Goal: Task Accomplishment & Management: Use online tool/utility

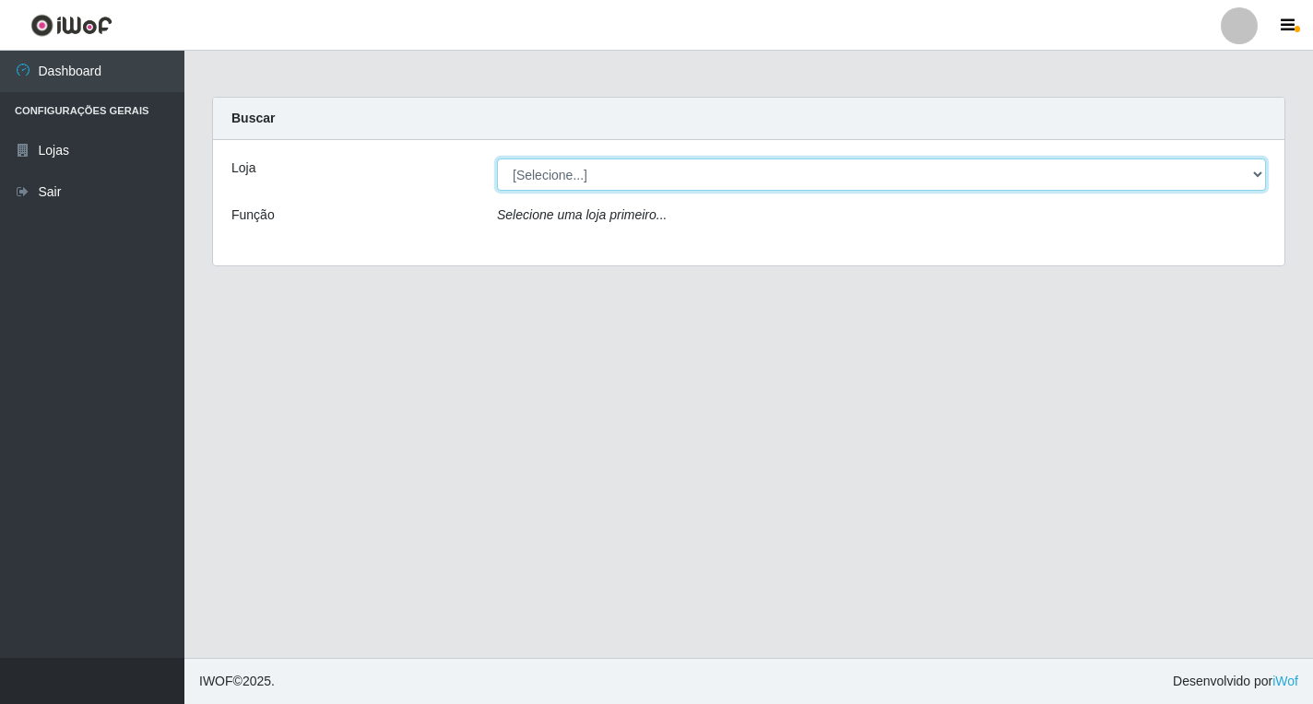
click at [577, 178] on select "[Selecione...] Atacado Vem - [STREET_ADDRESS]" at bounding box center [881, 175] width 769 height 32
select select "455"
click at [497, 159] on select "[Selecione...] Atacado Vem - [STREET_ADDRESS]" at bounding box center [881, 175] width 769 height 32
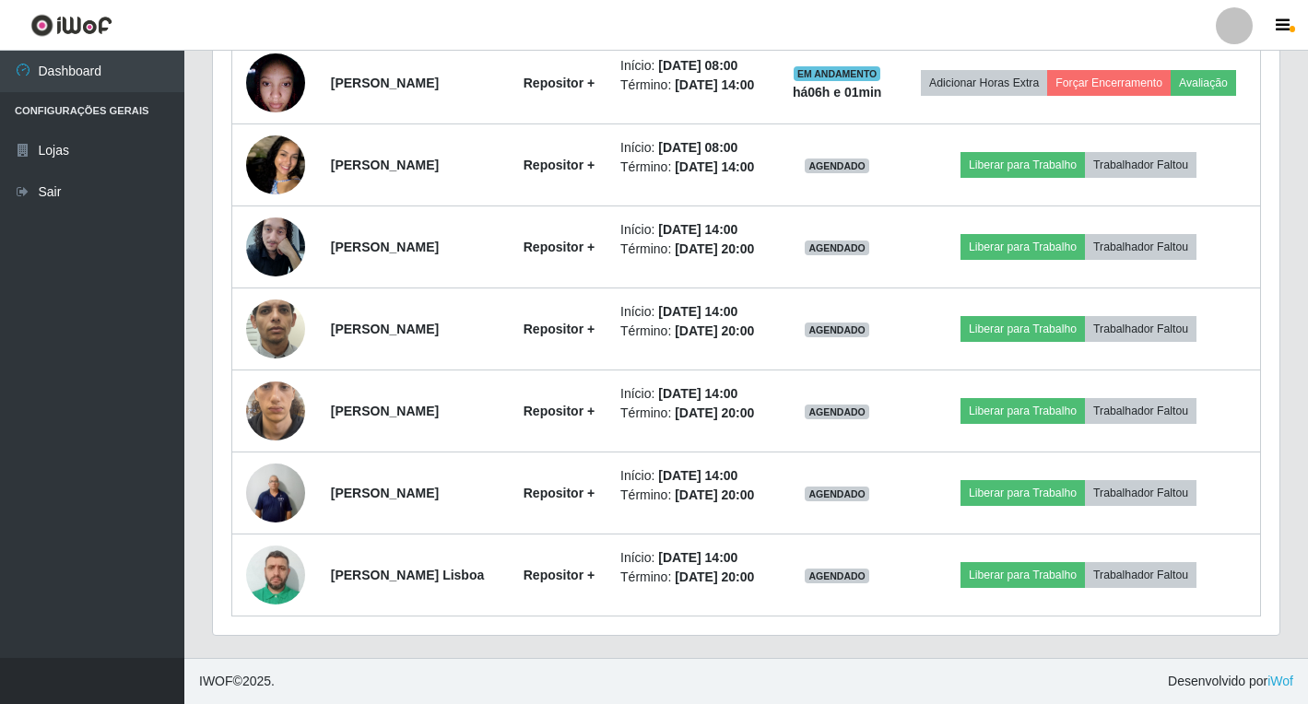
scroll to position [1150, 0]
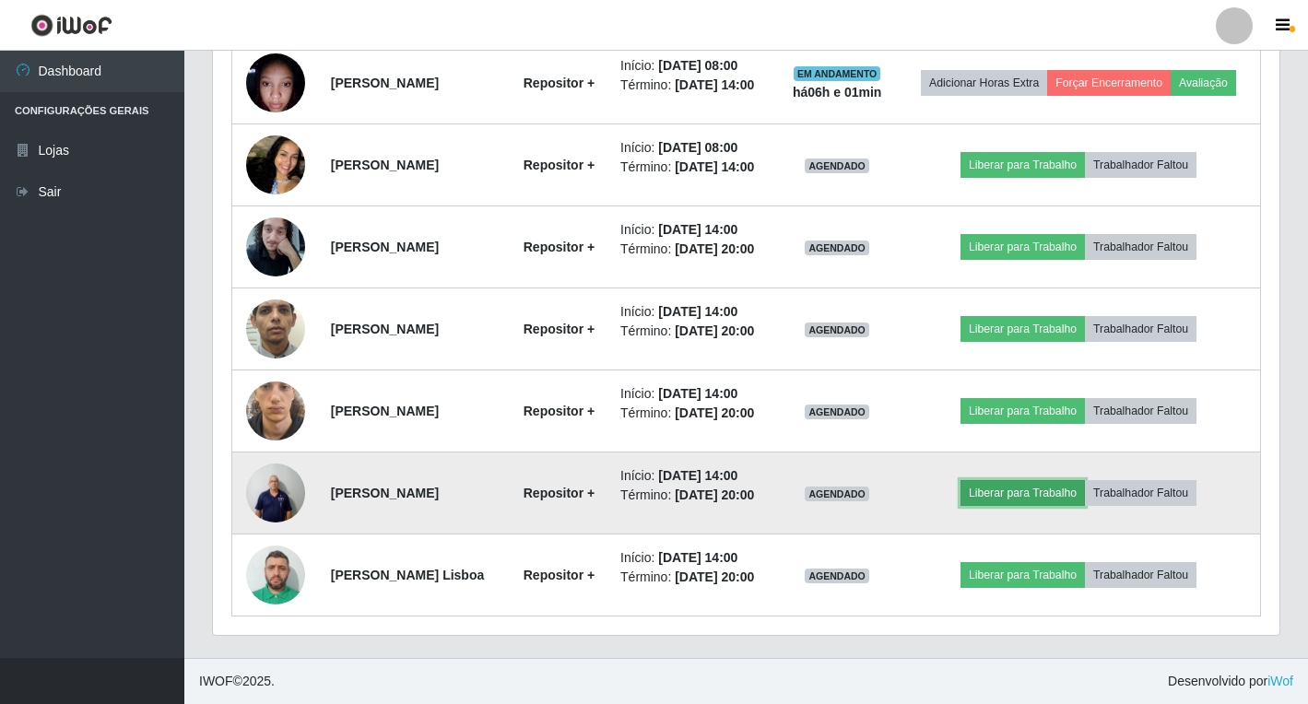
click at [1002, 480] on button "Liberar para Trabalho" at bounding box center [1022, 493] width 124 height 26
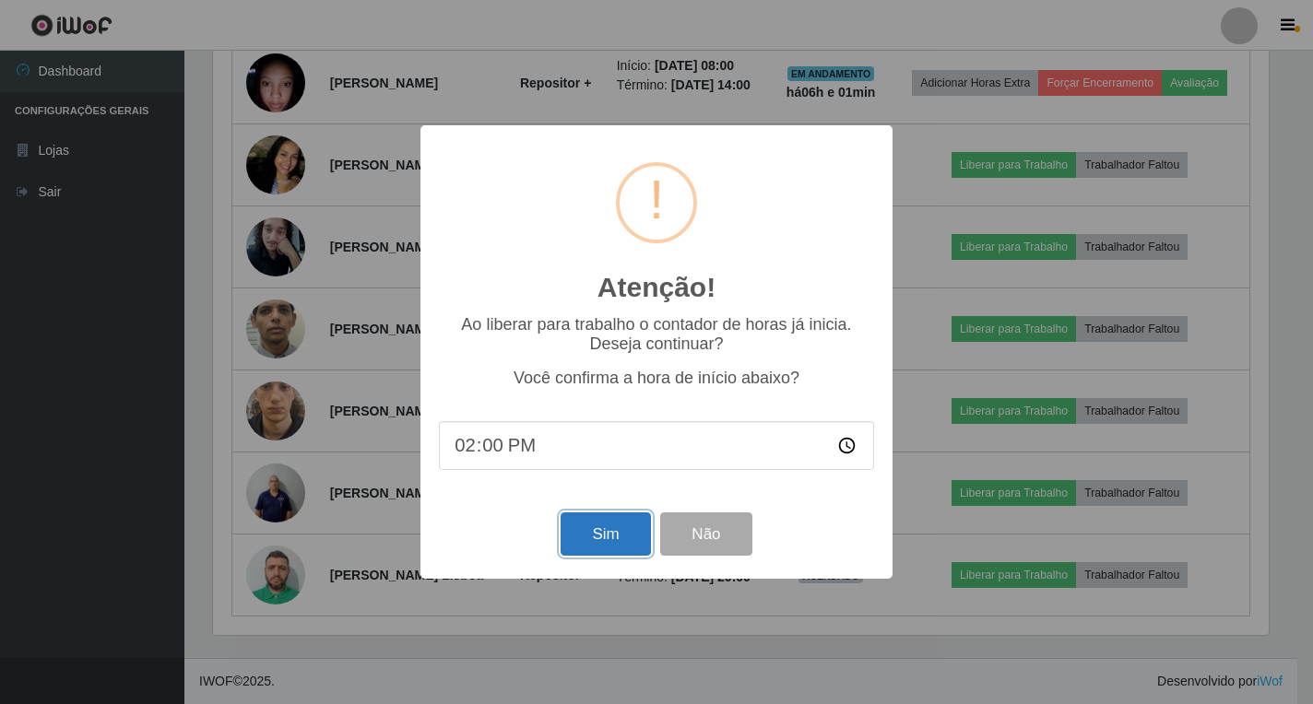
click at [614, 535] on button "Sim" at bounding box center [604, 533] width 89 height 43
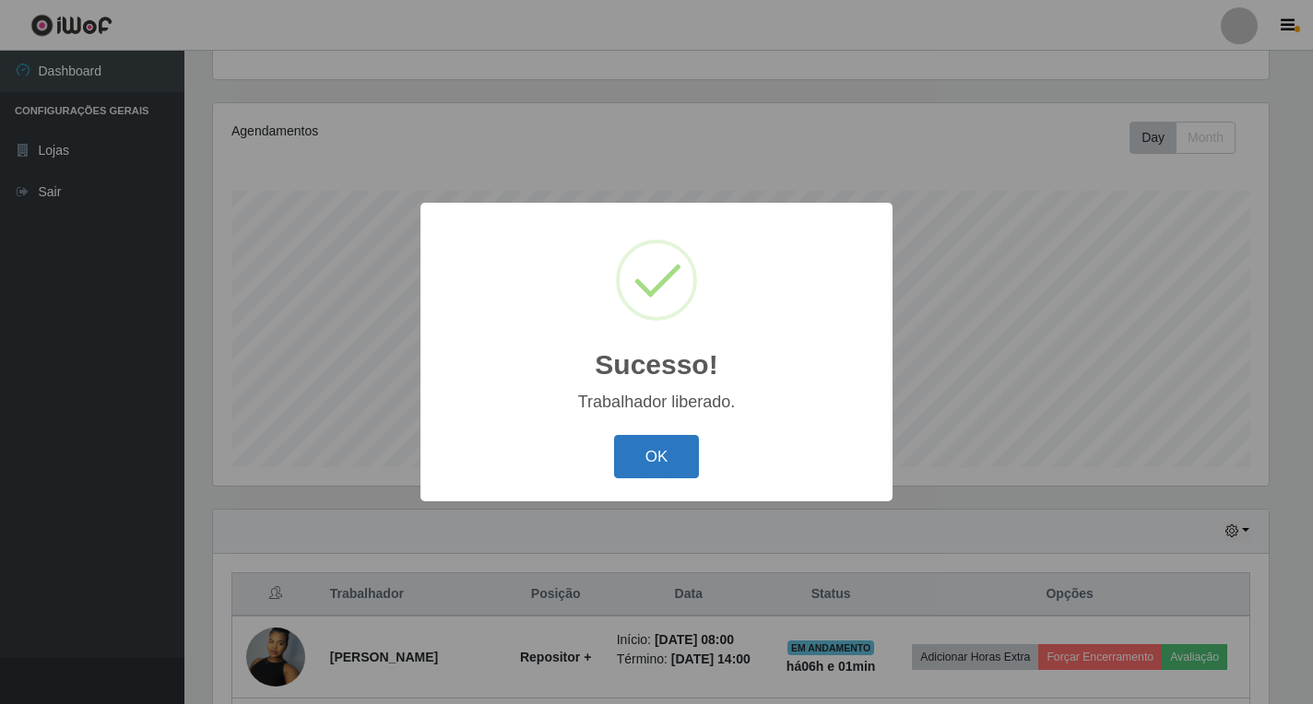
click at [649, 459] on button "OK" at bounding box center [657, 456] width 86 height 43
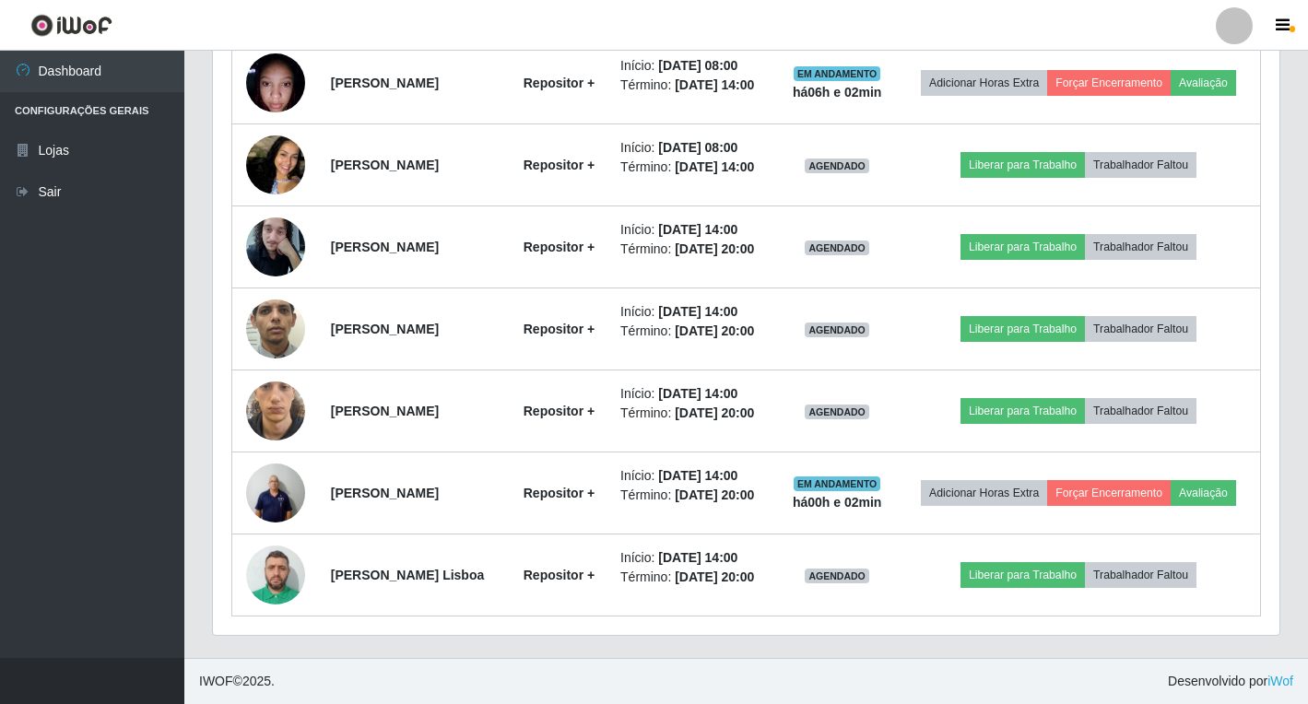
scroll to position [1113, 0]
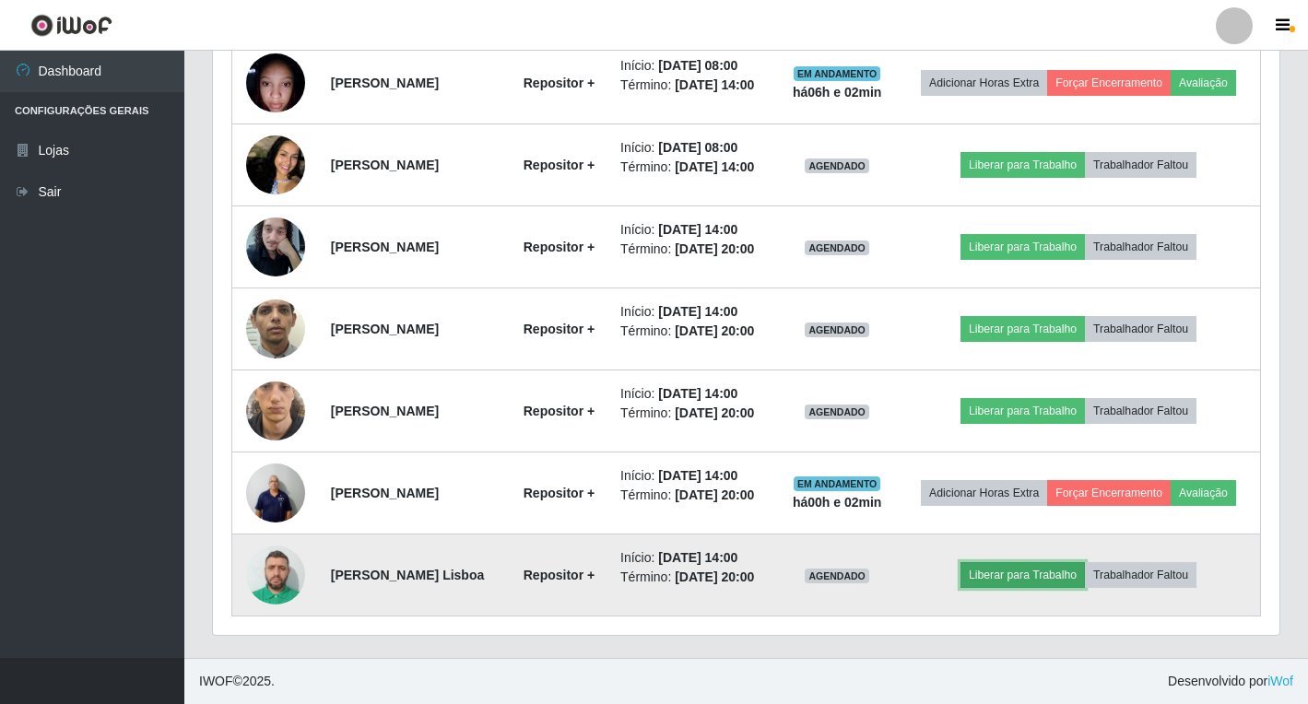
click at [1042, 588] on button "Liberar para Trabalho" at bounding box center [1022, 575] width 124 height 26
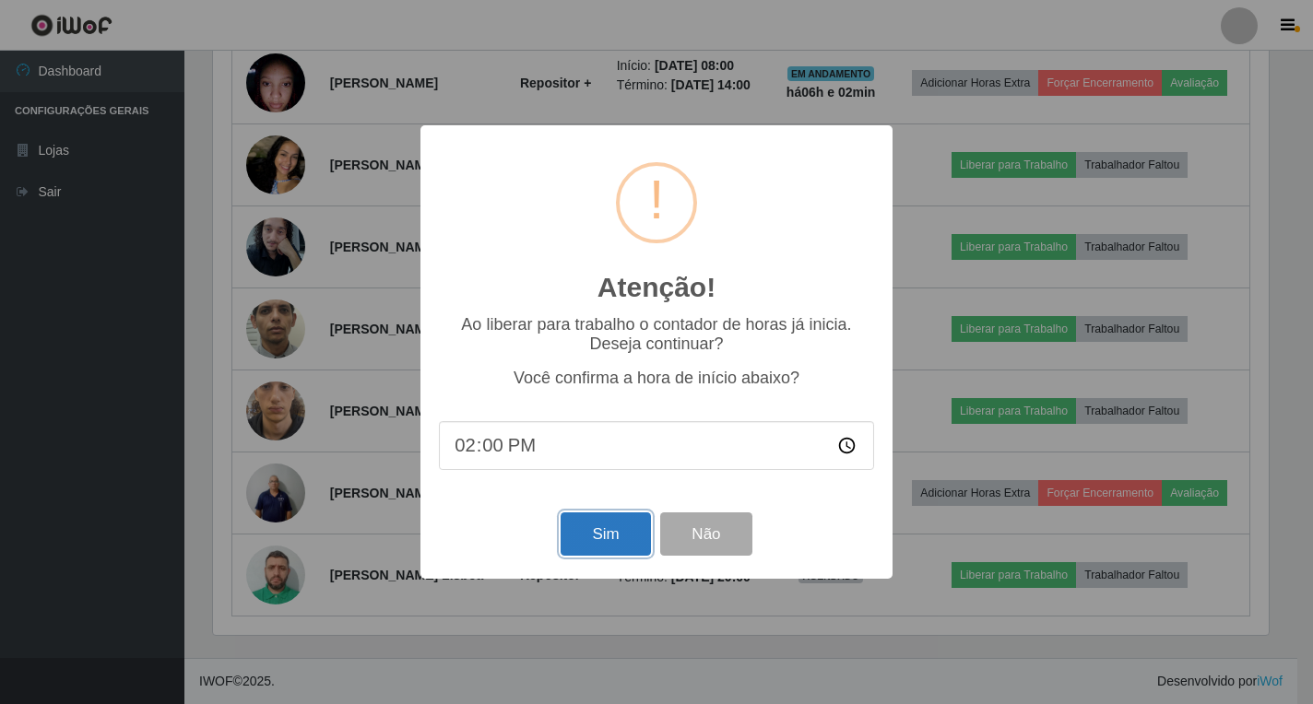
click at [608, 538] on button "Sim" at bounding box center [604, 533] width 89 height 43
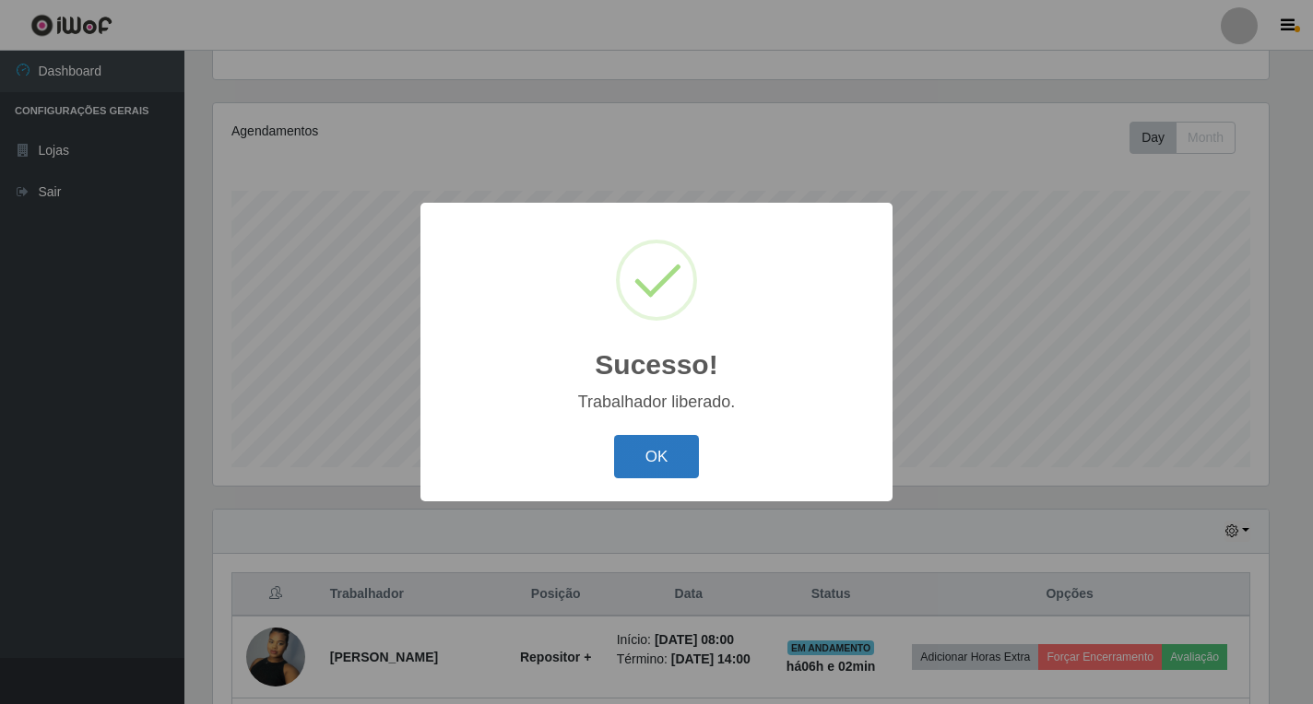
click at [661, 461] on button "OK" at bounding box center [657, 456] width 86 height 43
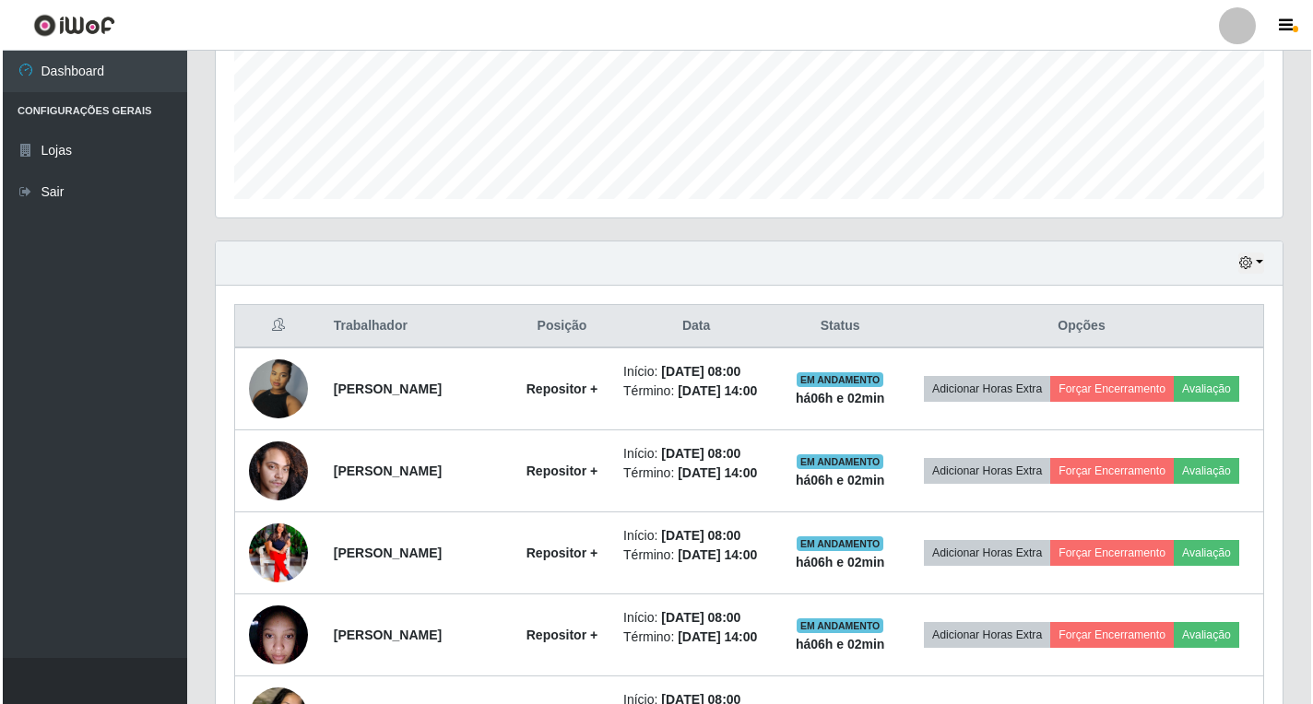
scroll to position [468, 0]
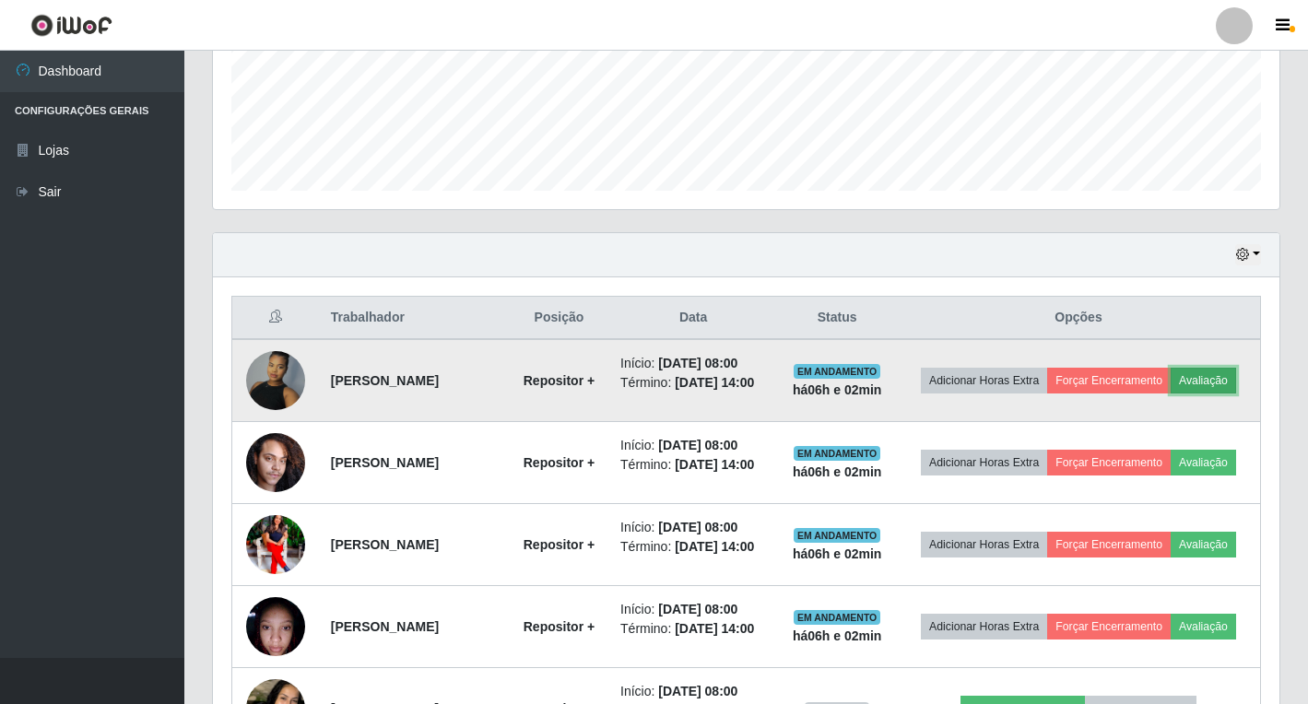
click at [1171, 394] on button "Avaliação" at bounding box center [1203, 381] width 65 height 26
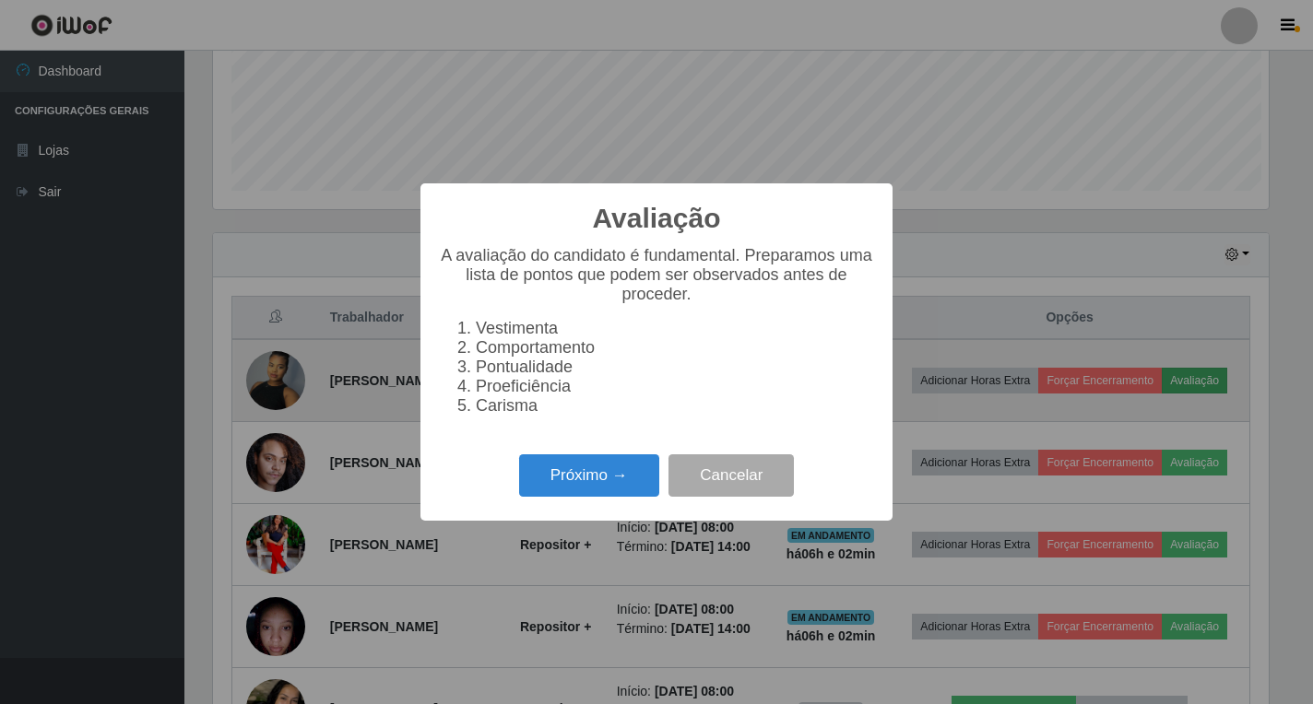
scroll to position [383, 1055]
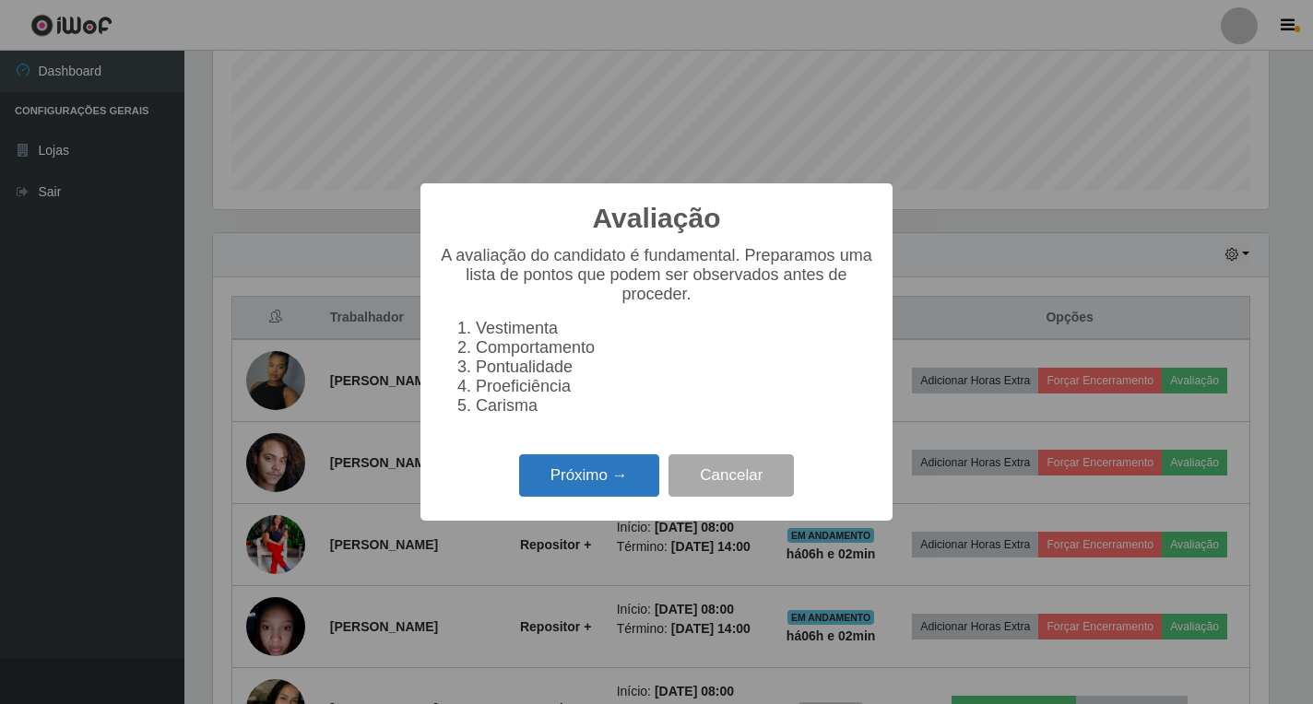
click at [582, 485] on button "Próximo →" at bounding box center [589, 475] width 140 height 43
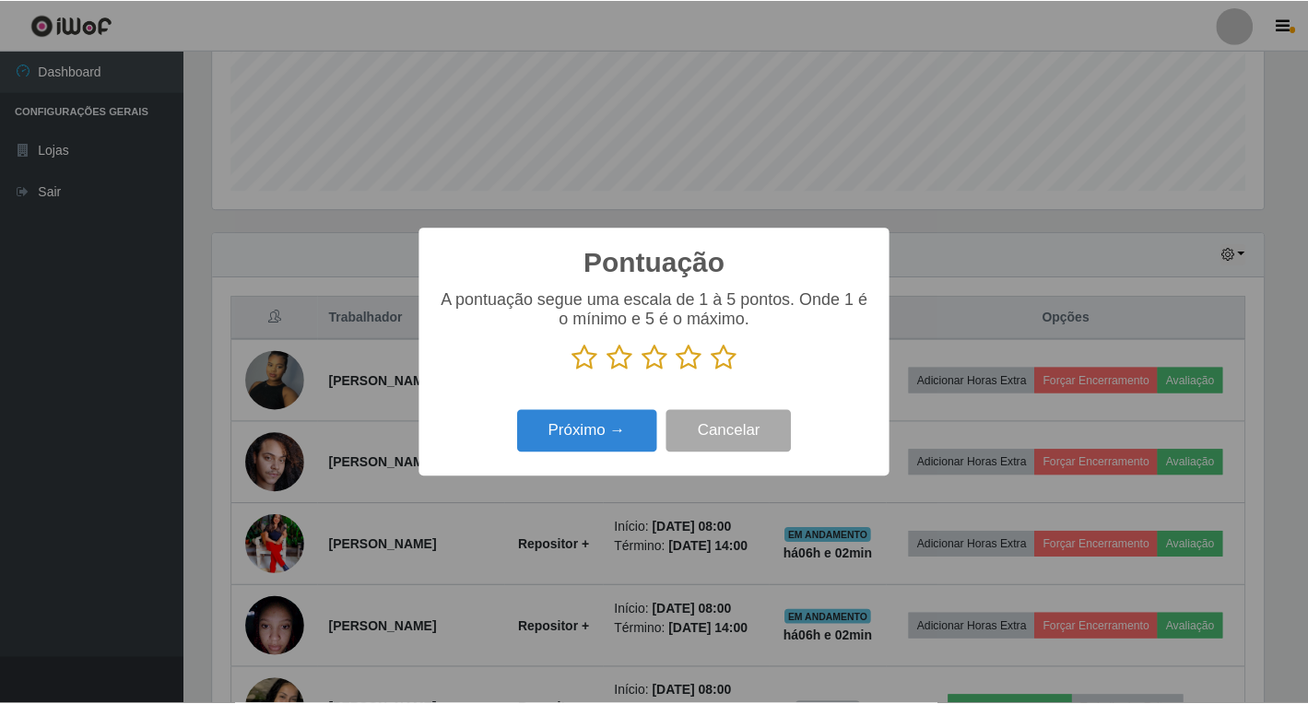
scroll to position [921356, 920683]
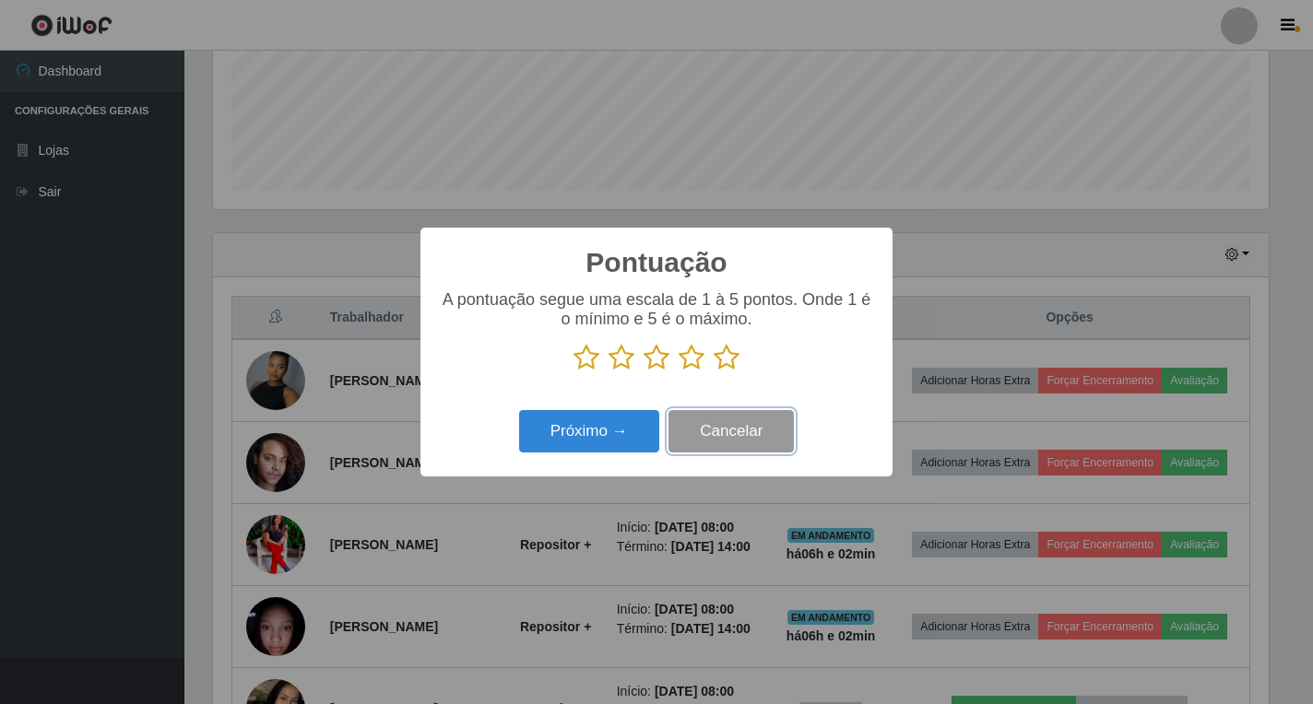
click at [729, 437] on button "Cancelar" at bounding box center [730, 431] width 125 height 43
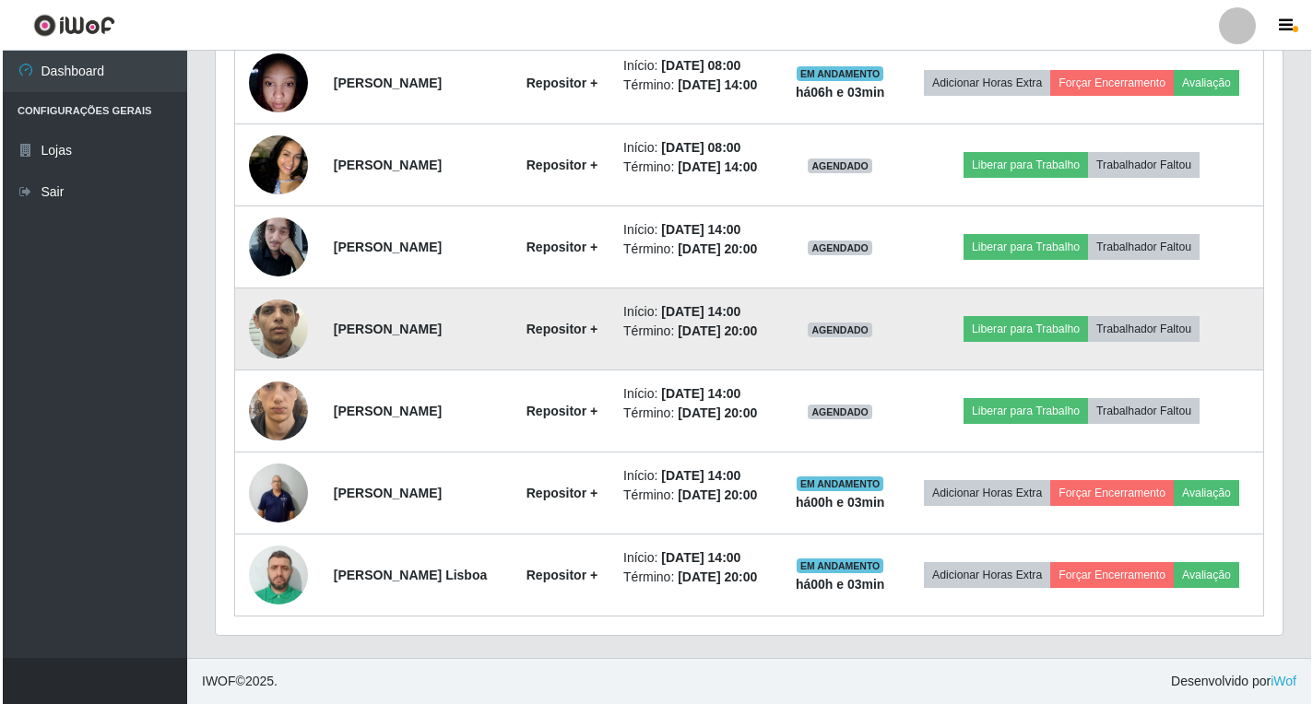
scroll to position [1058, 0]
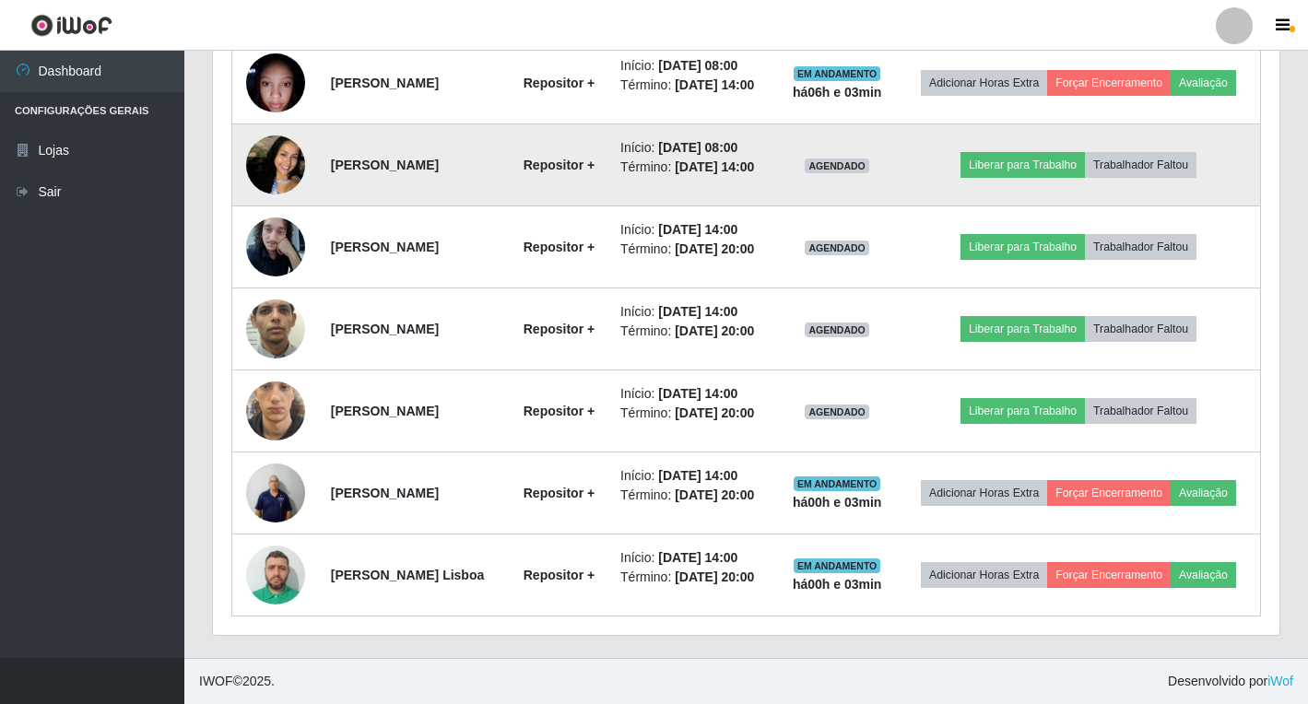
click at [264, 174] on img at bounding box center [275, 165] width 59 height 128
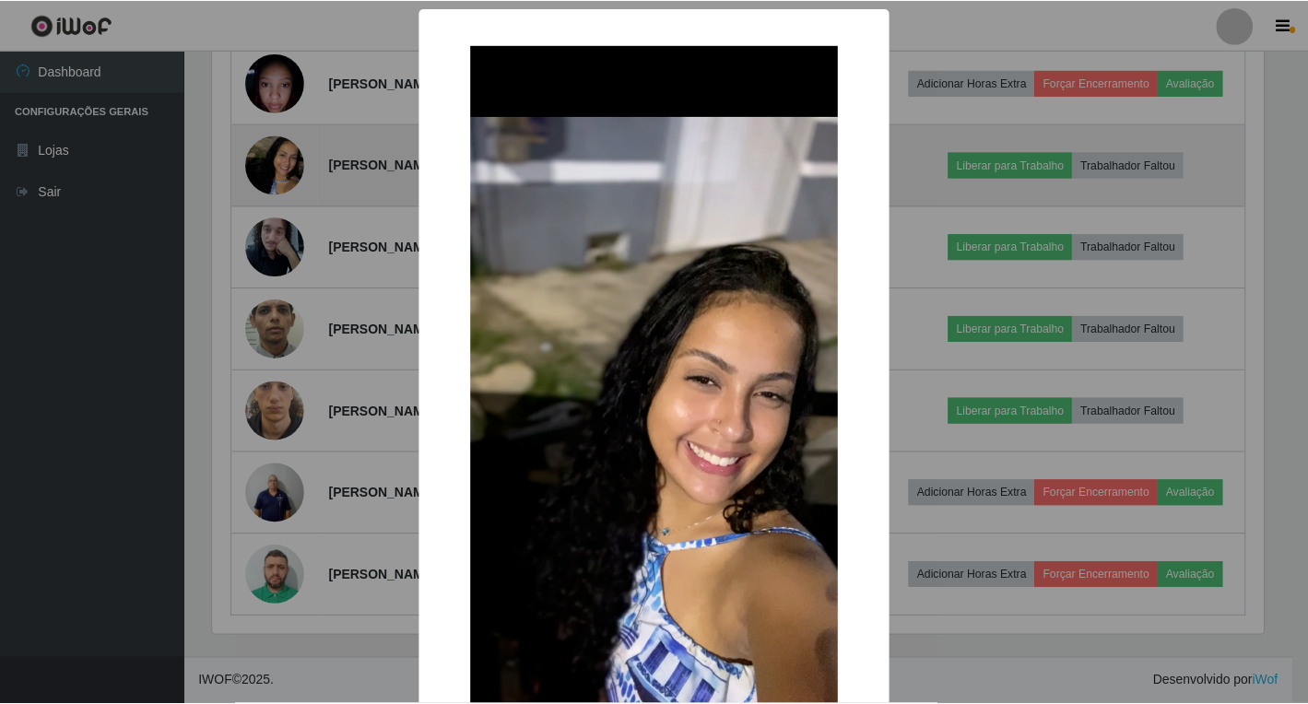
scroll to position [383, 1055]
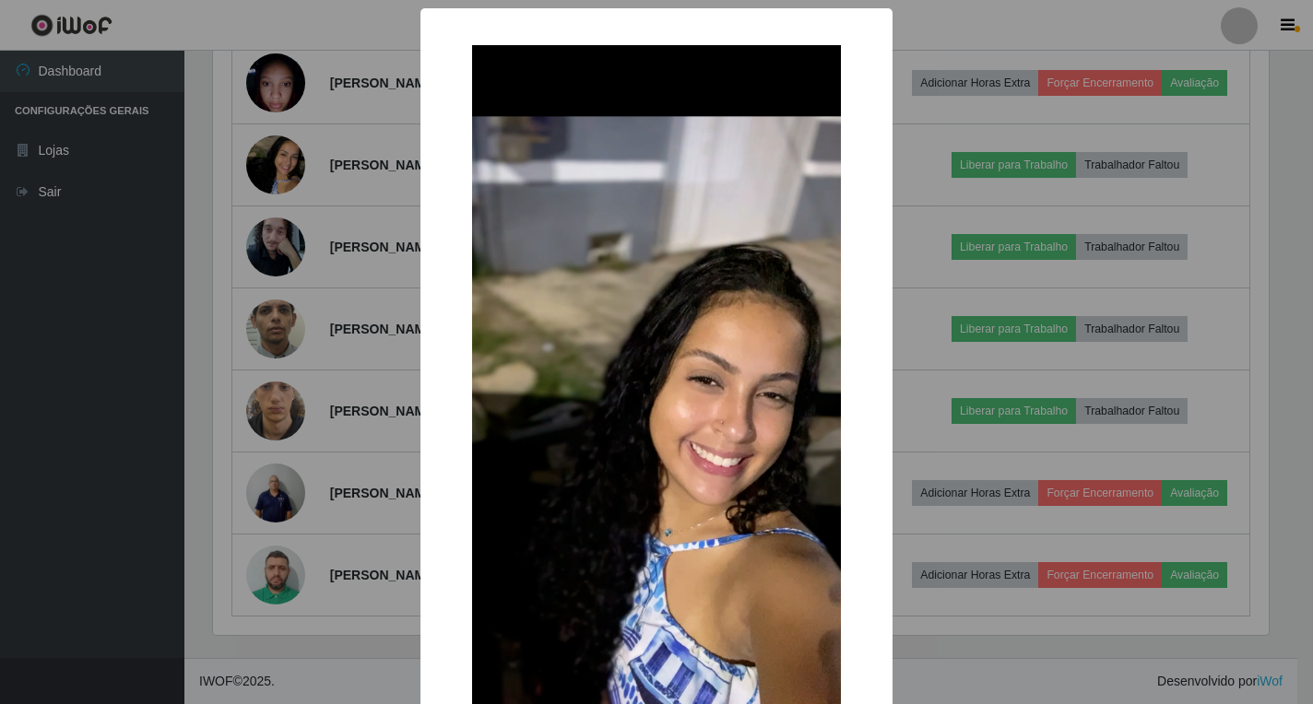
click at [173, 310] on div "× OK Cancel" at bounding box center [656, 352] width 1313 height 704
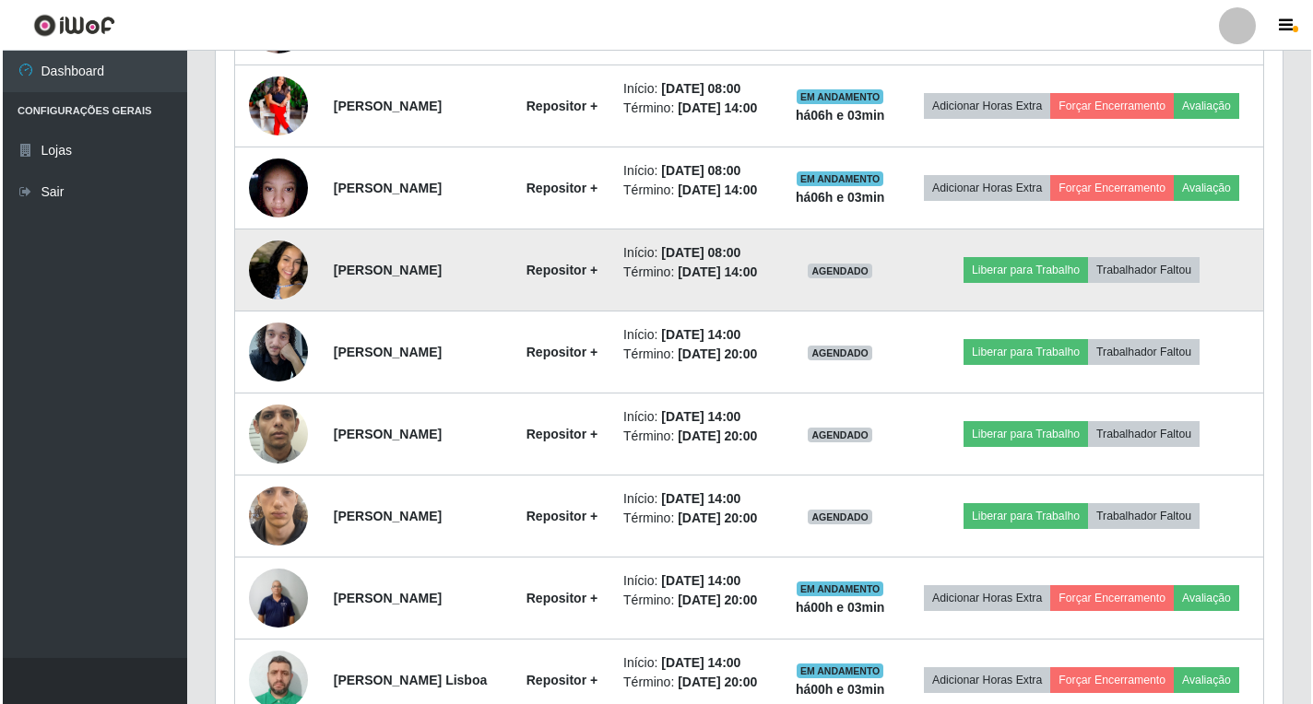
scroll to position [874, 0]
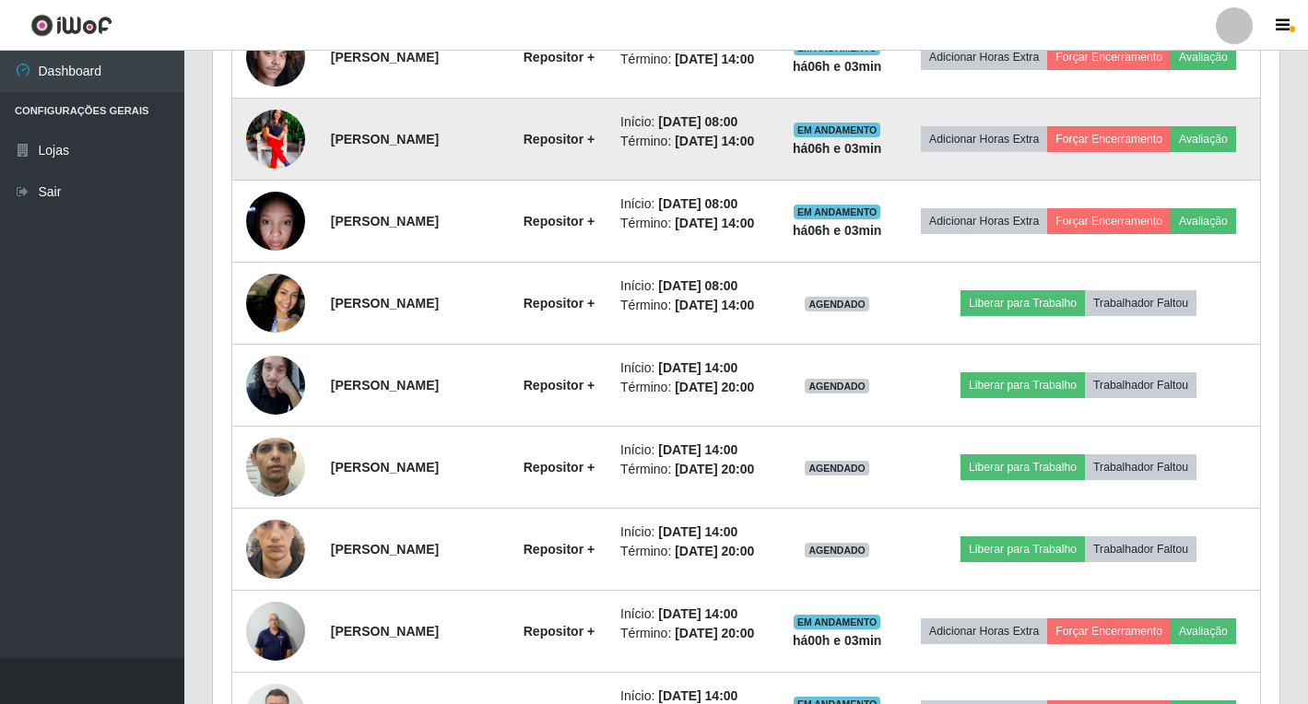
click at [279, 176] on img at bounding box center [275, 139] width 59 height 74
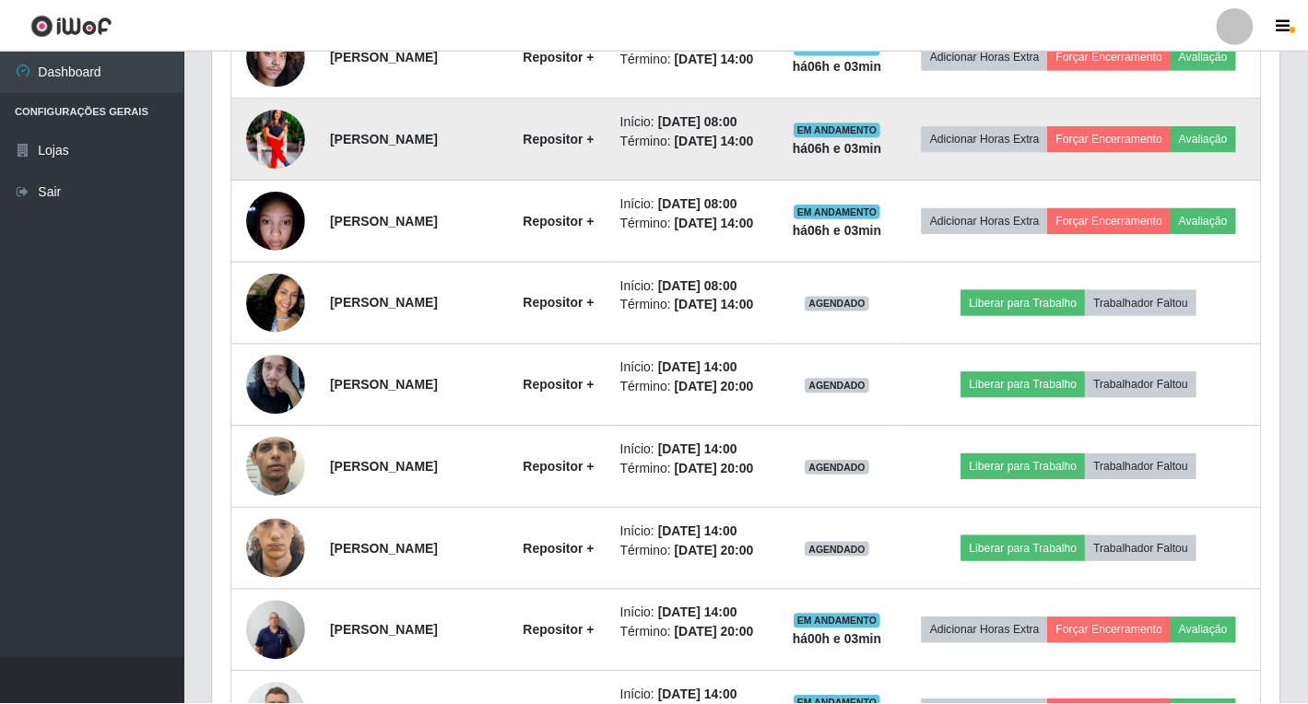
scroll to position [383, 1055]
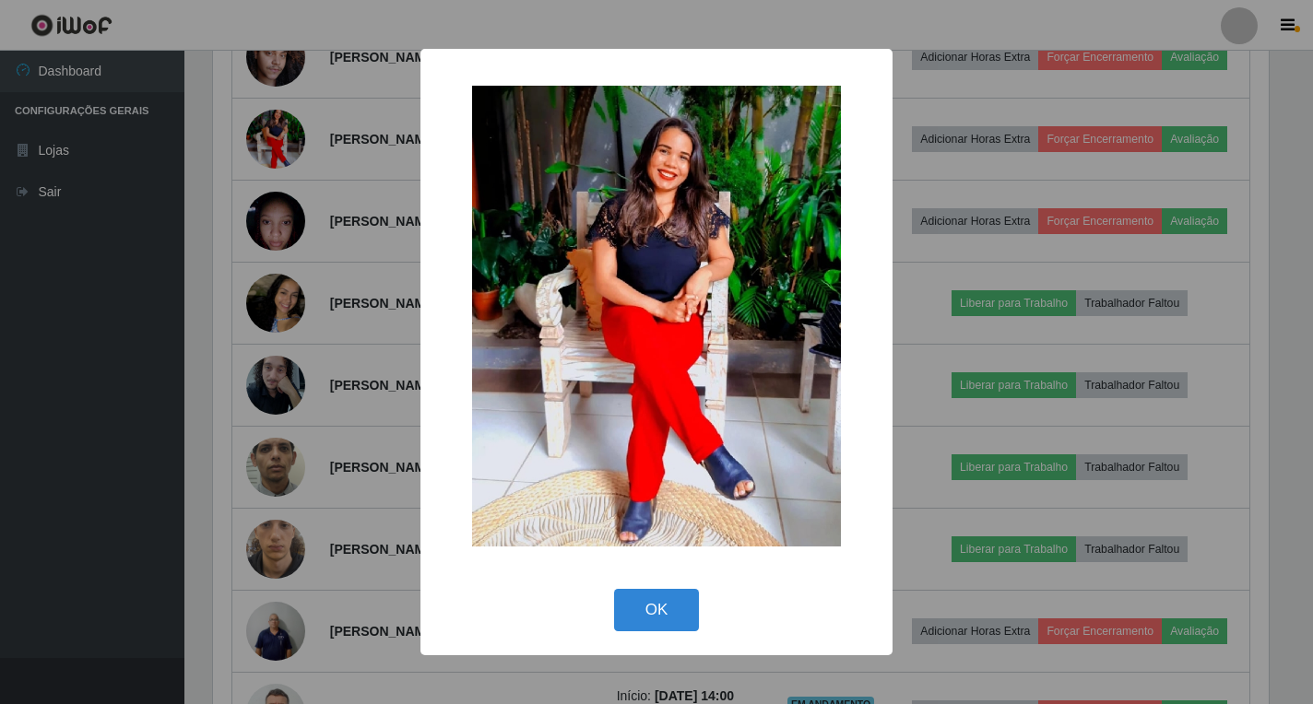
click at [206, 222] on div "× OK Cancel" at bounding box center [656, 352] width 1313 height 704
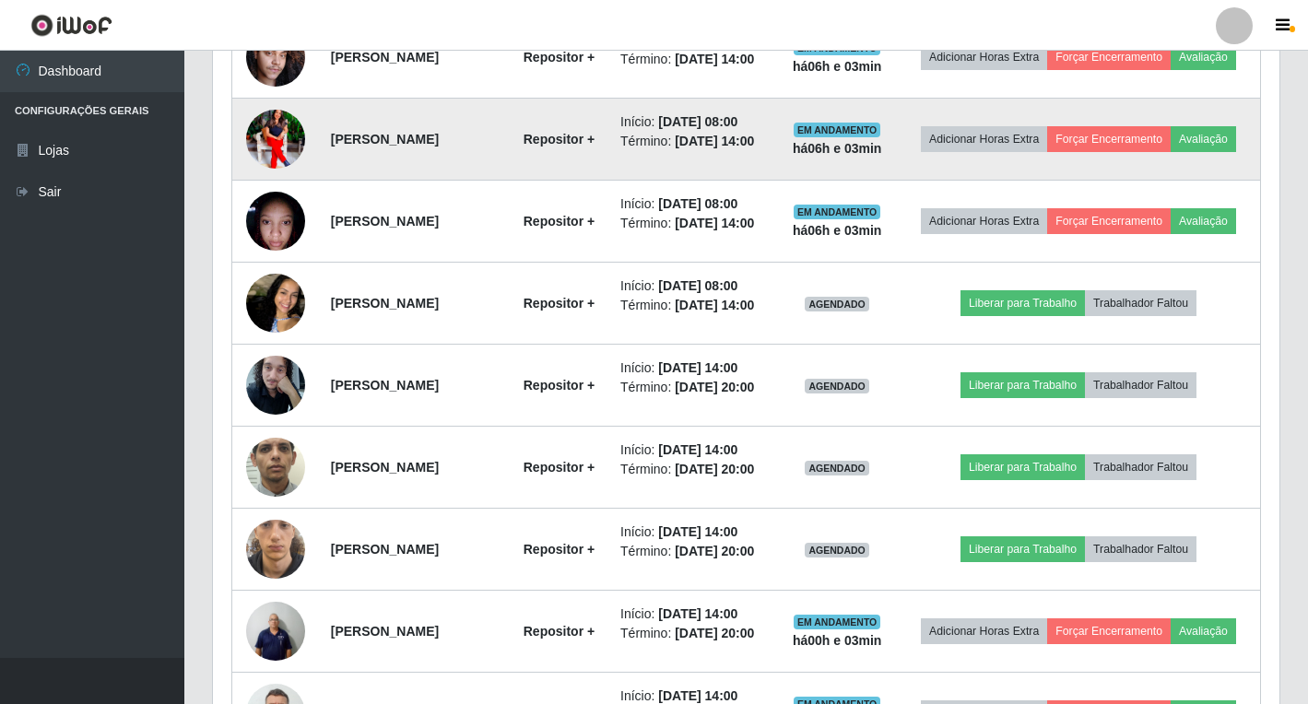
scroll to position [383, 1066]
click at [1171, 152] on button "Avaliação" at bounding box center [1203, 139] width 65 height 26
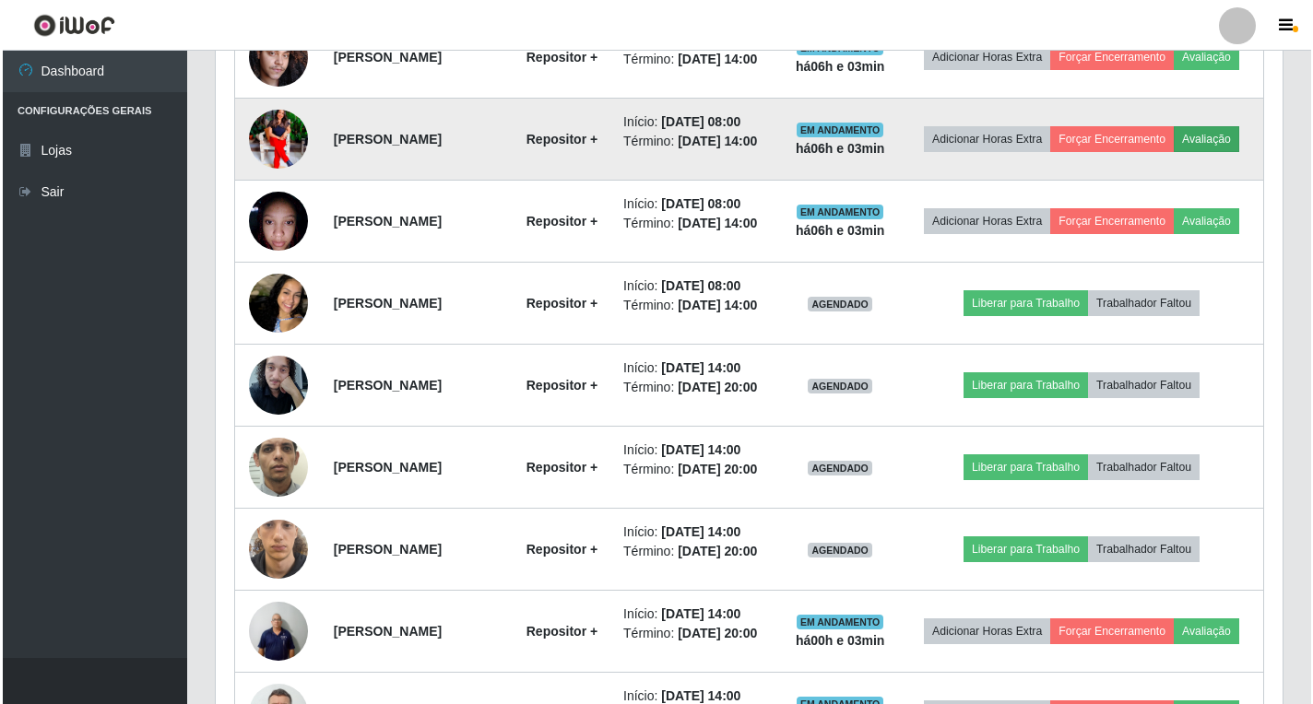
scroll to position [383, 1055]
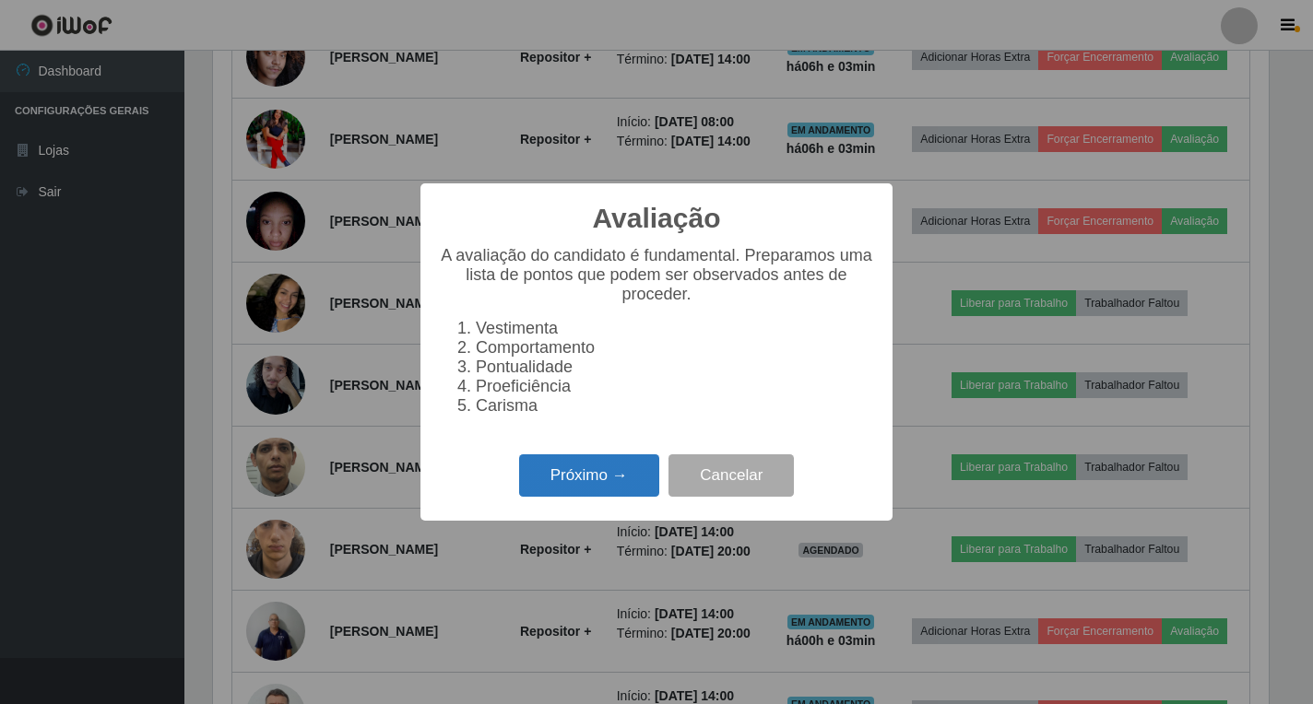
click at [604, 477] on button "Próximo →" at bounding box center [589, 475] width 140 height 43
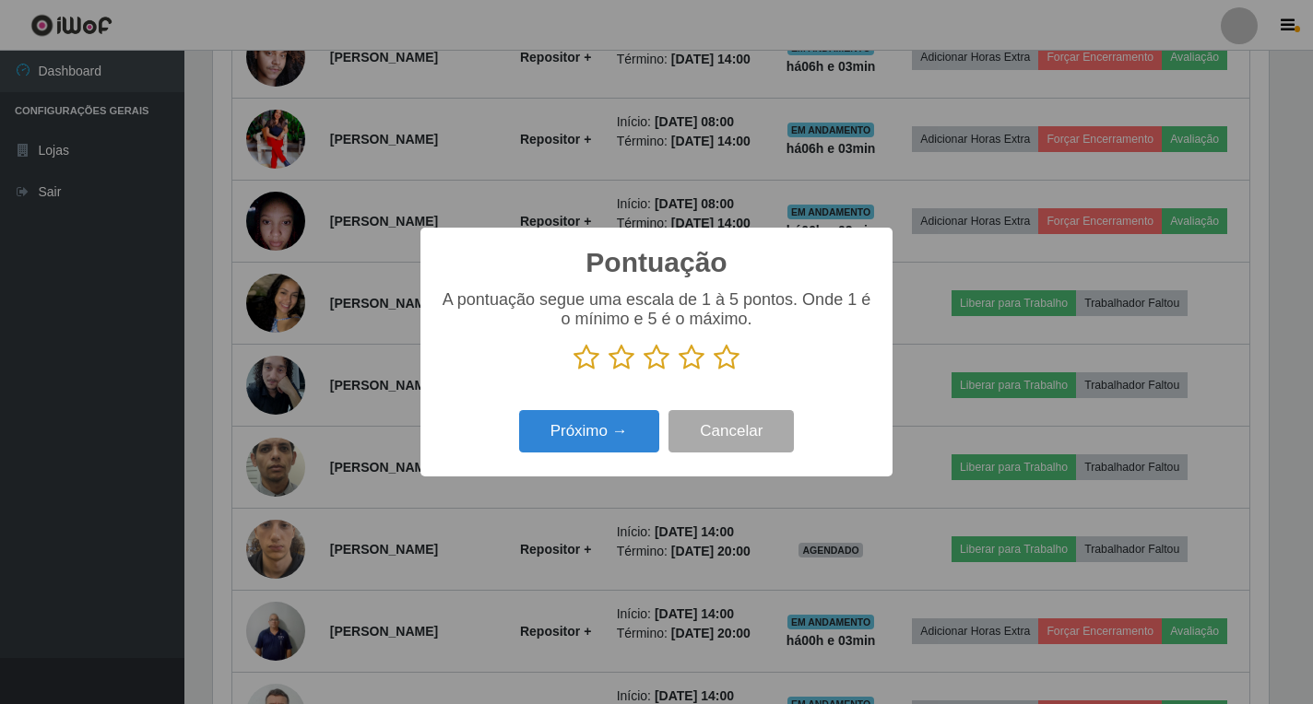
click at [723, 352] on icon at bounding box center [726, 358] width 26 height 28
click at [713, 371] on input "radio" at bounding box center [713, 371] width 0 height 0
click at [611, 436] on button "Próximo →" at bounding box center [589, 431] width 140 height 43
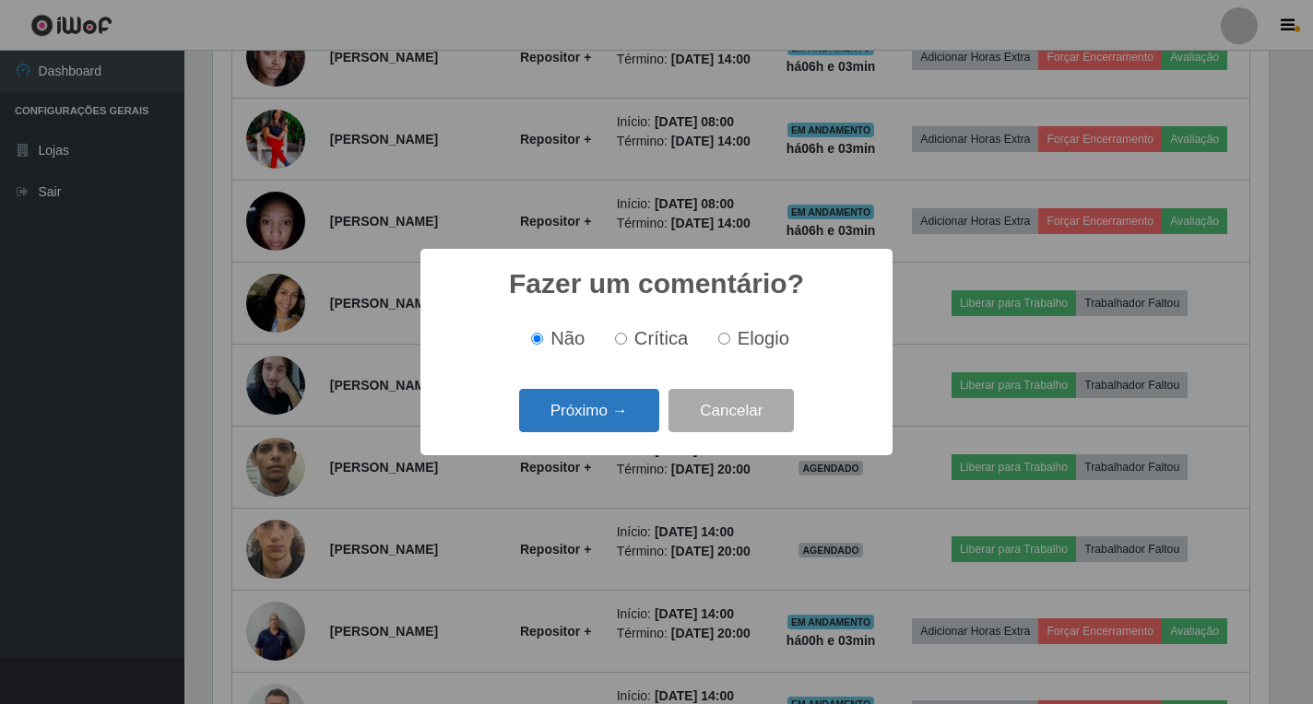
click at [620, 409] on button "Próximo →" at bounding box center [589, 410] width 140 height 43
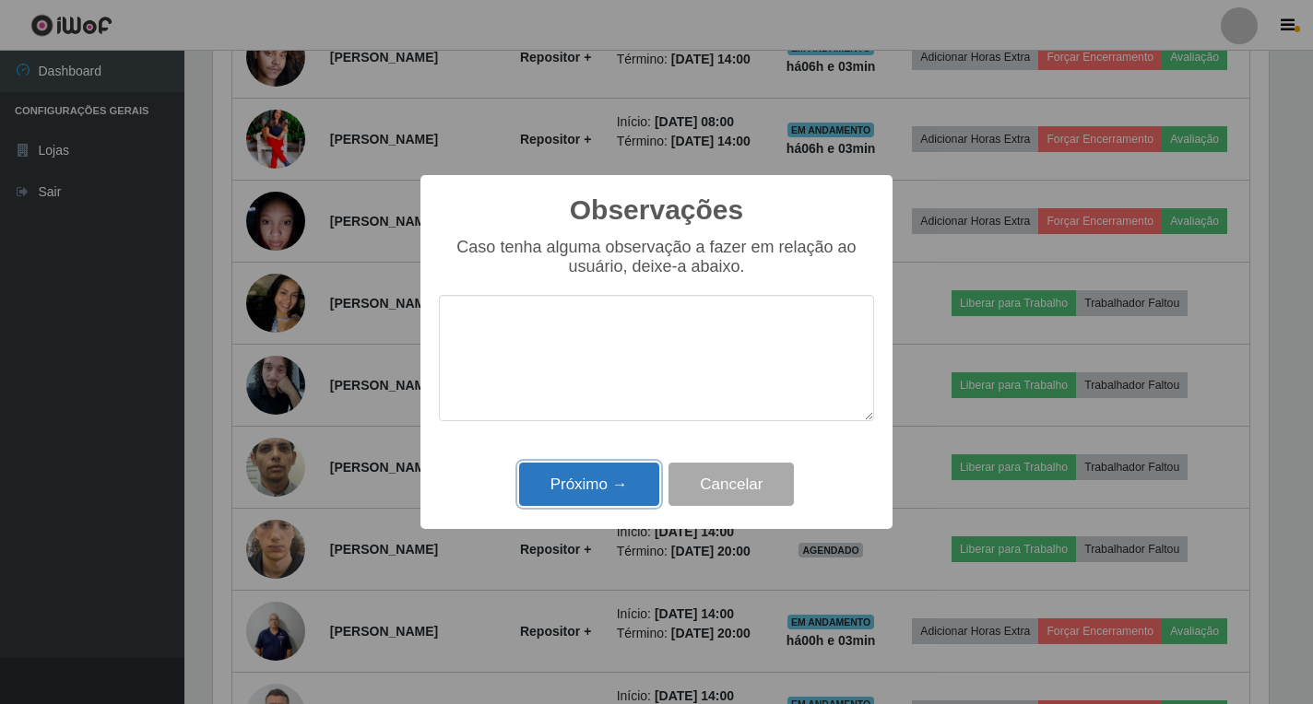
click at [599, 481] on button "Próximo →" at bounding box center [589, 484] width 140 height 43
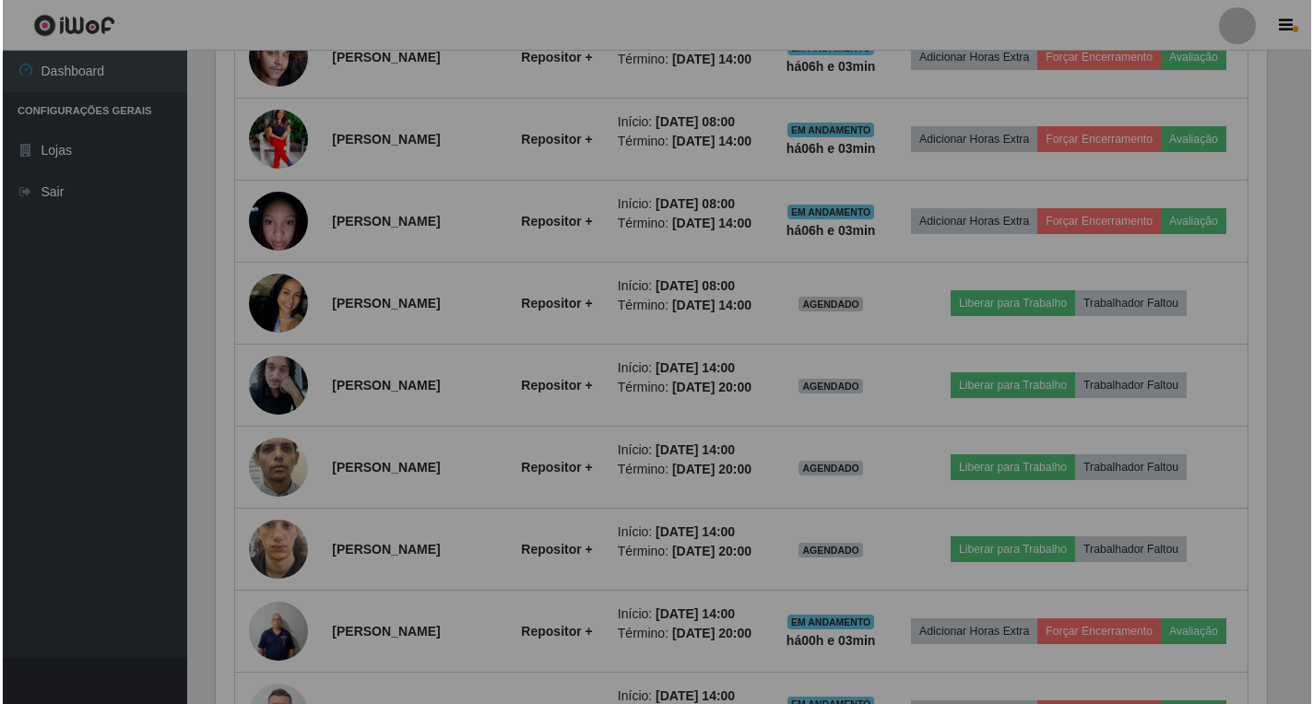
scroll to position [383, 1066]
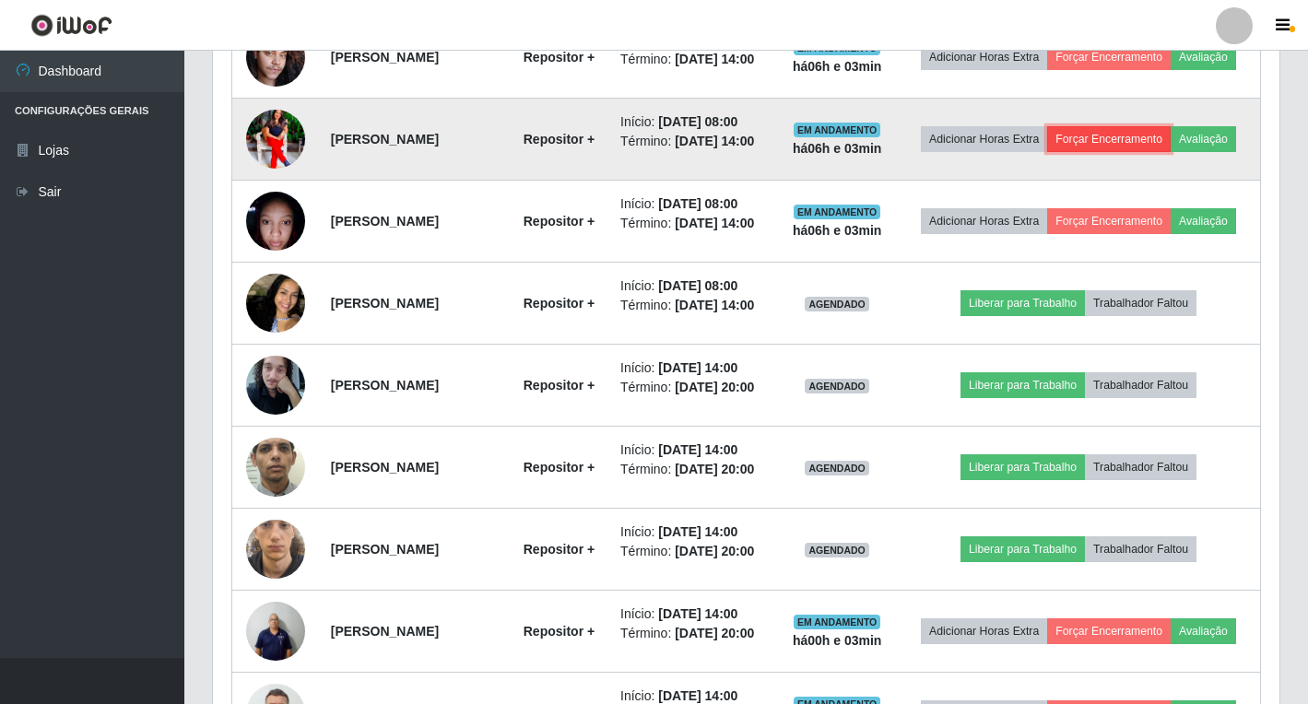
click at [1152, 152] on button "Forçar Encerramento" at bounding box center [1109, 139] width 124 height 26
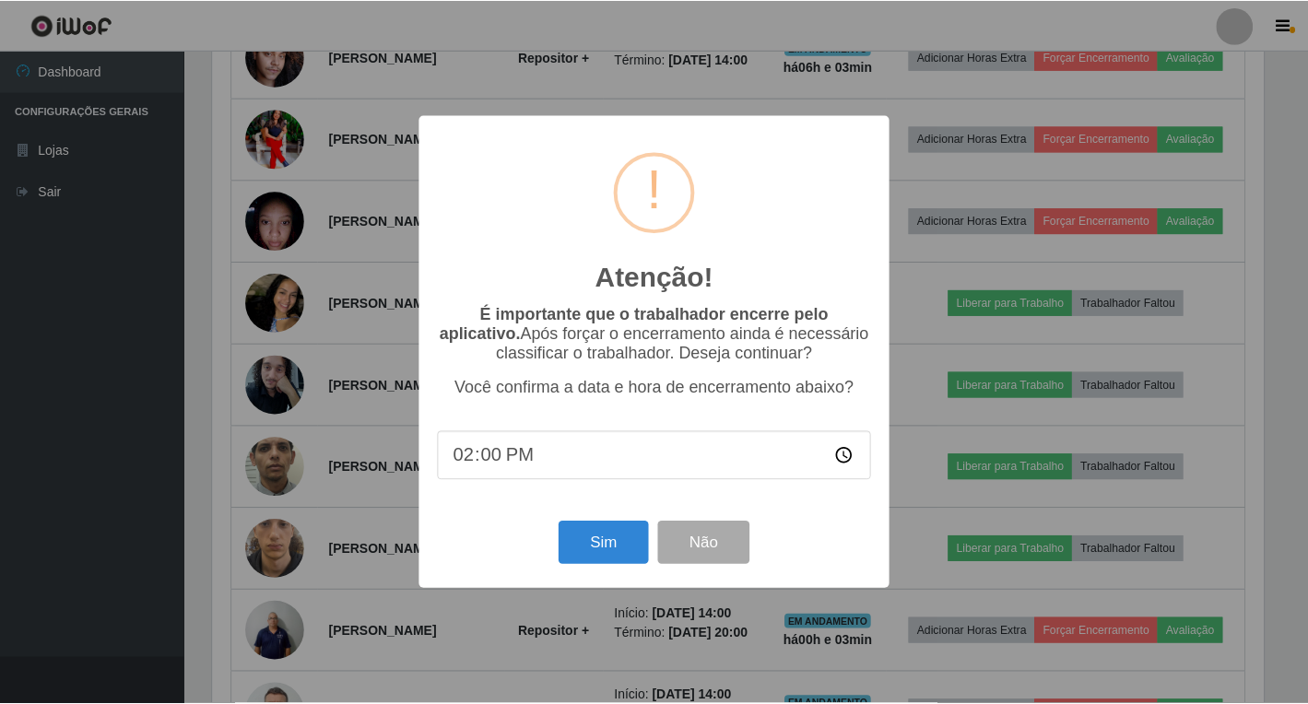
scroll to position [383, 1055]
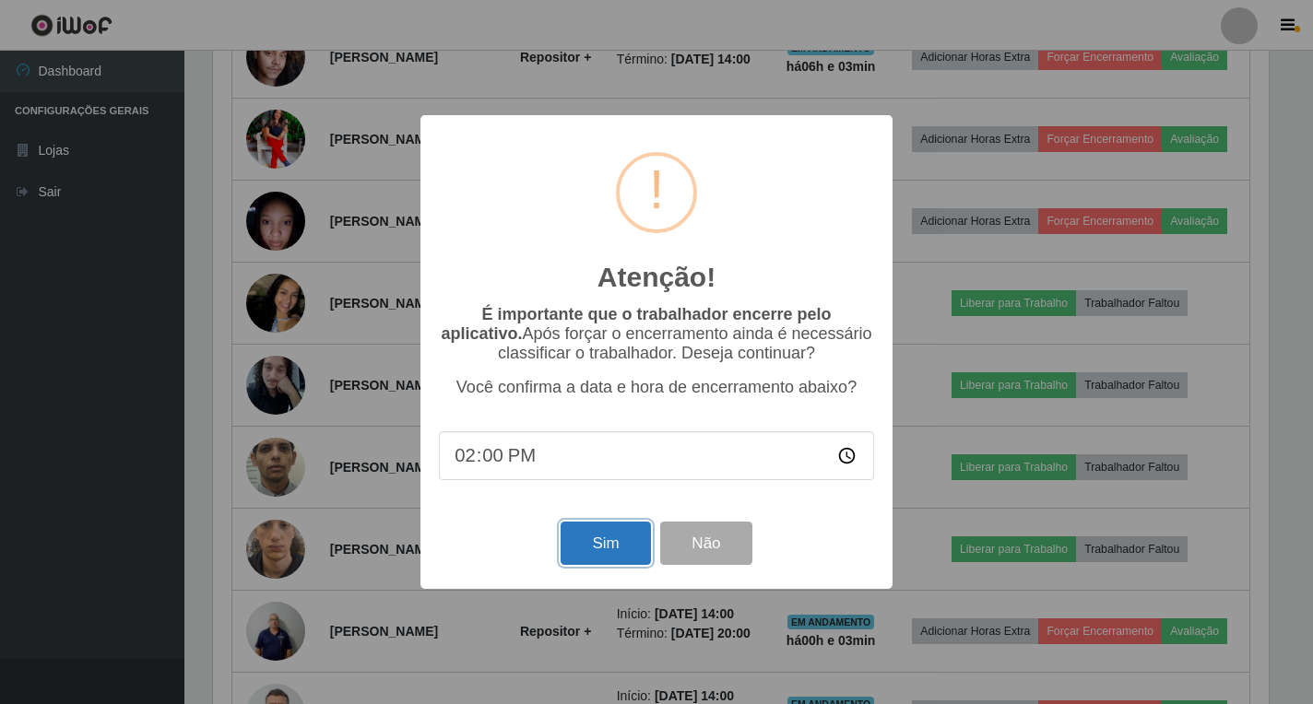
click at [607, 544] on button "Sim" at bounding box center [604, 543] width 89 height 43
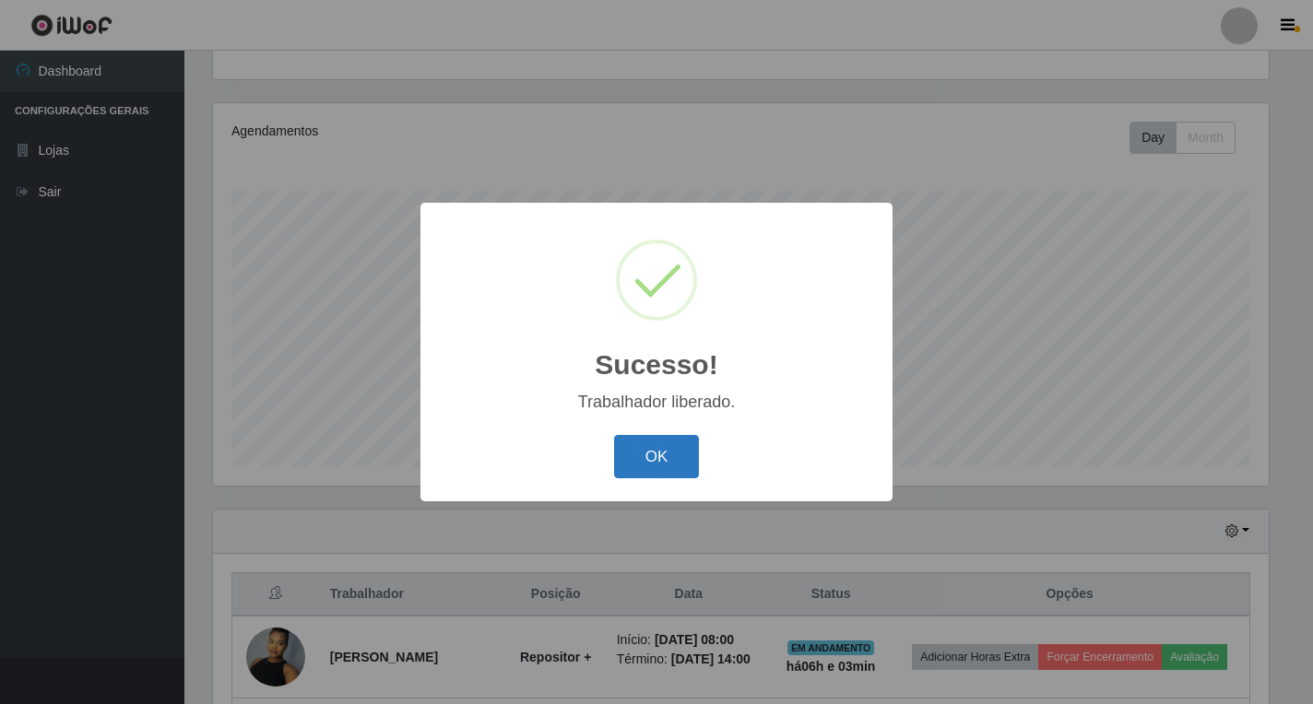
click at [677, 463] on button "OK" at bounding box center [657, 456] width 86 height 43
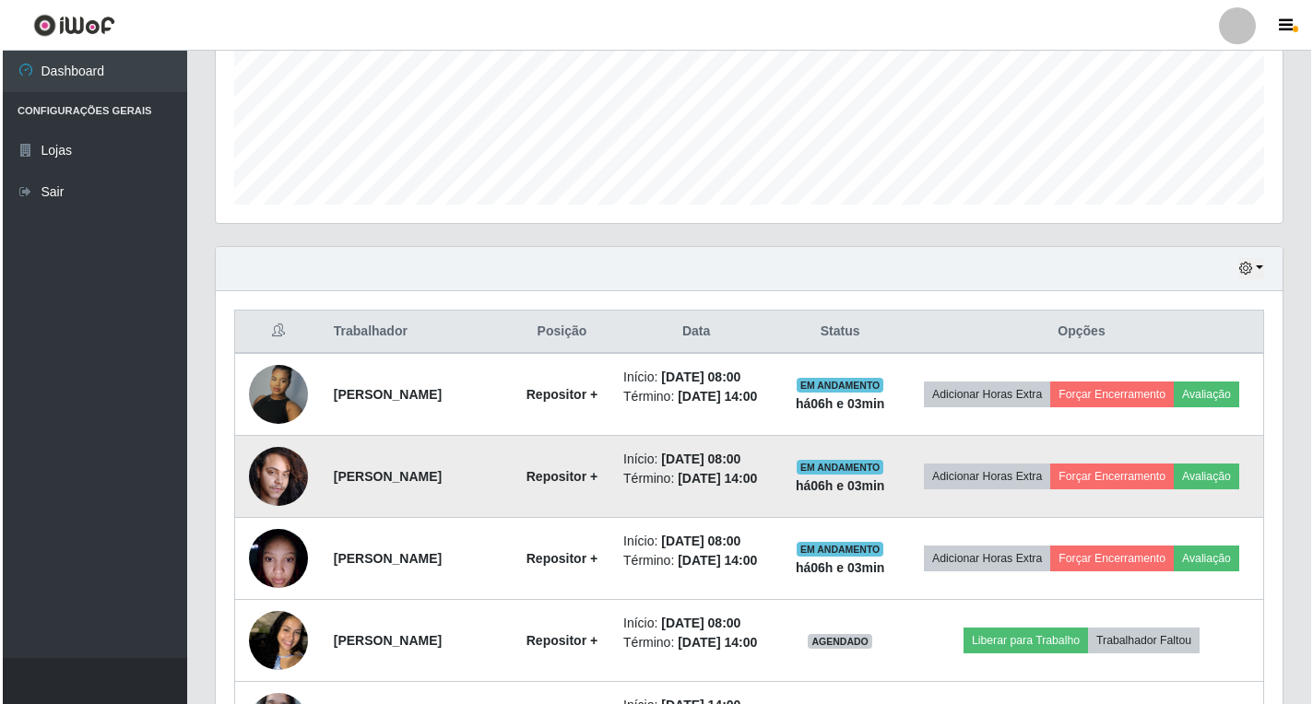
scroll to position [0, 0]
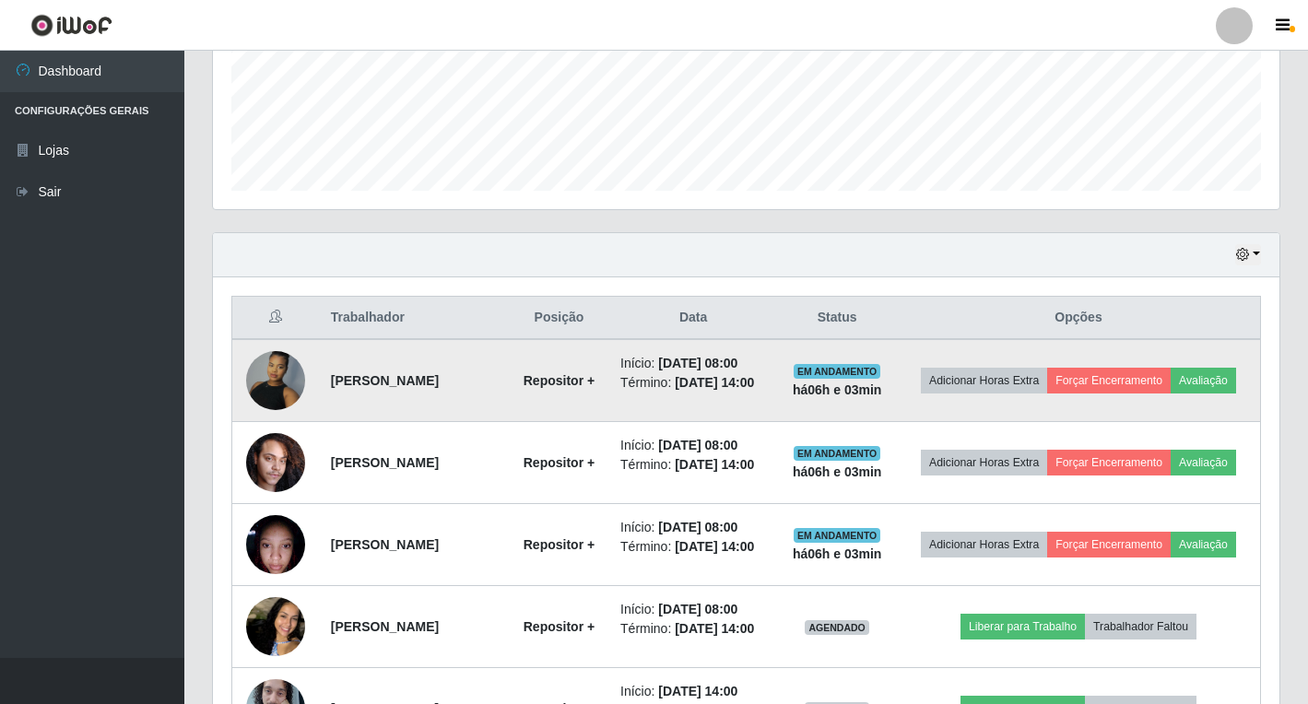
click at [262, 395] on img at bounding box center [275, 380] width 59 height 78
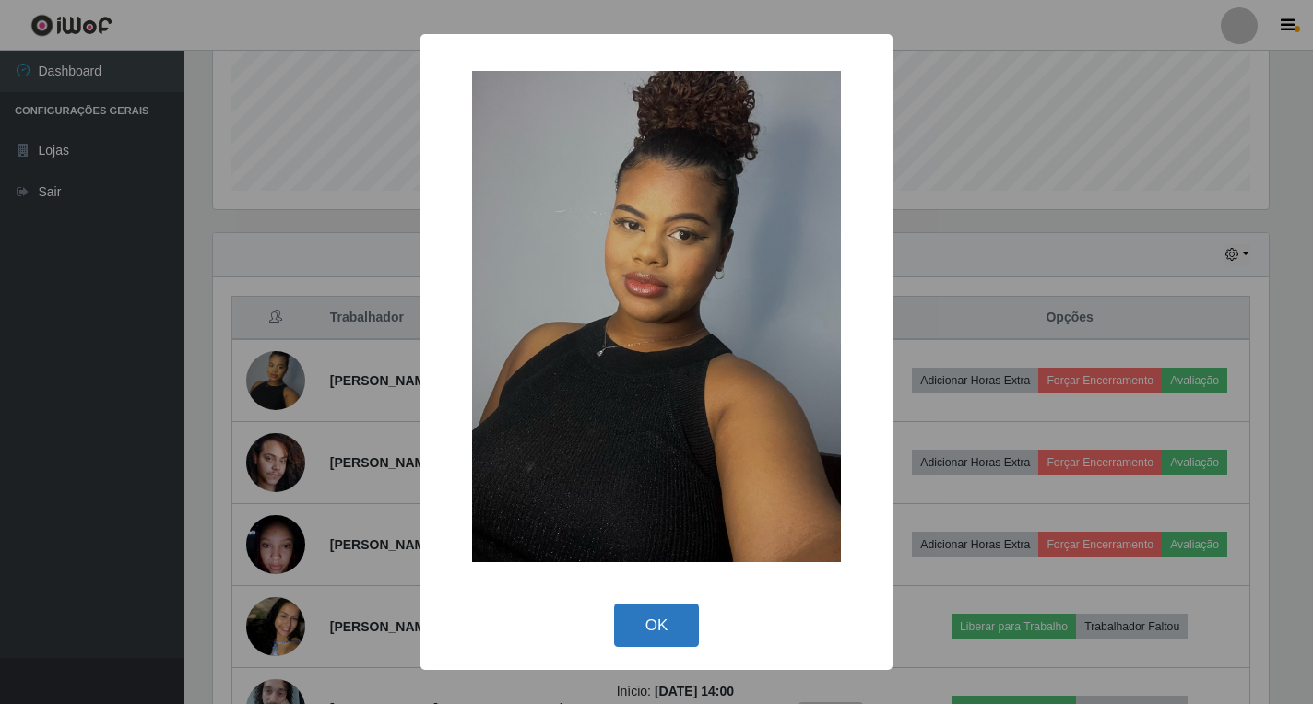
click at [656, 629] on button "OK" at bounding box center [657, 625] width 86 height 43
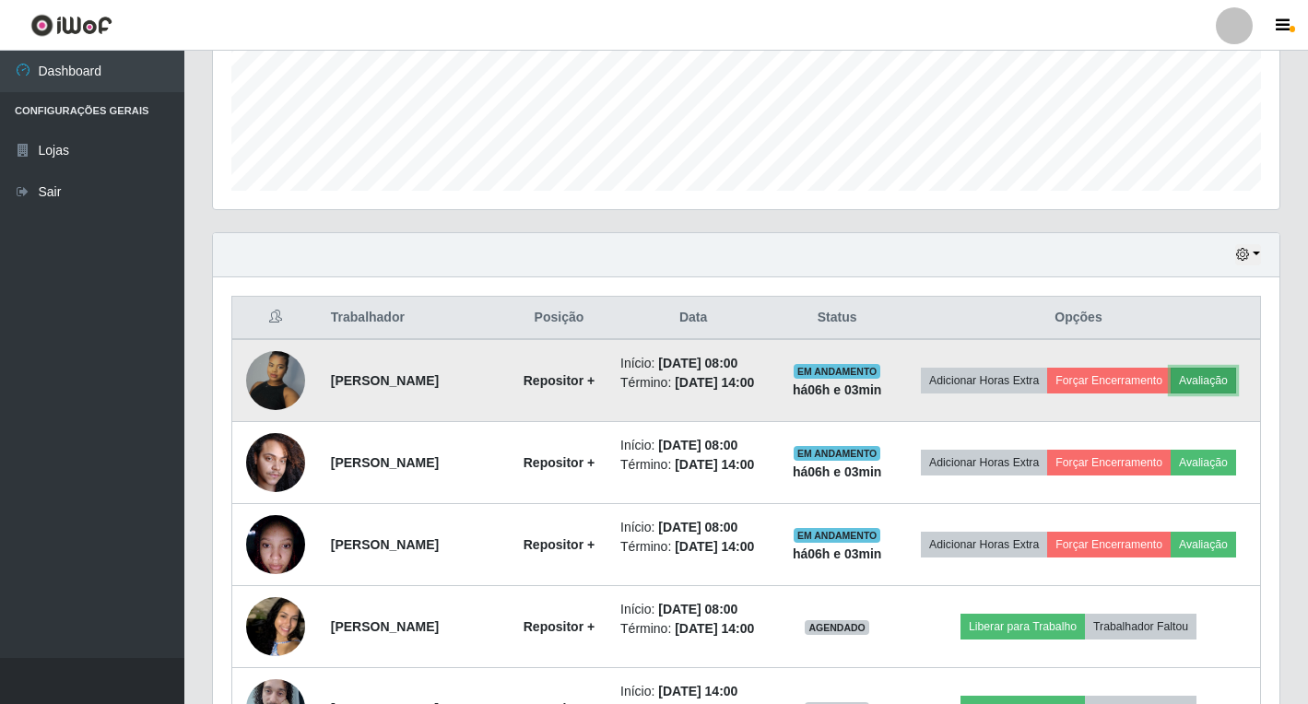
click at [1171, 394] on button "Avaliação" at bounding box center [1203, 381] width 65 height 26
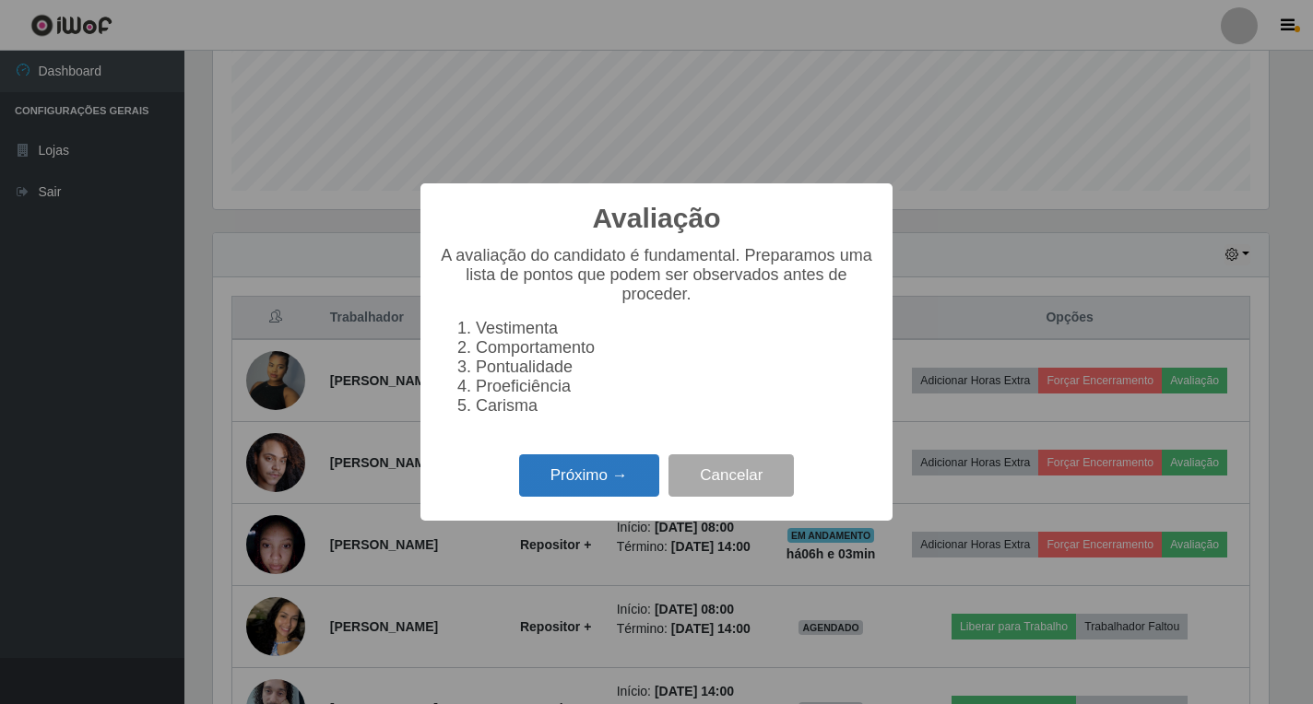
click at [559, 492] on button "Próximo →" at bounding box center [589, 475] width 140 height 43
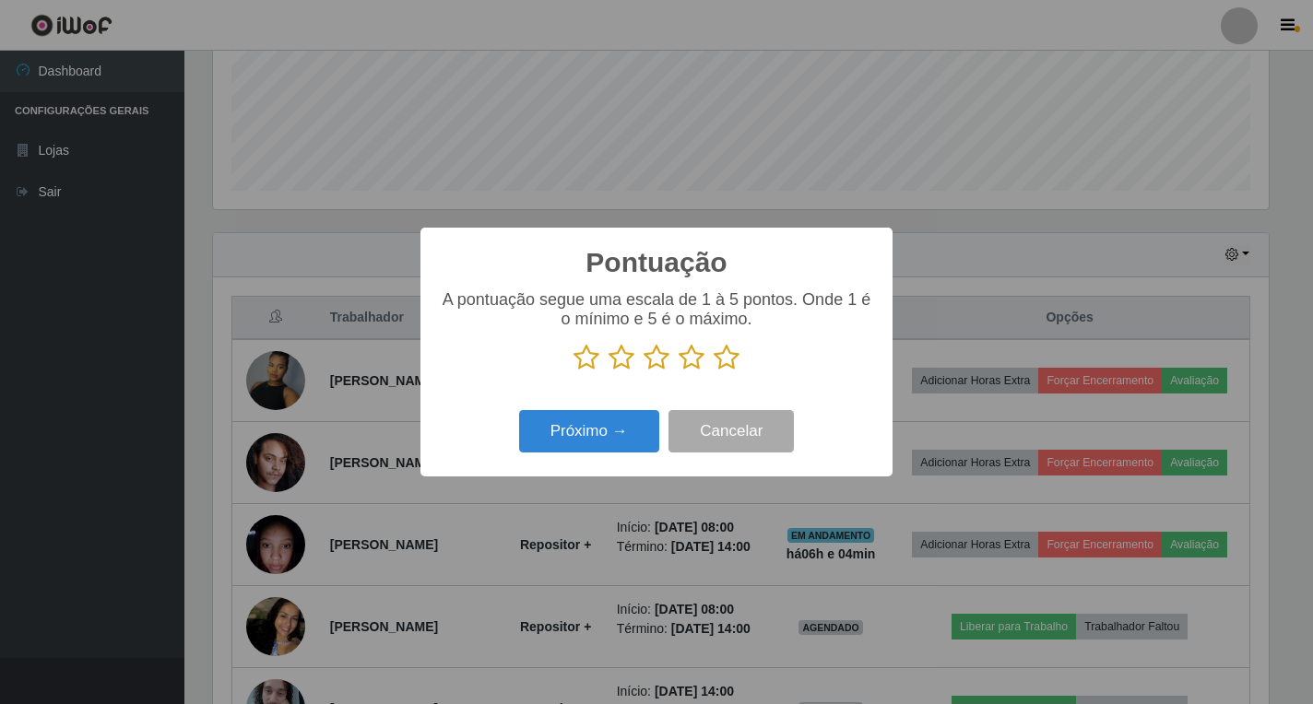
click at [730, 358] on icon at bounding box center [726, 358] width 26 height 28
click at [713, 371] on input "radio" at bounding box center [713, 371] width 0 height 0
click at [622, 436] on button "Próximo →" at bounding box center [589, 431] width 140 height 43
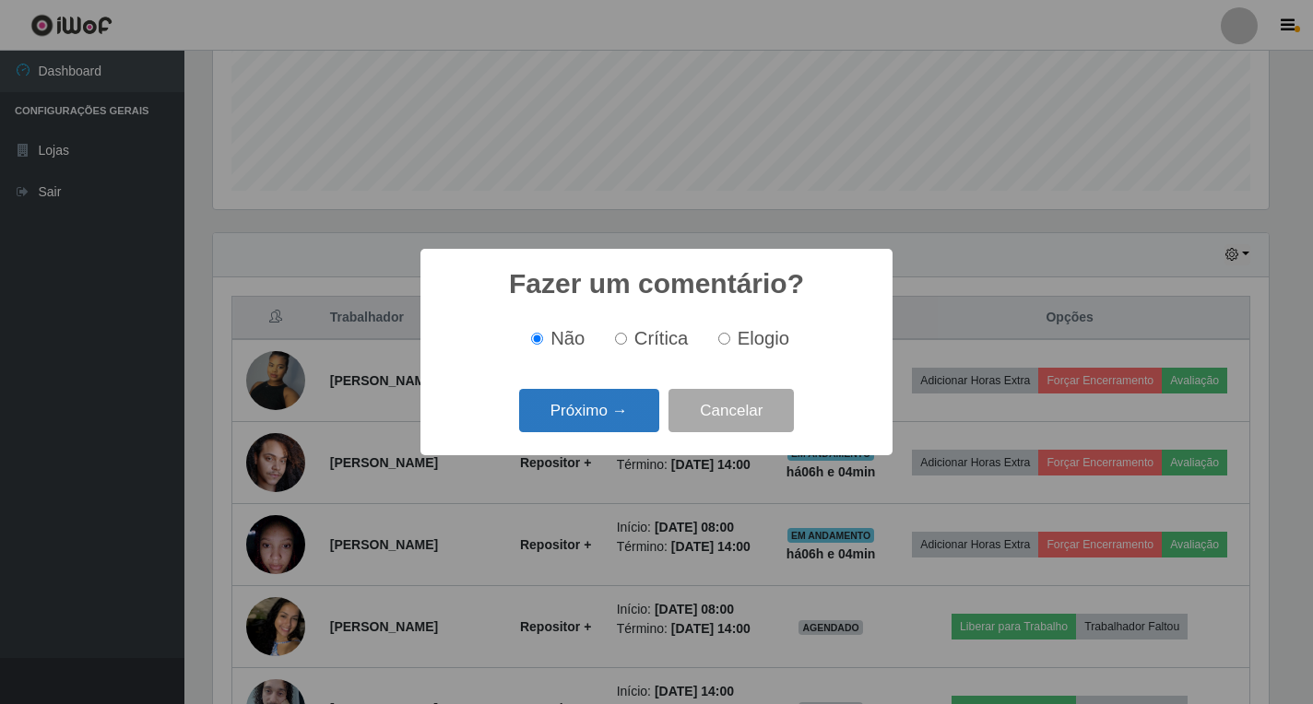
click at [630, 414] on button "Próximo →" at bounding box center [589, 410] width 140 height 43
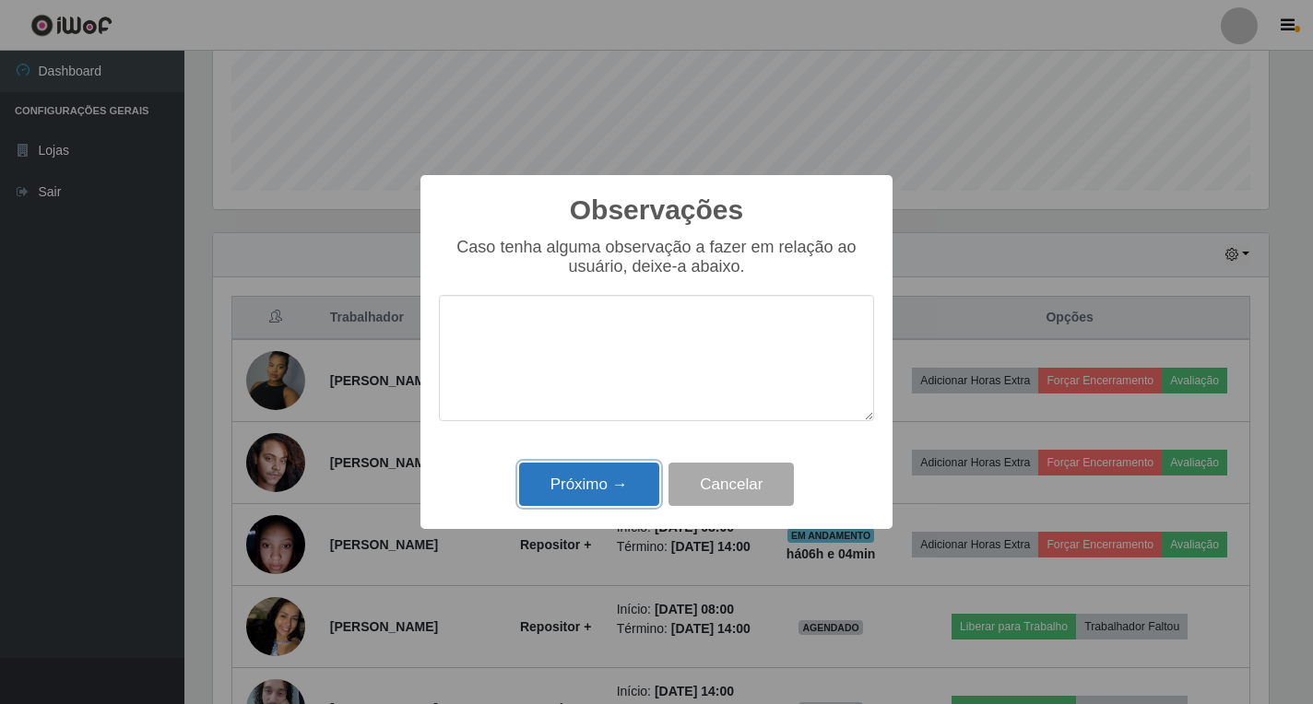
click at [620, 471] on button "Próximo →" at bounding box center [589, 484] width 140 height 43
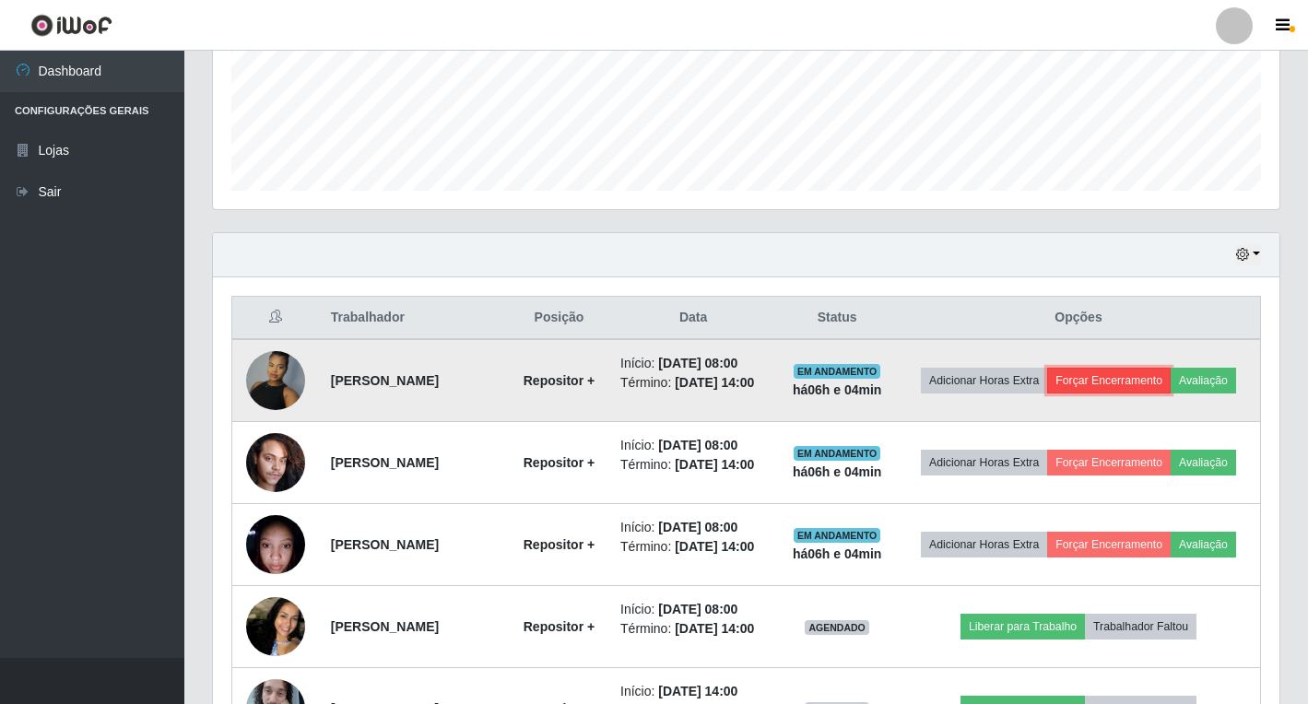
click at [1128, 376] on button "Forçar Encerramento" at bounding box center [1109, 381] width 124 height 26
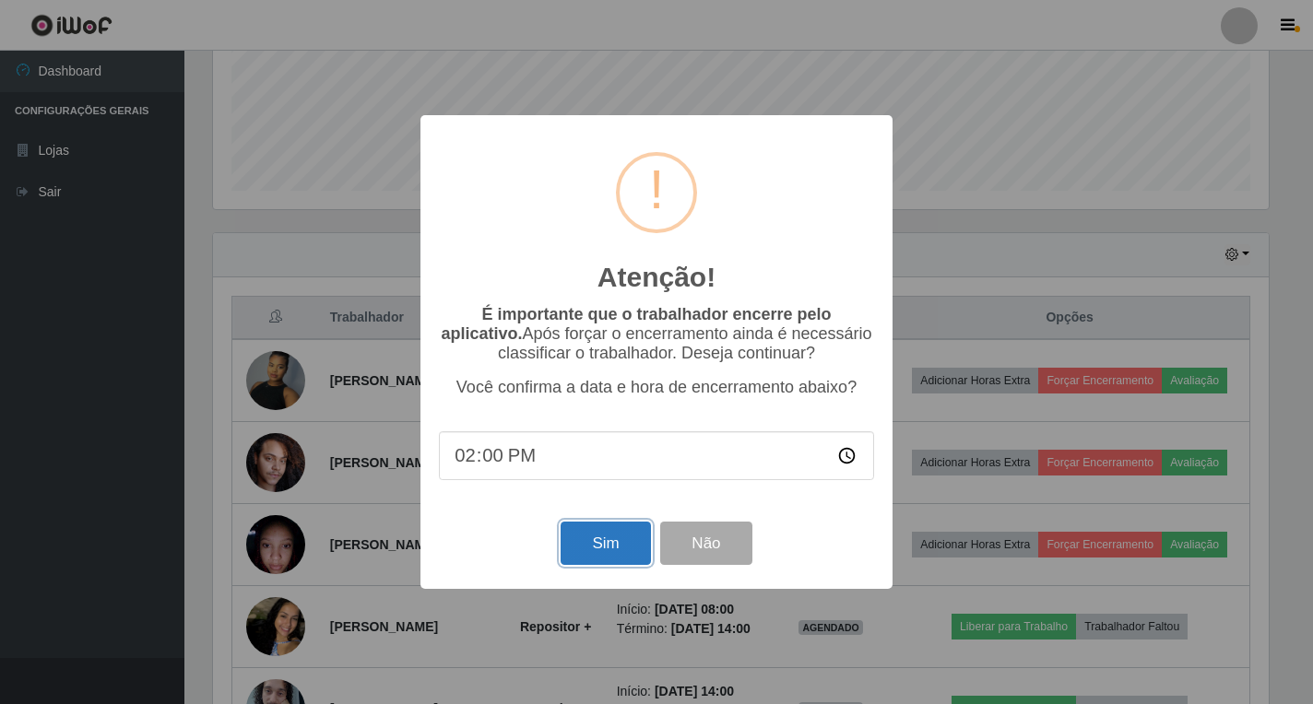
click at [613, 540] on button "Sim" at bounding box center [604, 543] width 89 height 43
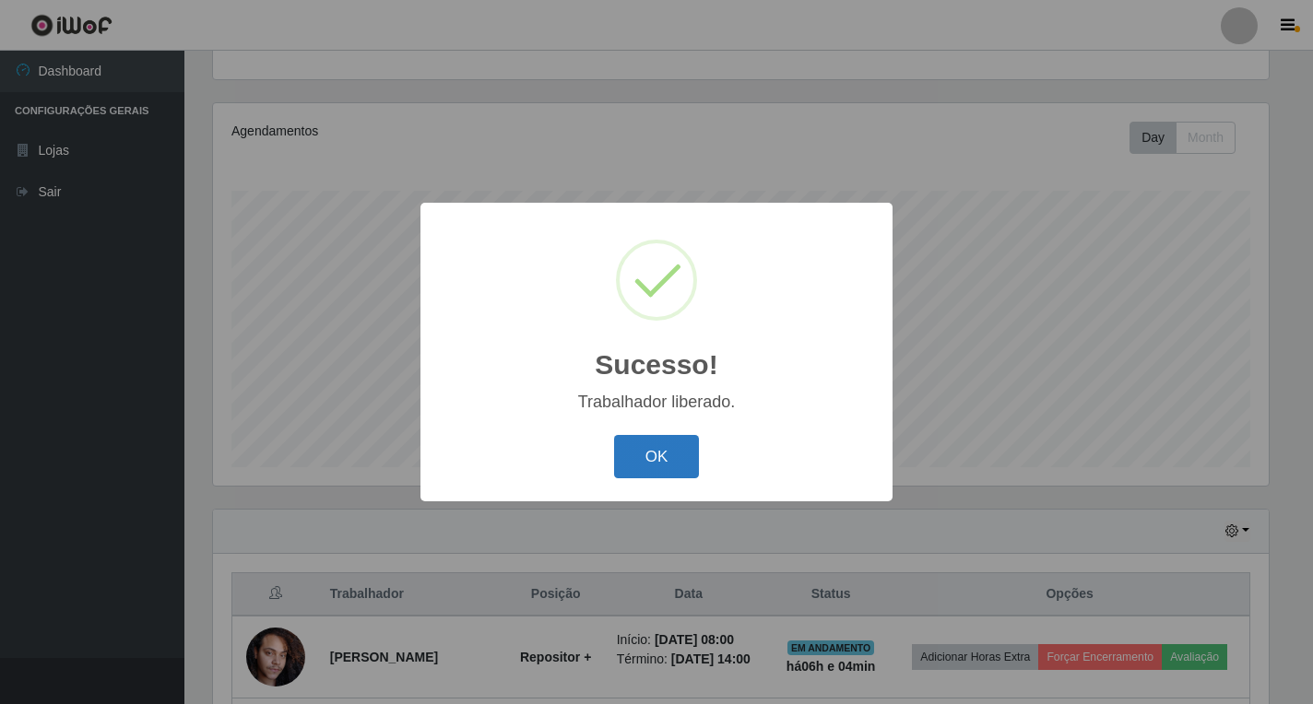
click at [629, 466] on button "OK" at bounding box center [657, 456] width 86 height 43
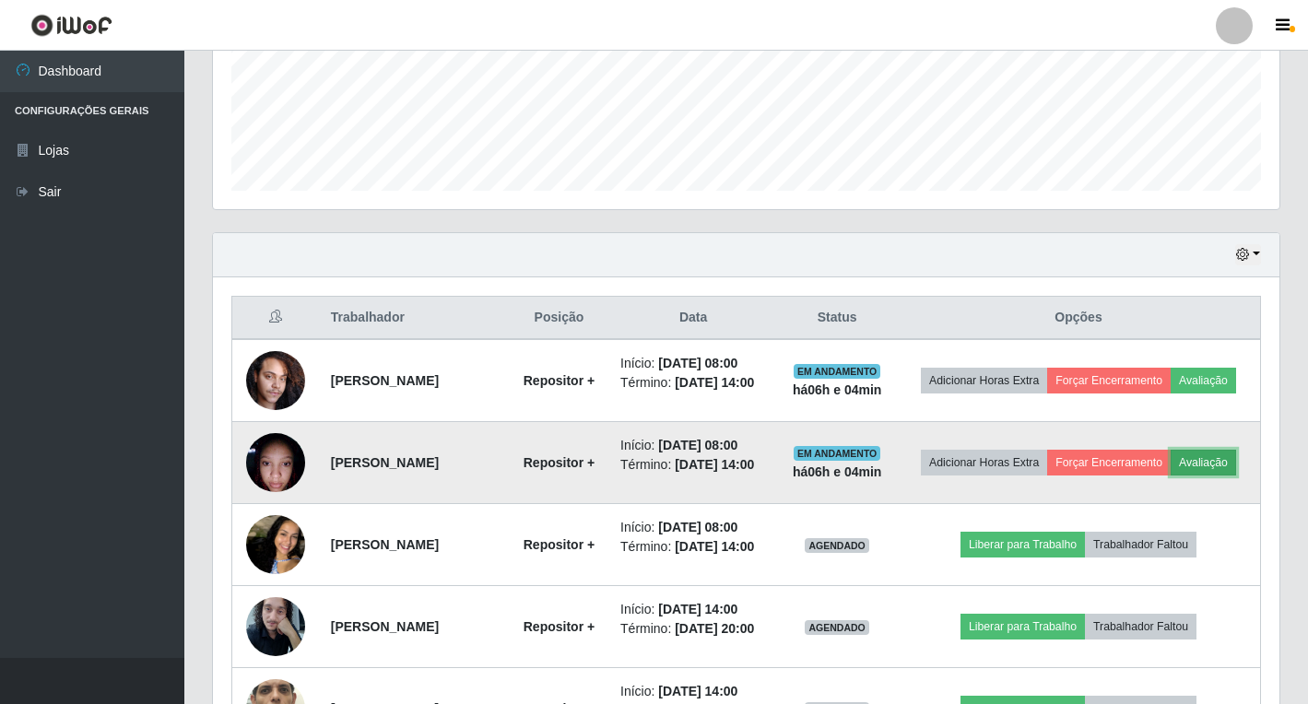
click at [1171, 476] on button "Avaliação" at bounding box center [1203, 463] width 65 height 26
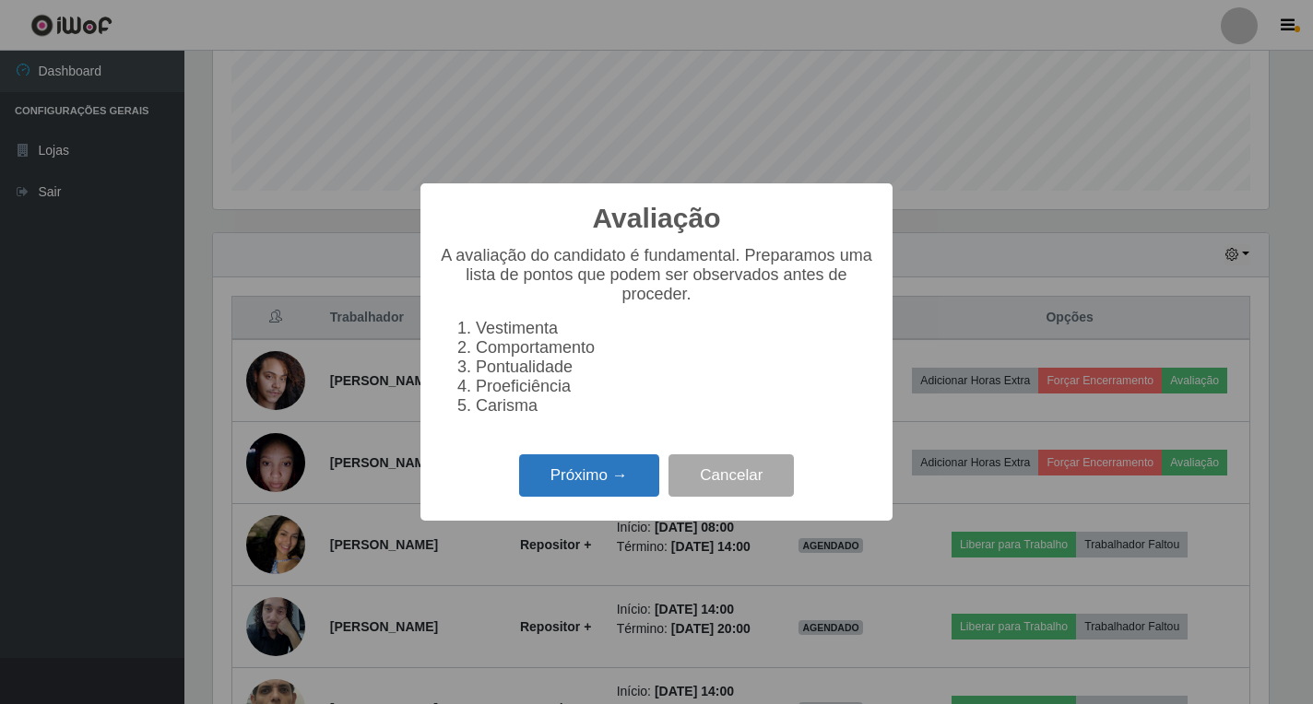
click at [568, 498] on button "Próximo →" at bounding box center [589, 475] width 140 height 43
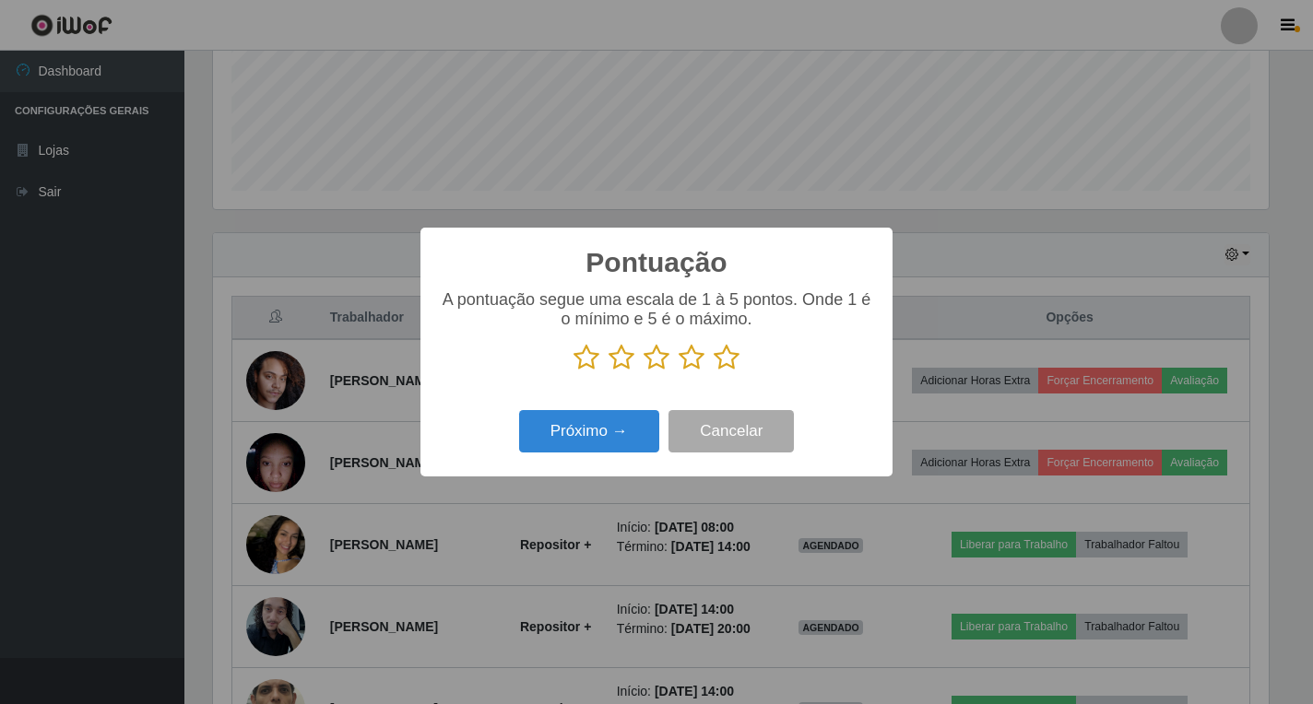
click at [724, 355] on icon at bounding box center [726, 358] width 26 height 28
click at [713, 371] on input "radio" at bounding box center [713, 371] width 0 height 0
click at [626, 436] on button "Próximo →" at bounding box center [589, 431] width 140 height 43
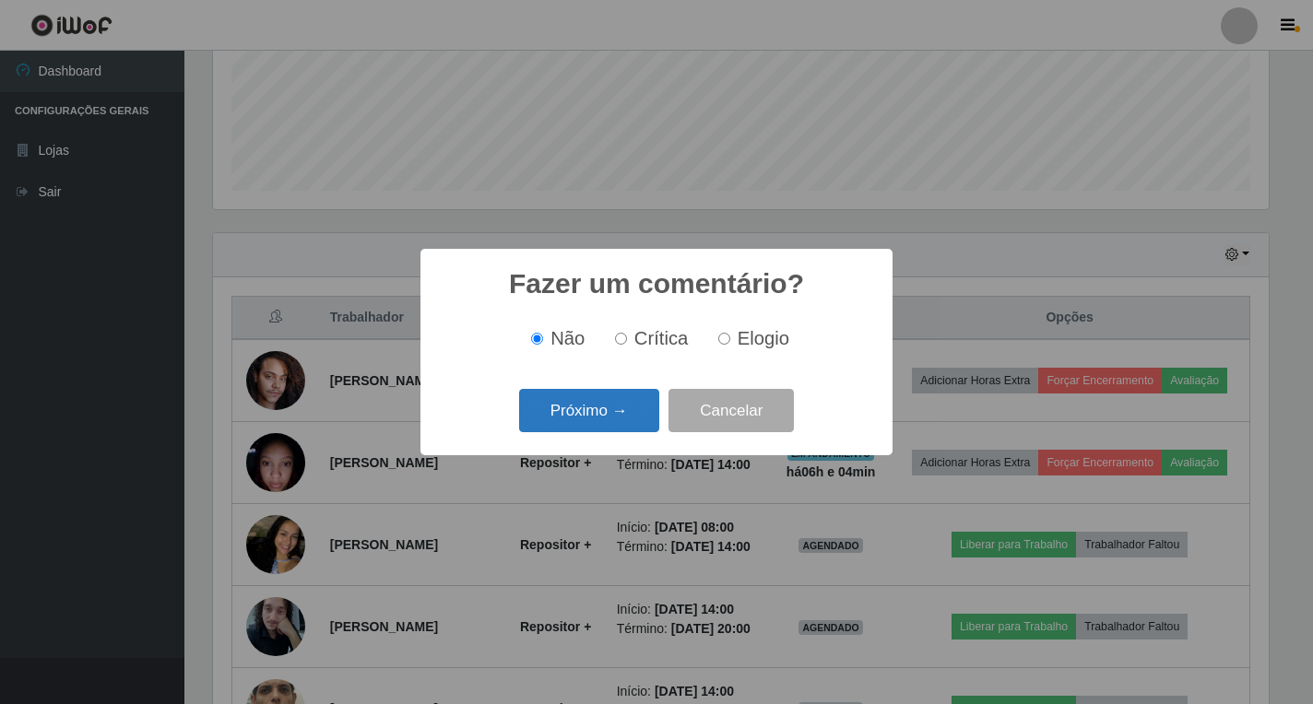
click at [575, 415] on button "Próximo →" at bounding box center [589, 410] width 140 height 43
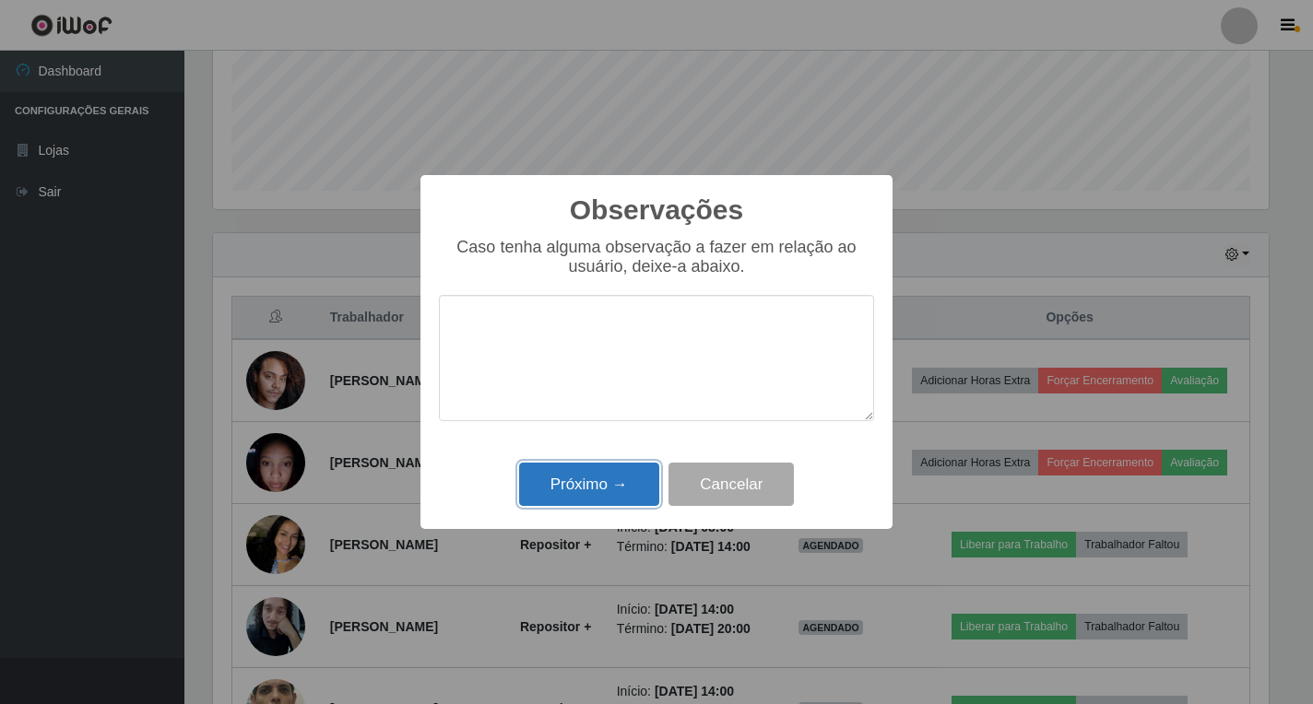
click at [597, 486] on button "Próximo →" at bounding box center [589, 484] width 140 height 43
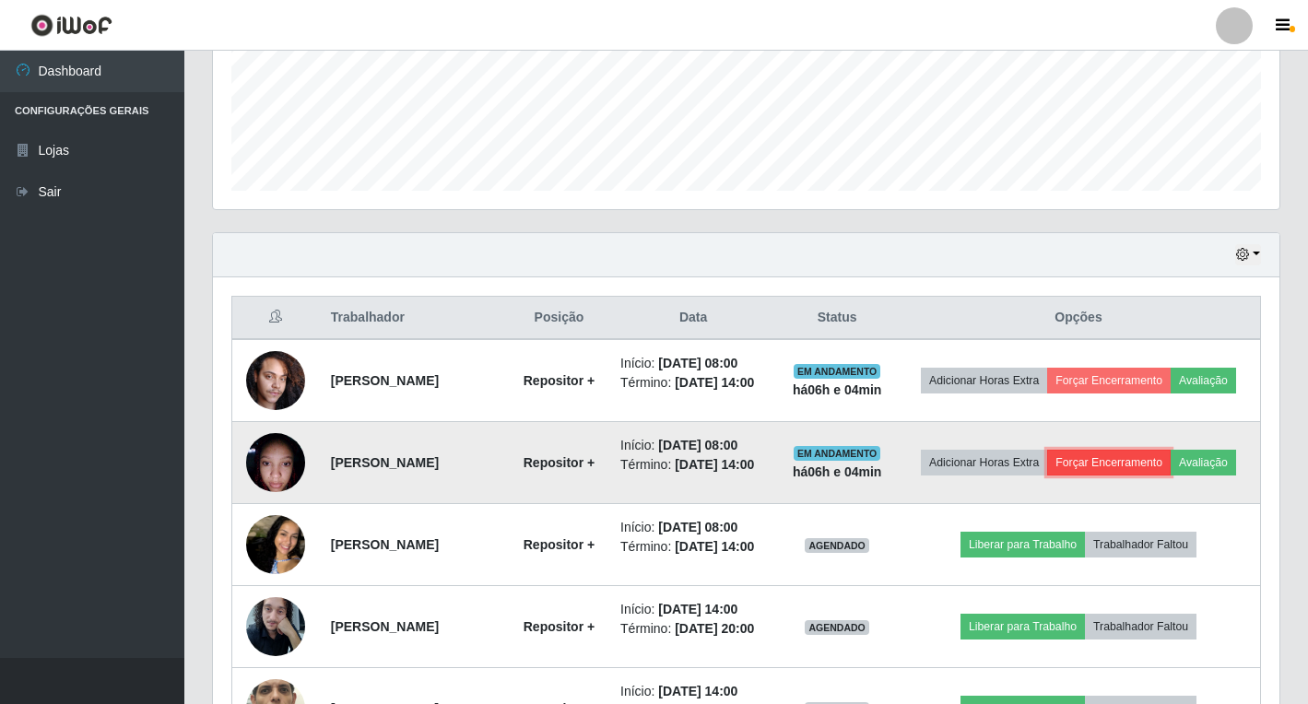
click at [1135, 461] on button "Forçar Encerramento" at bounding box center [1109, 463] width 124 height 26
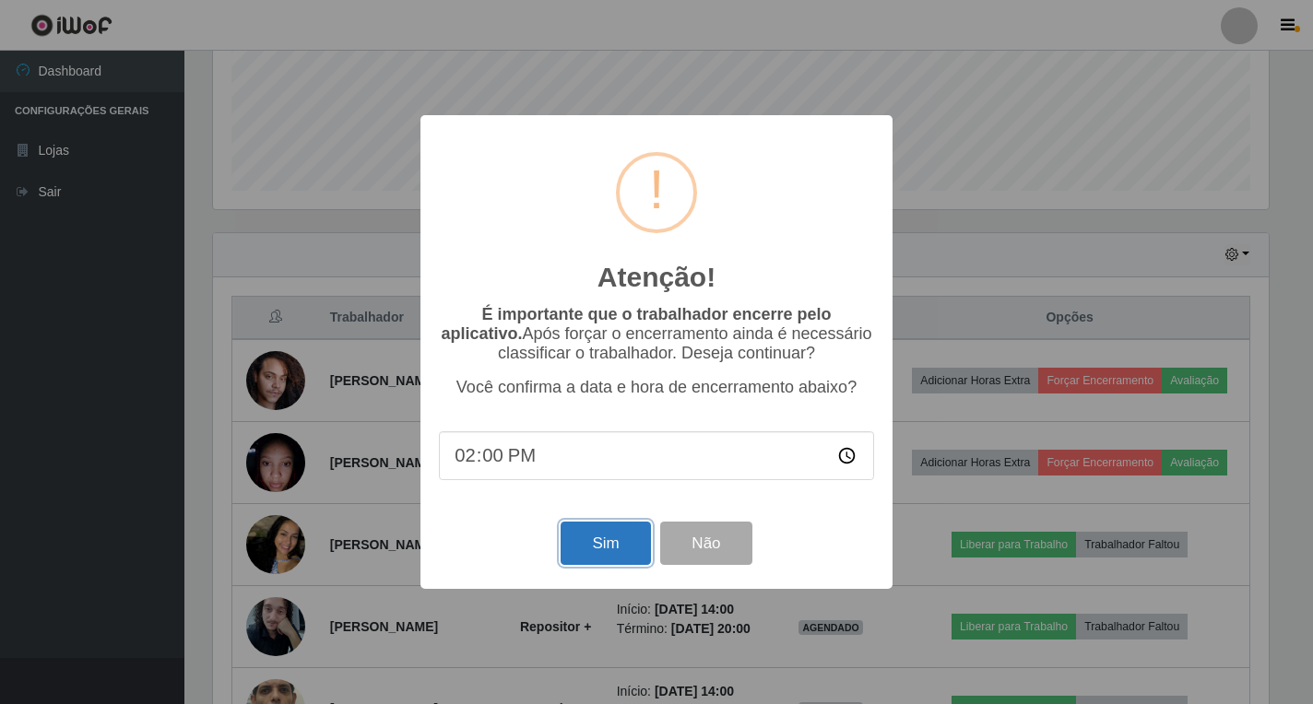
click at [597, 543] on button "Sim" at bounding box center [604, 543] width 89 height 43
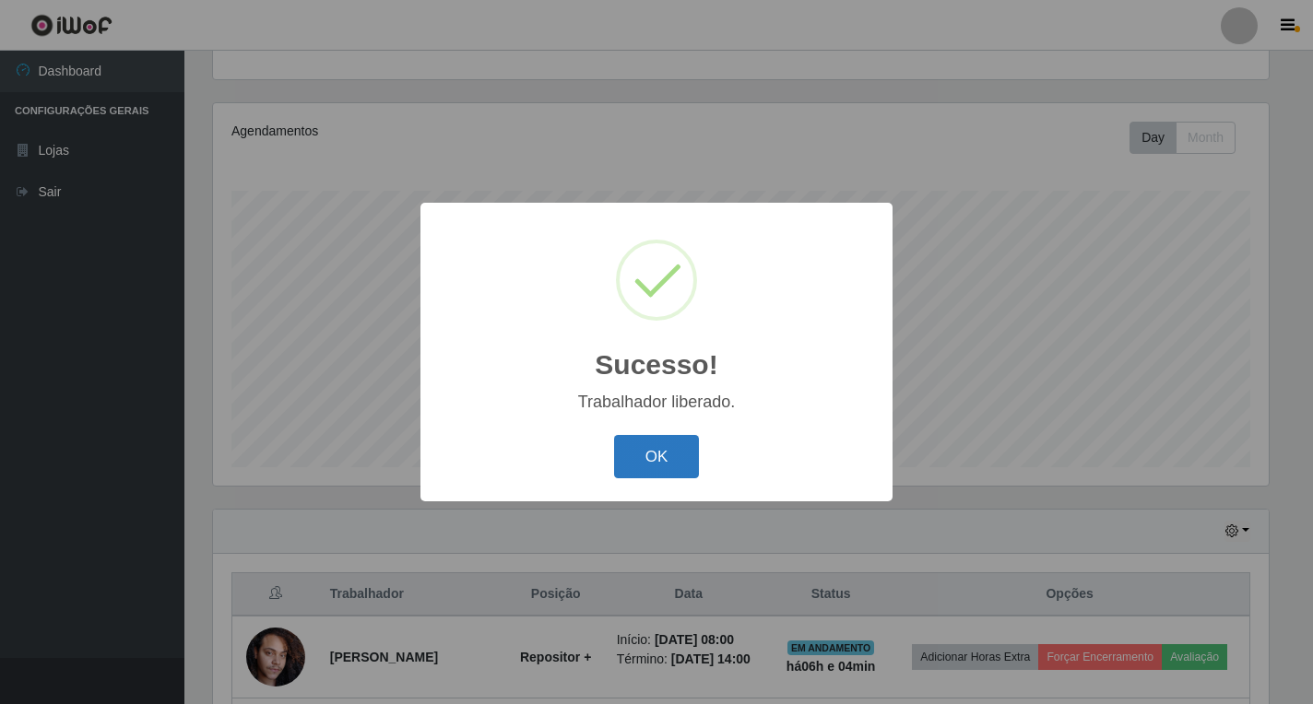
click at [646, 465] on button "OK" at bounding box center [657, 456] width 86 height 43
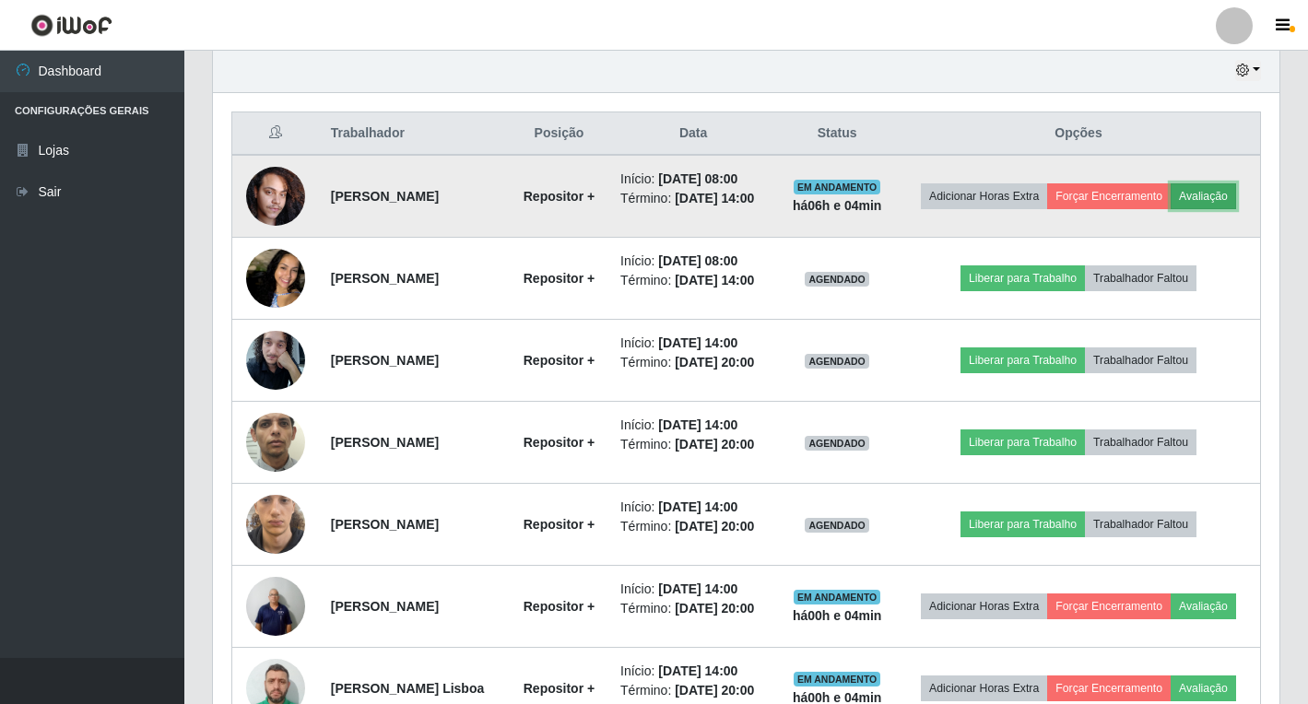
click at [1171, 209] on button "Avaliação" at bounding box center [1203, 196] width 65 height 26
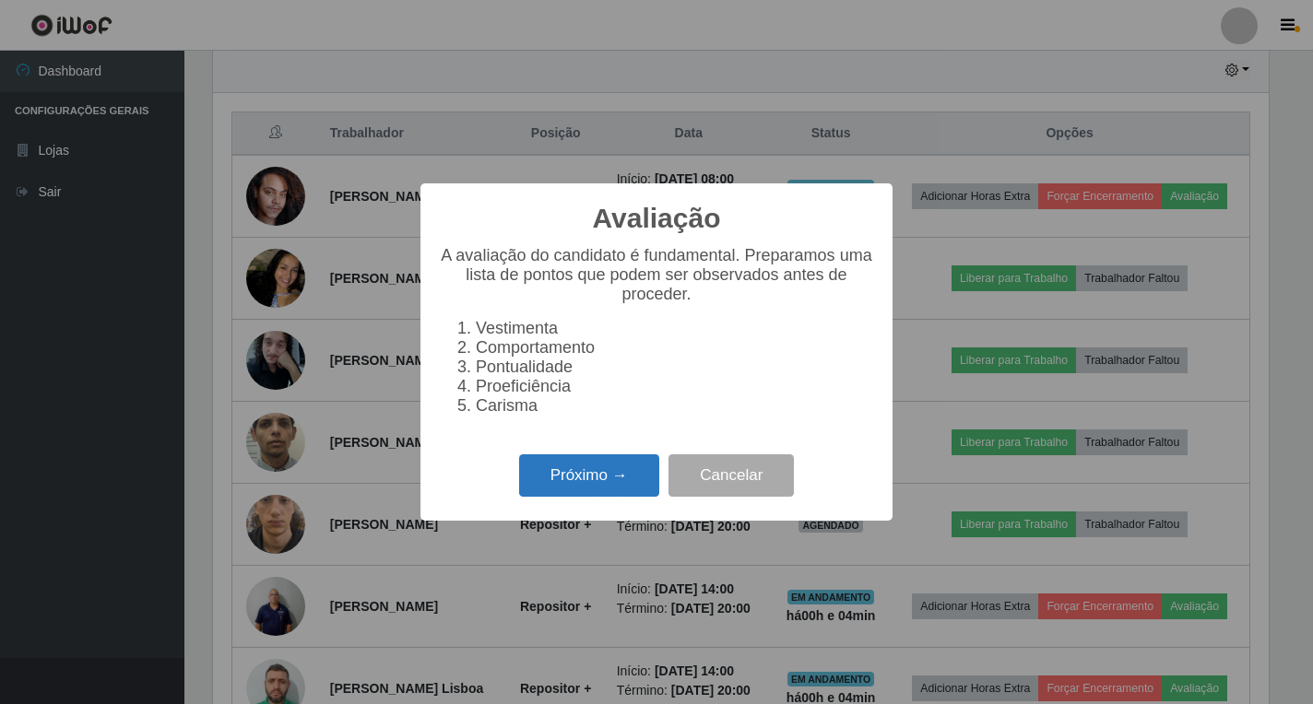
click at [578, 484] on button "Próximo →" at bounding box center [589, 475] width 140 height 43
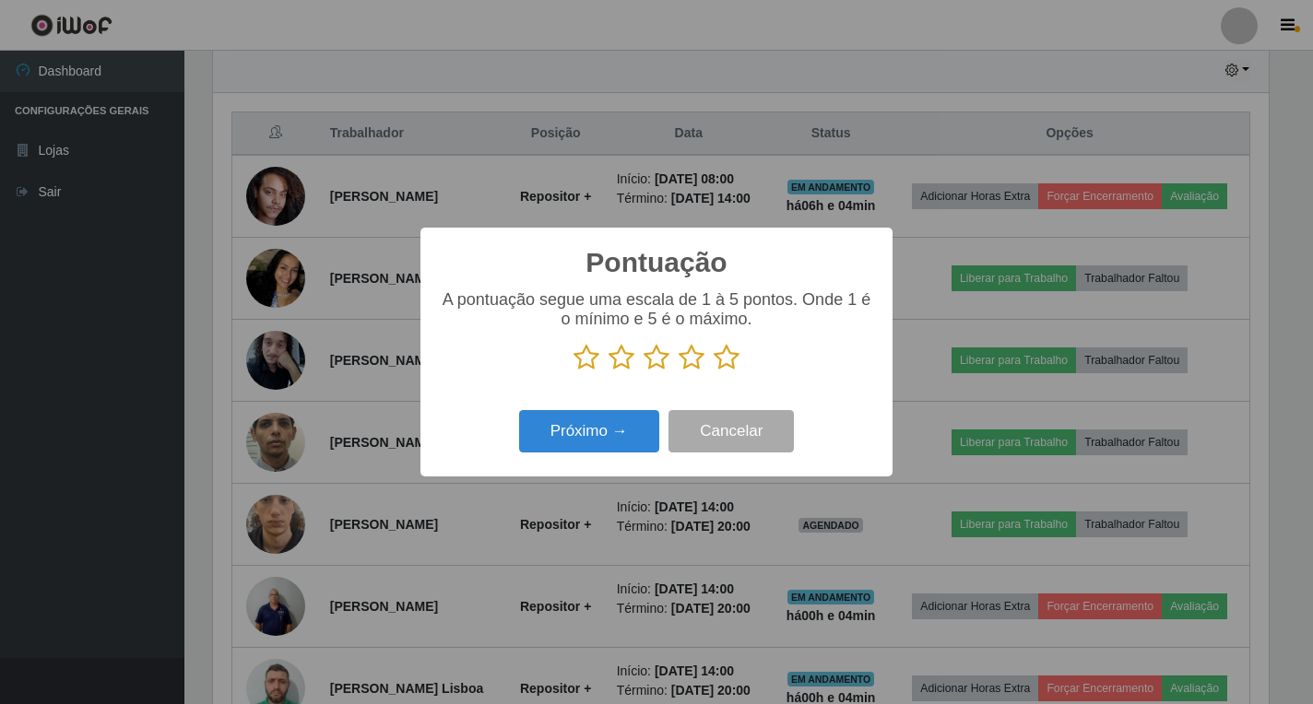
click at [657, 366] on icon at bounding box center [656, 358] width 26 height 28
click at [643, 371] on input "radio" at bounding box center [643, 371] width 0 height 0
click at [621, 423] on button "Próximo →" at bounding box center [589, 431] width 140 height 43
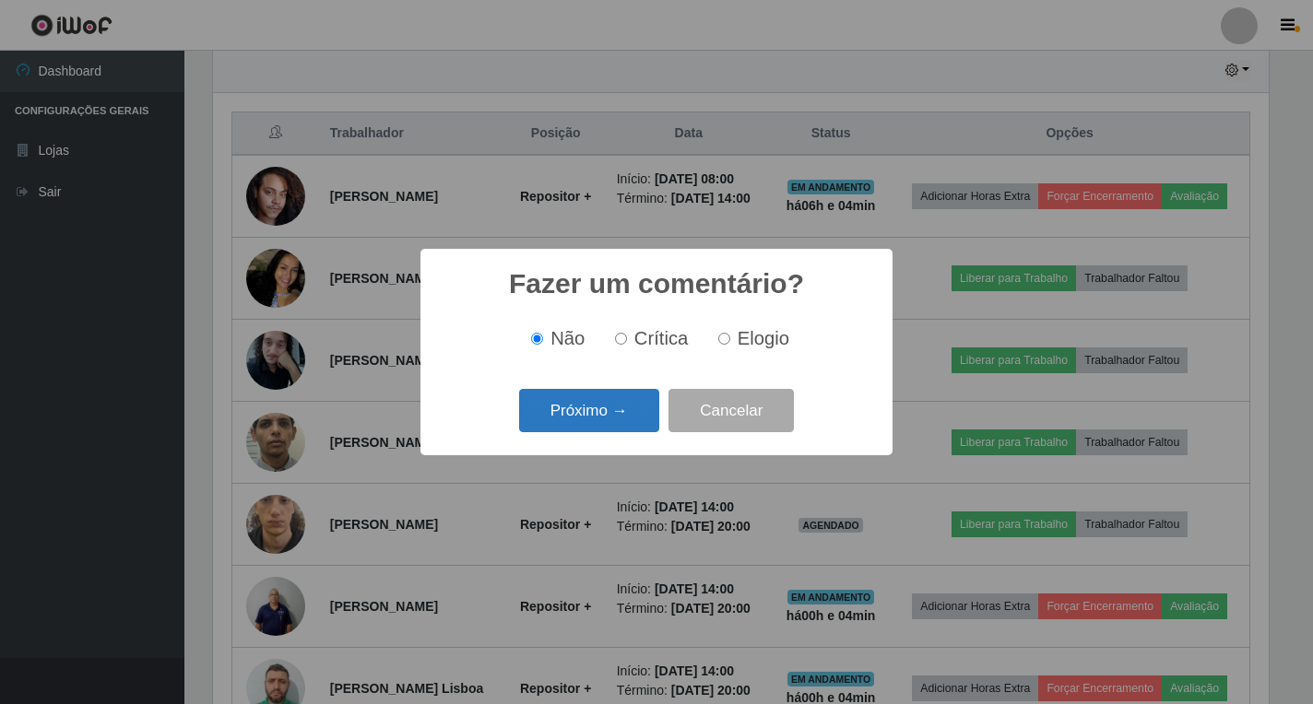
click at [553, 421] on button "Próximo →" at bounding box center [589, 410] width 140 height 43
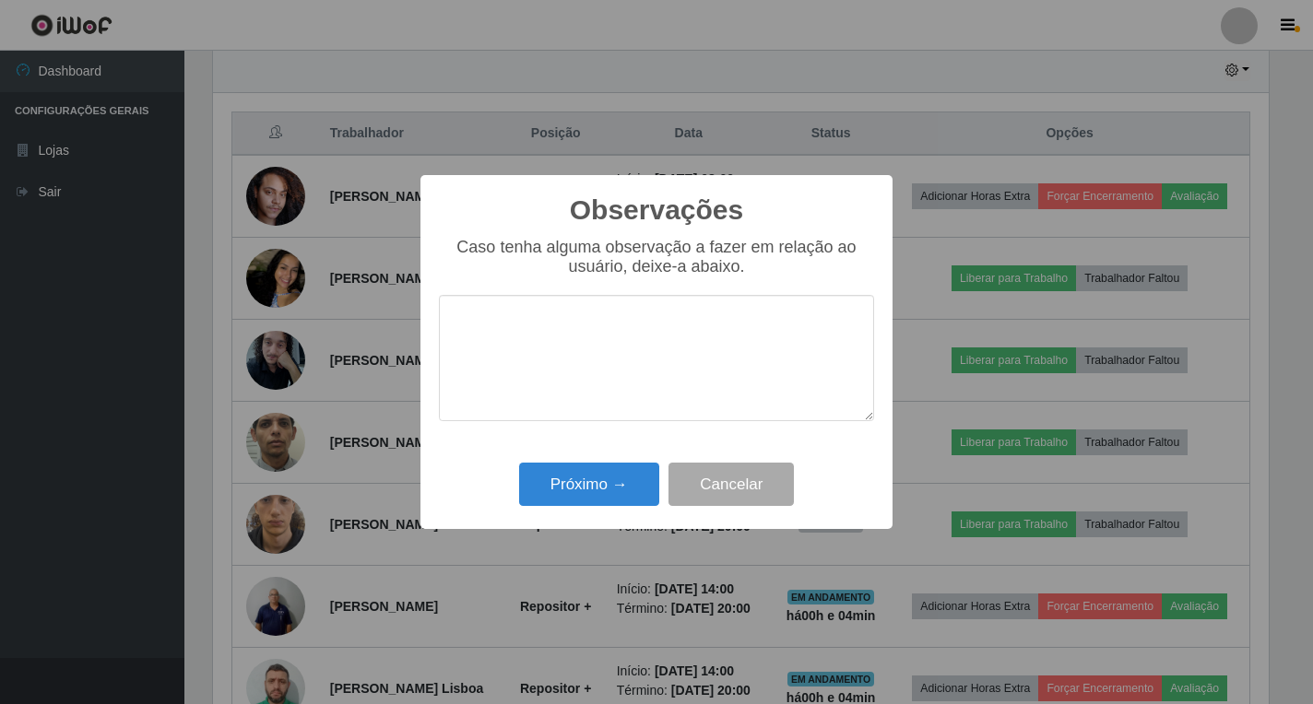
click at [548, 355] on textarea at bounding box center [656, 358] width 435 height 126
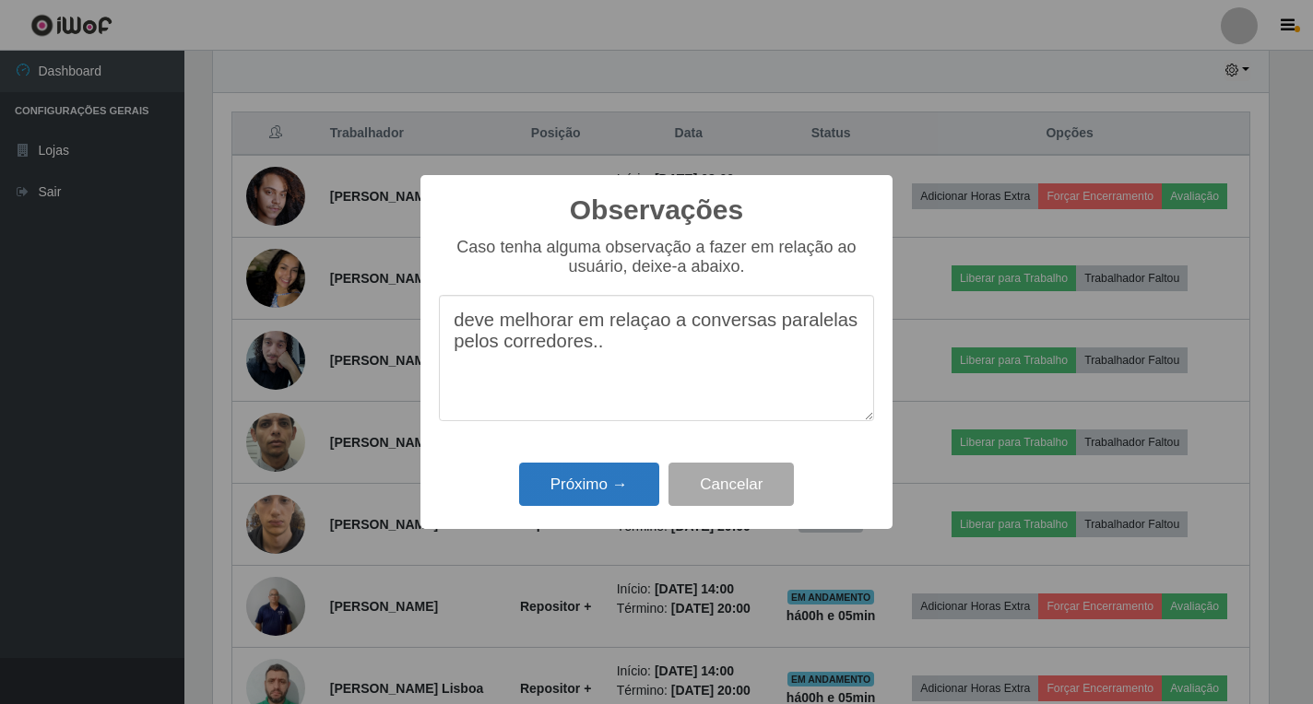
type textarea "deve melhorar em relaçao a conversas paralelas pelos corredores.."
click at [576, 480] on button "Próximo →" at bounding box center [589, 484] width 140 height 43
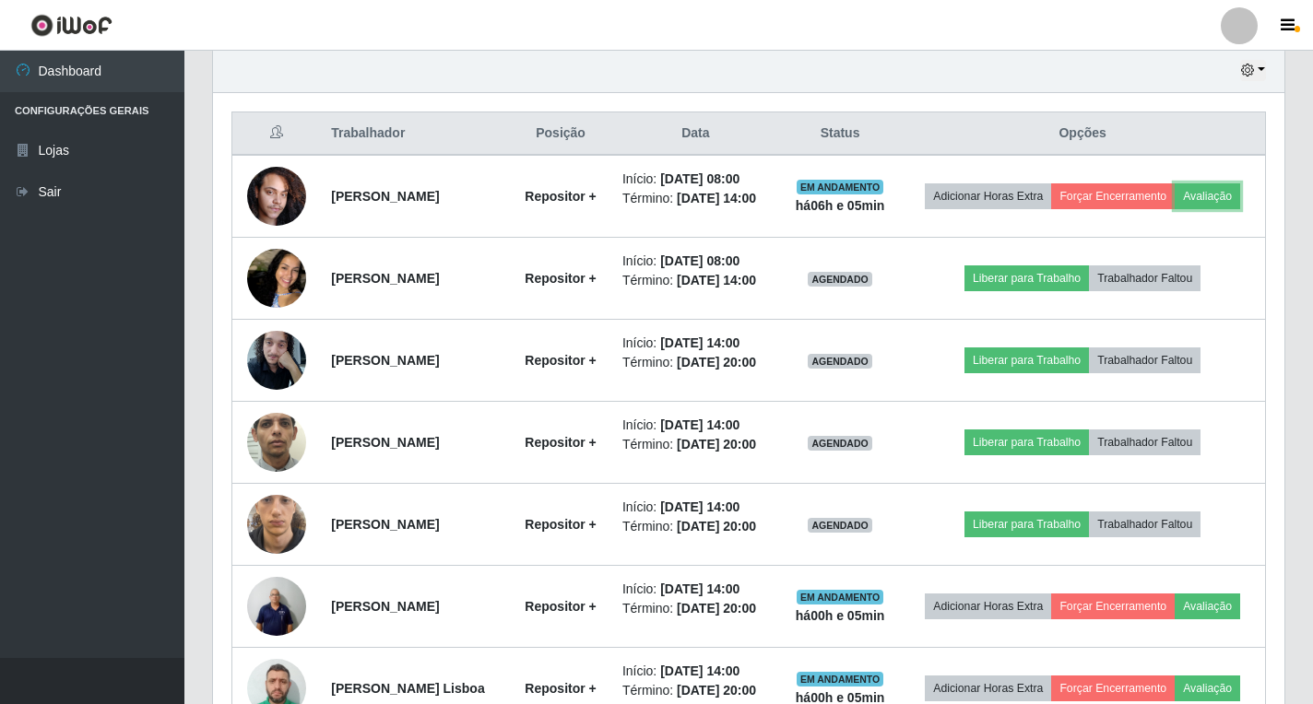
scroll to position [383, 1066]
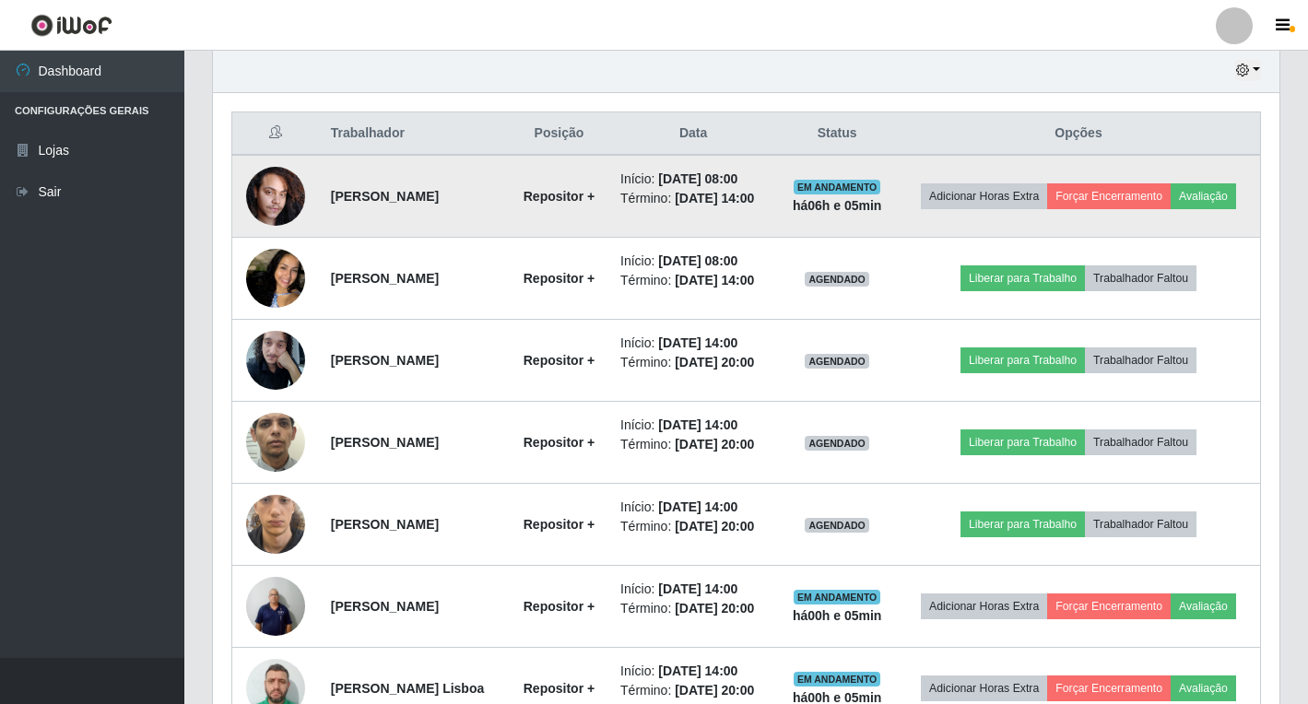
click at [286, 213] on img at bounding box center [275, 196] width 59 height 78
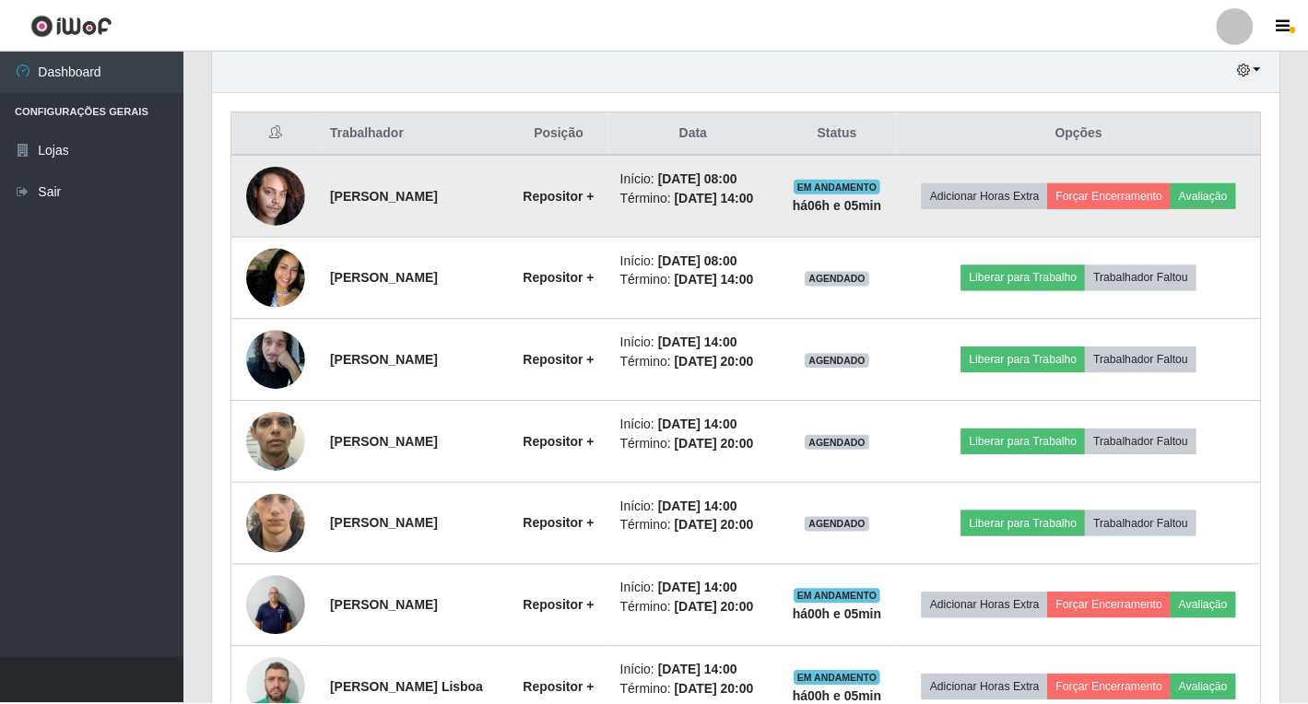
scroll to position [383, 1055]
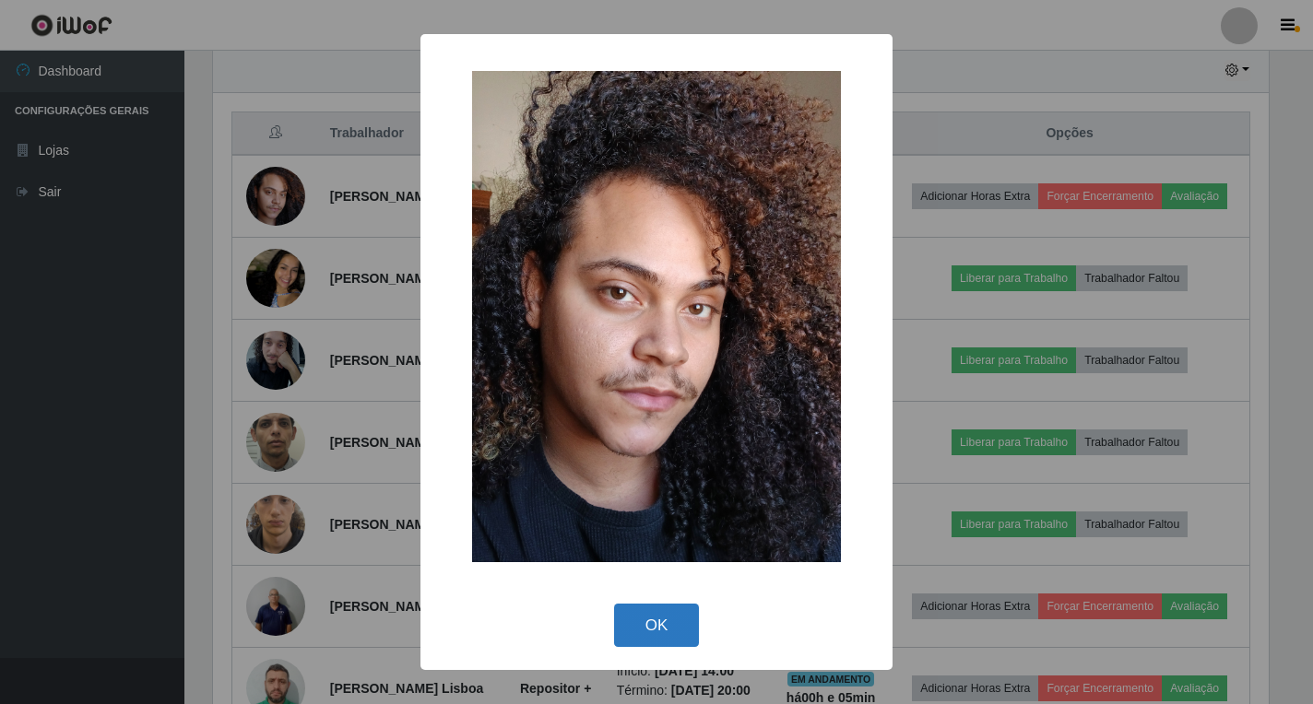
click at [641, 628] on button "OK" at bounding box center [657, 625] width 86 height 43
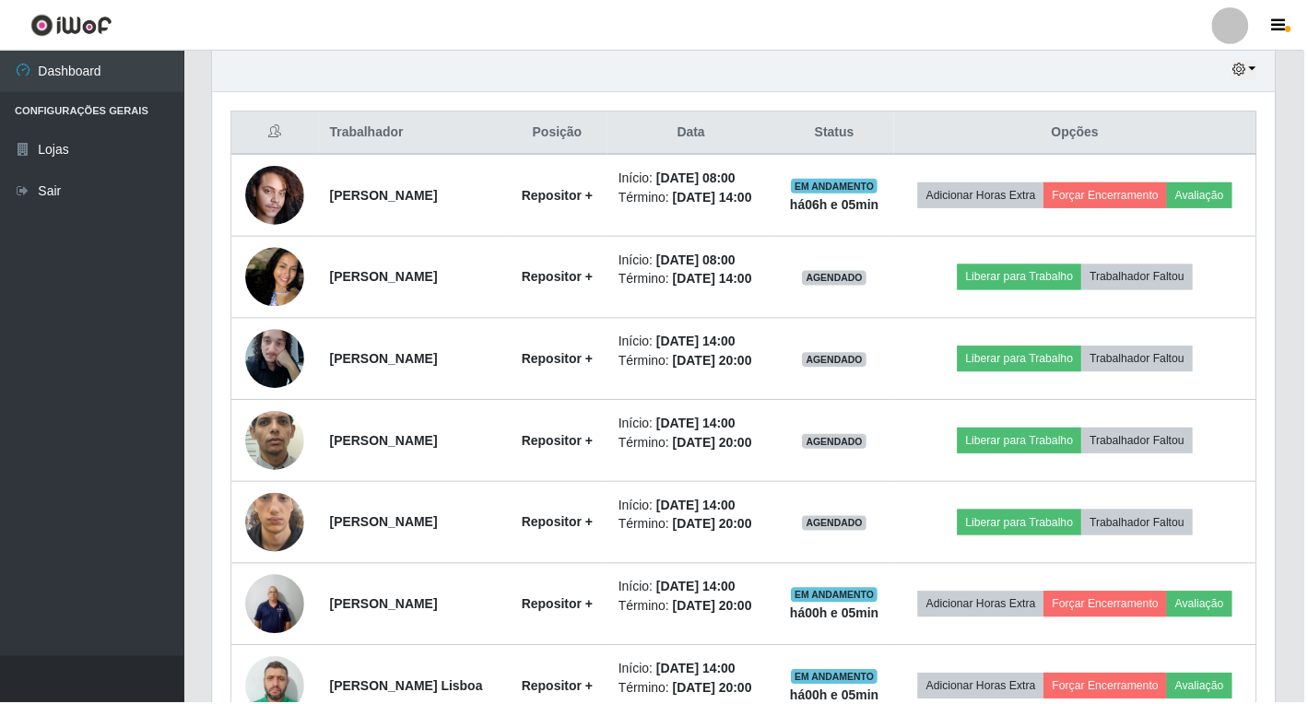
scroll to position [383, 1066]
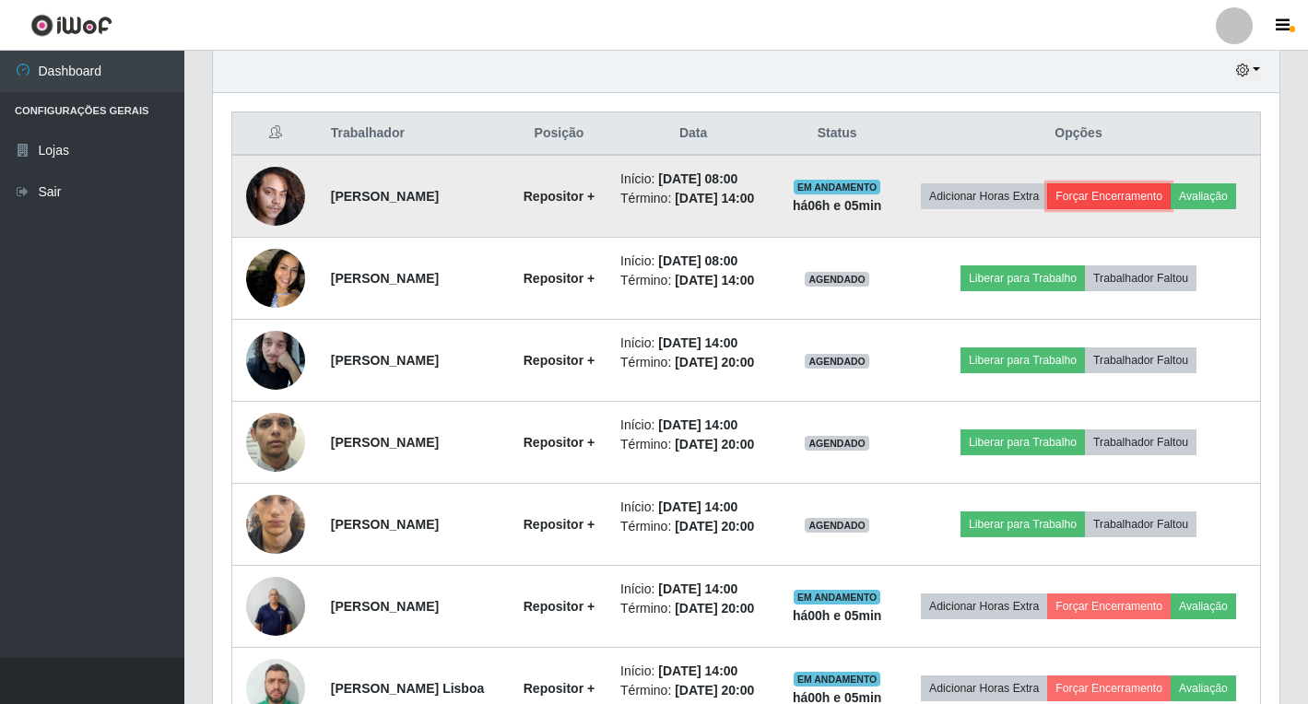
click at [1171, 194] on button "Forçar Encerramento" at bounding box center [1109, 196] width 124 height 26
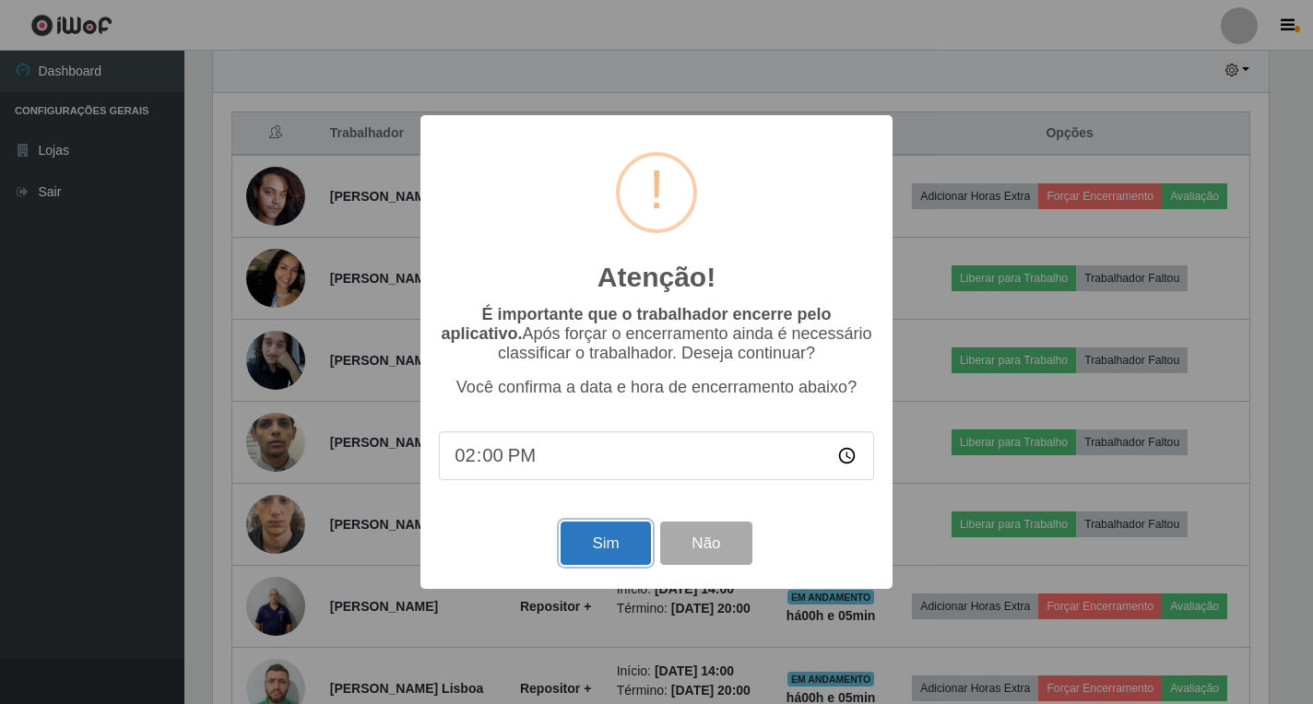
click at [593, 563] on button "Sim" at bounding box center [604, 543] width 89 height 43
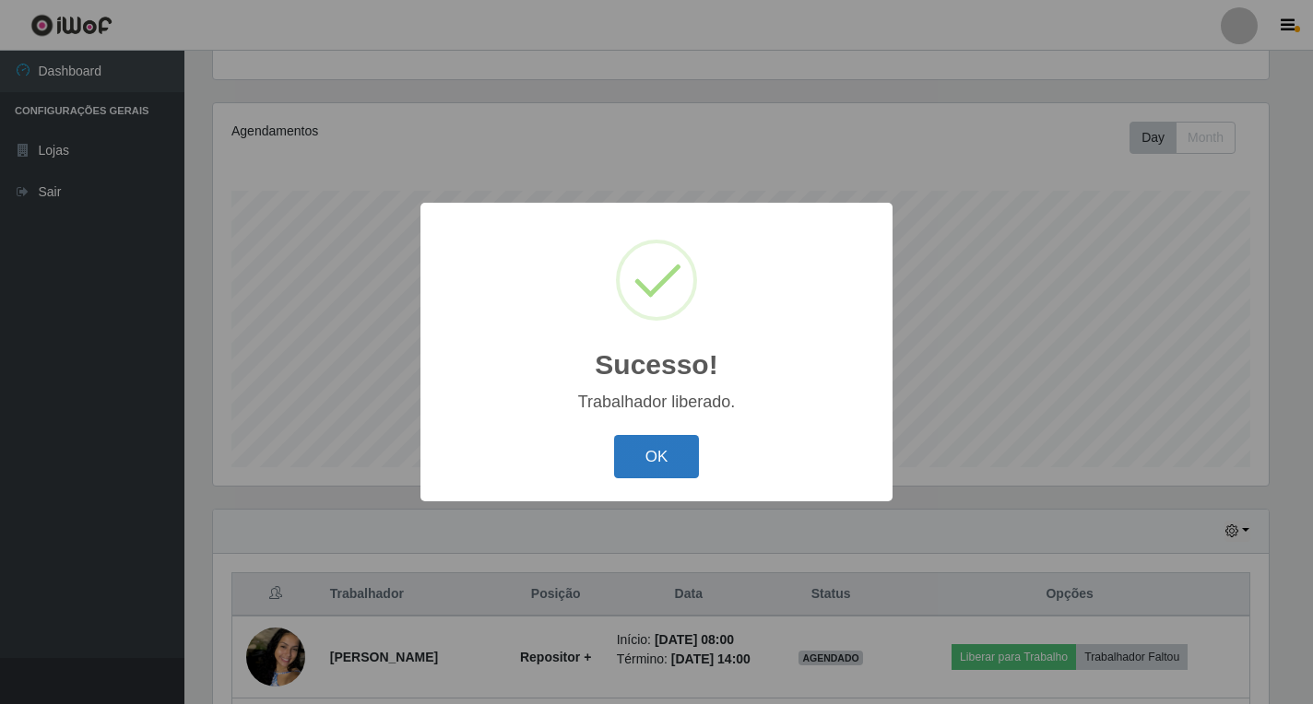
click at [632, 466] on button "OK" at bounding box center [657, 456] width 86 height 43
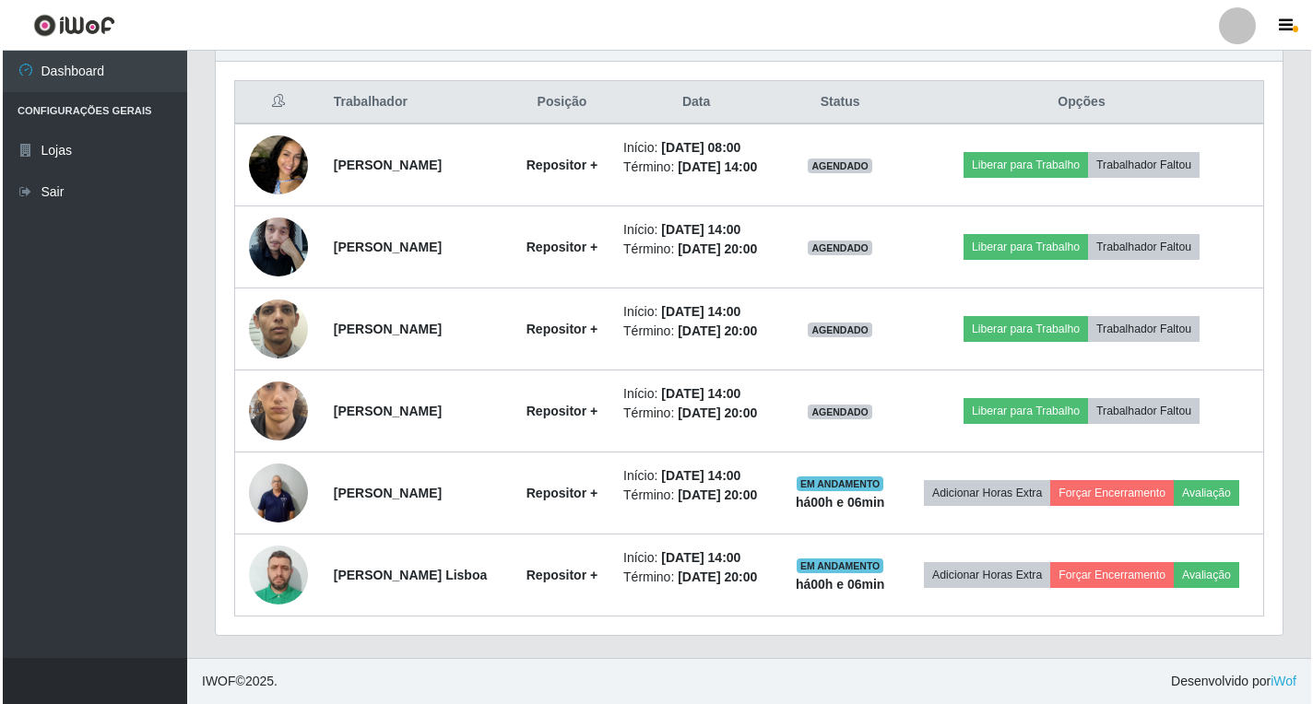
scroll to position [767, 0]
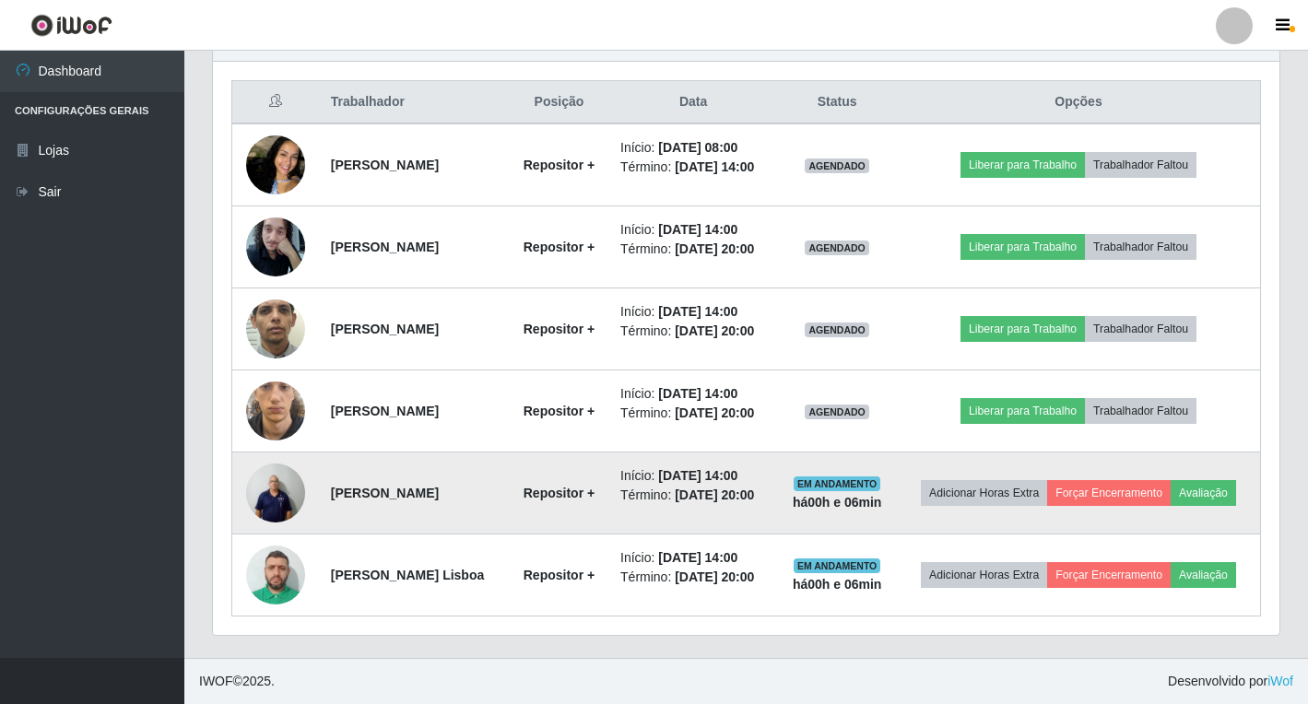
click at [262, 471] on img at bounding box center [275, 492] width 59 height 78
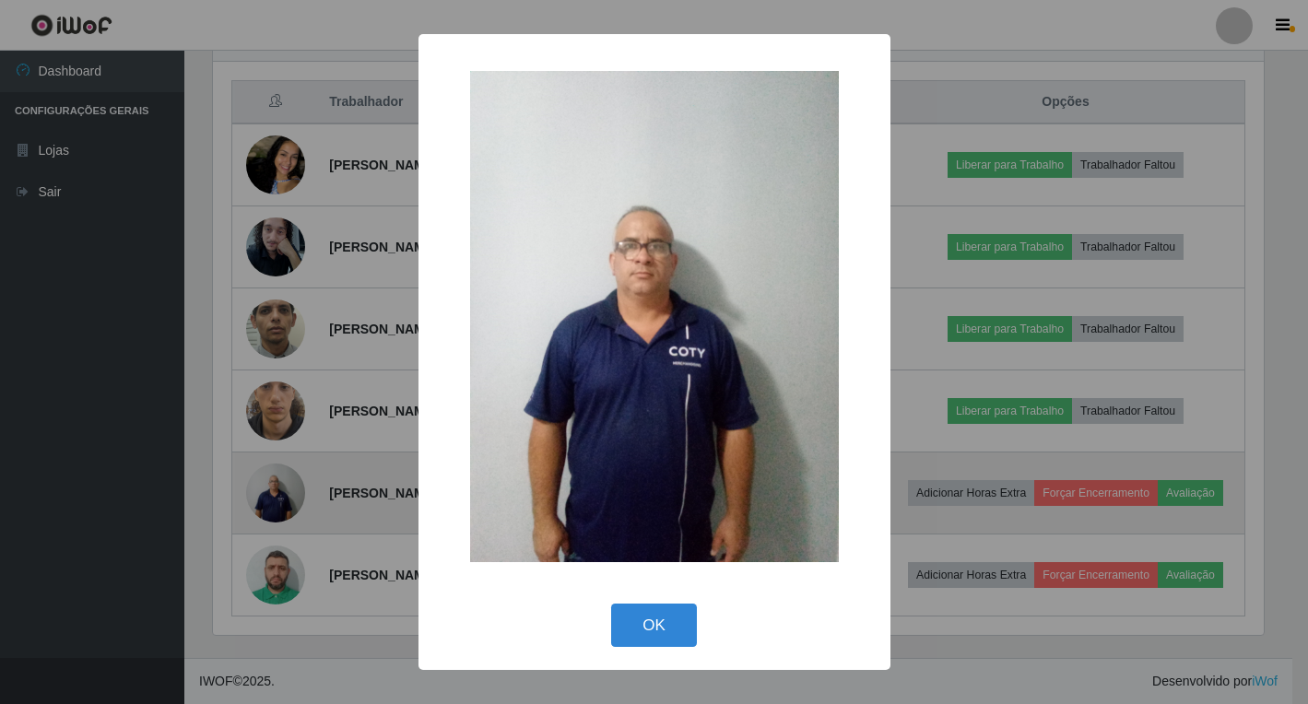
scroll to position [383, 1055]
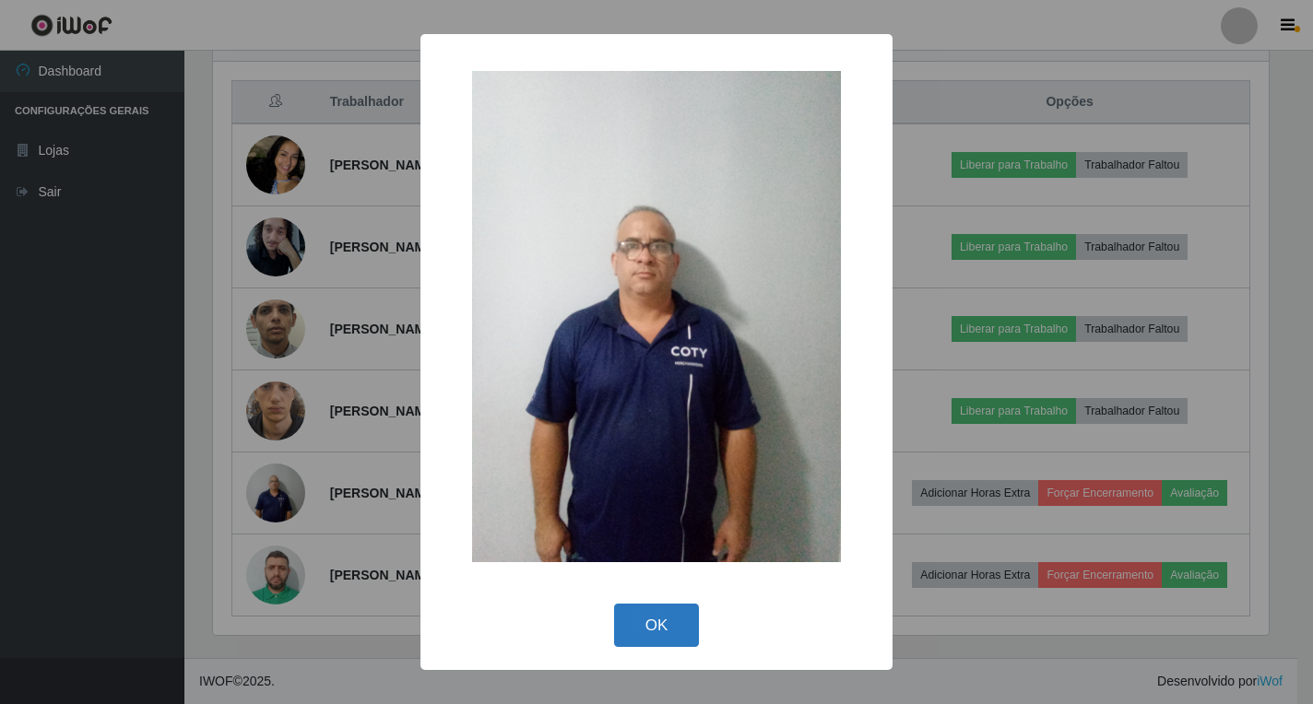
click at [694, 635] on button "OK" at bounding box center [657, 625] width 86 height 43
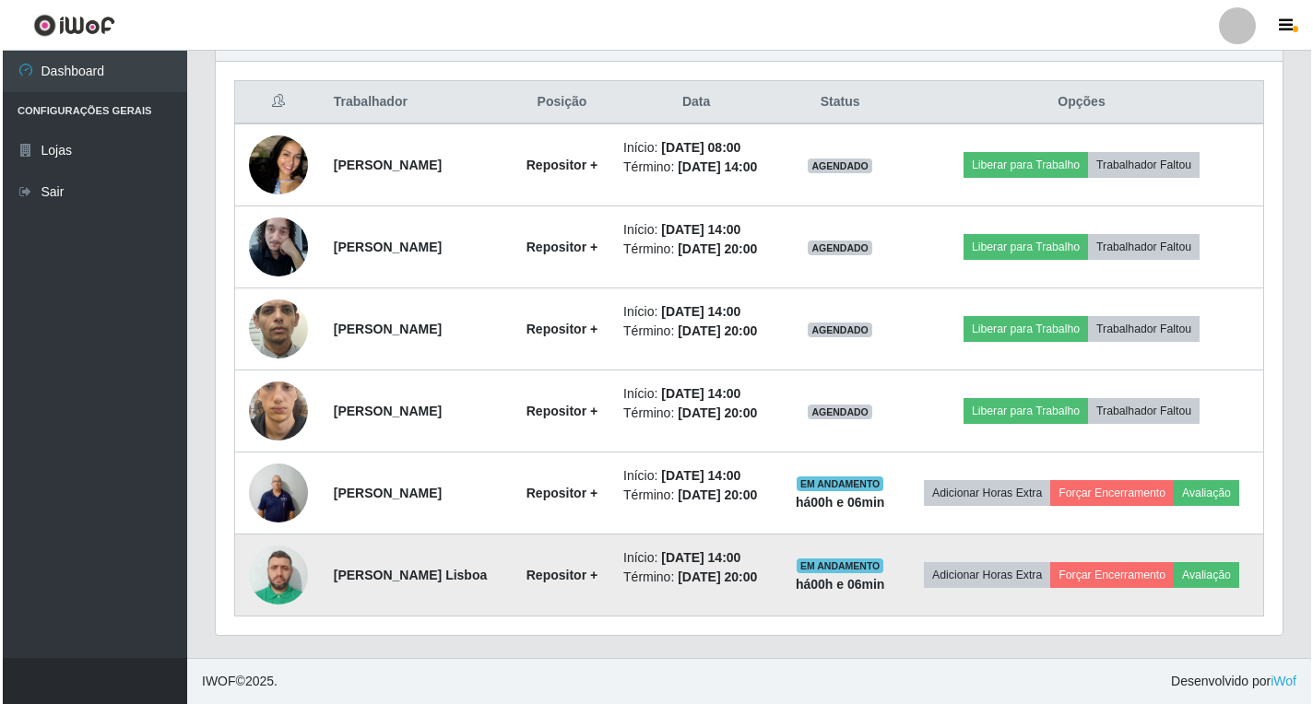
scroll to position [767, 0]
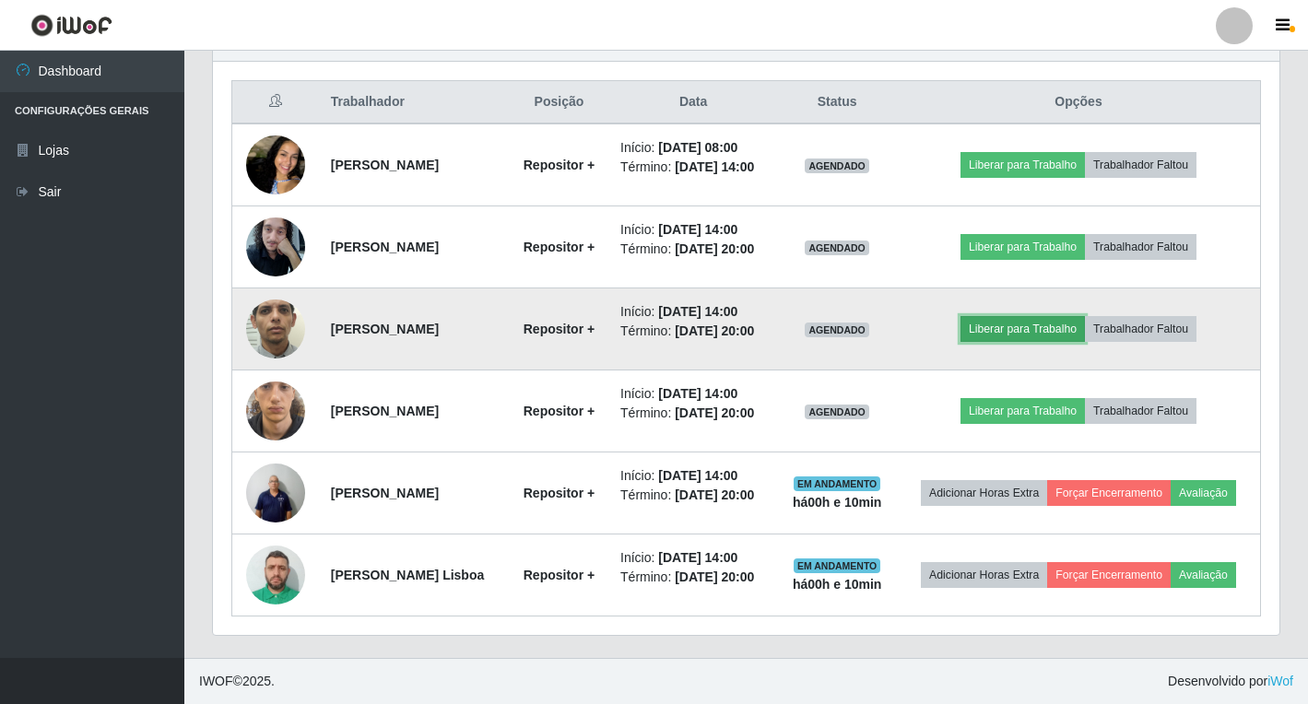
click at [1051, 316] on button "Liberar para Trabalho" at bounding box center [1022, 329] width 124 height 26
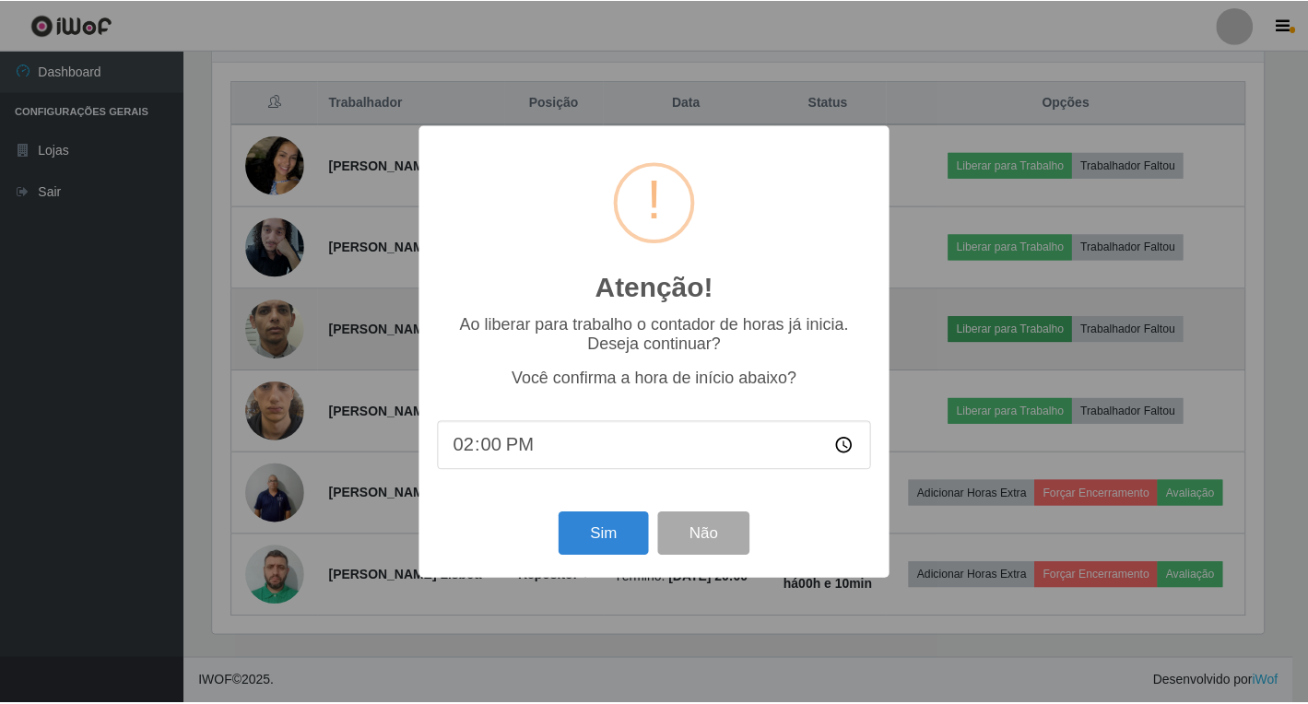
scroll to position [383, 1055]
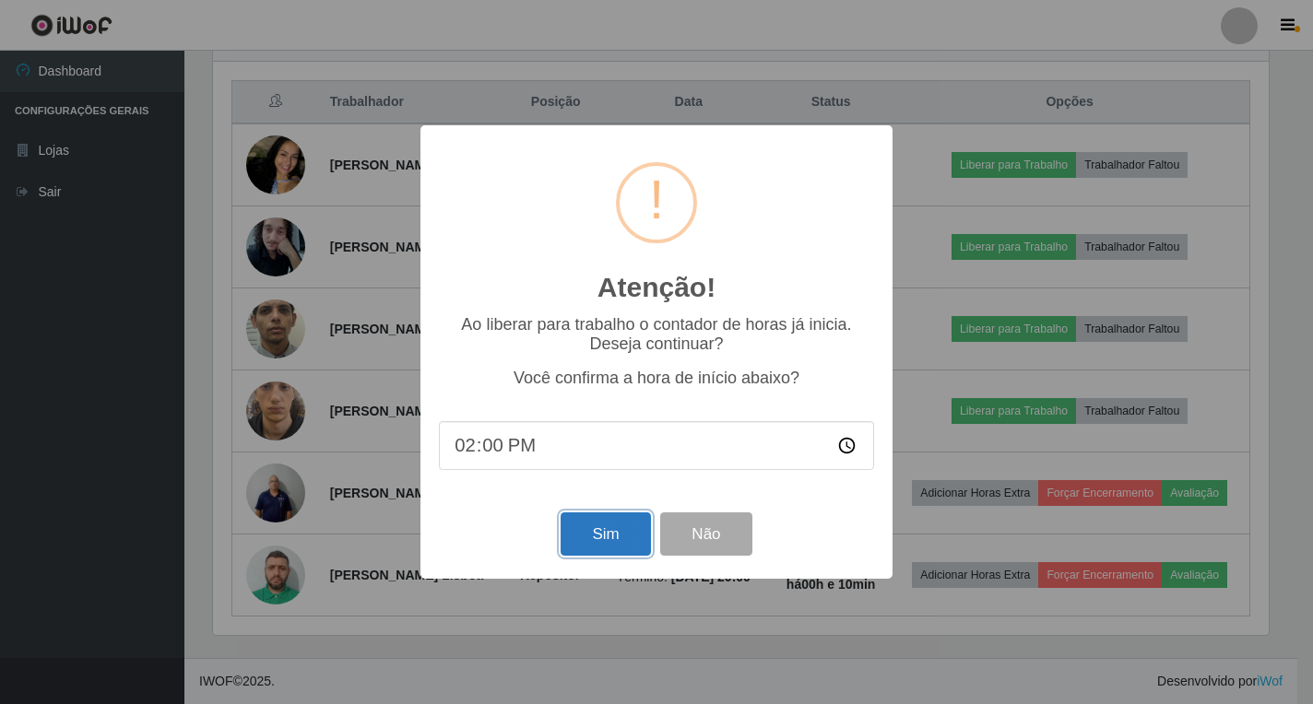
click at [597, 544] on button "Sim" at bounding box center [604, 533] width 89 height 43
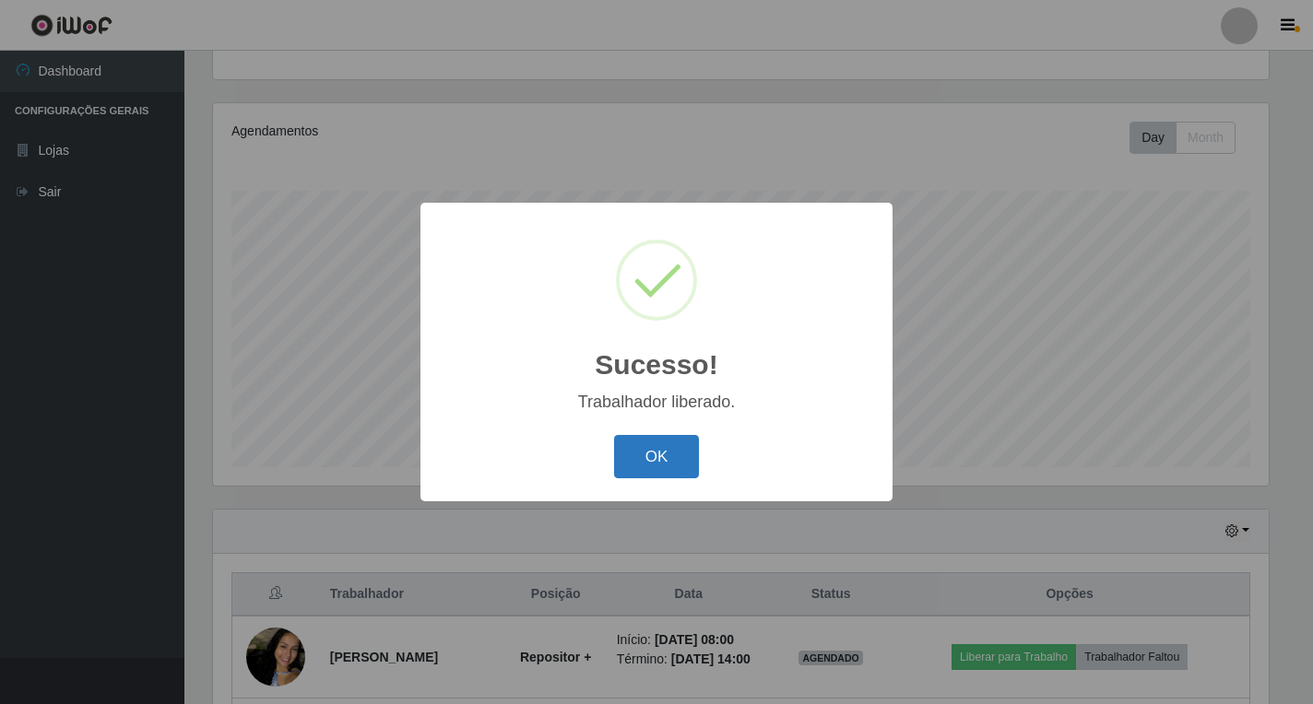
click at [651, 453] on button "OK" at bounding box center [657, 456] width 86 height 43
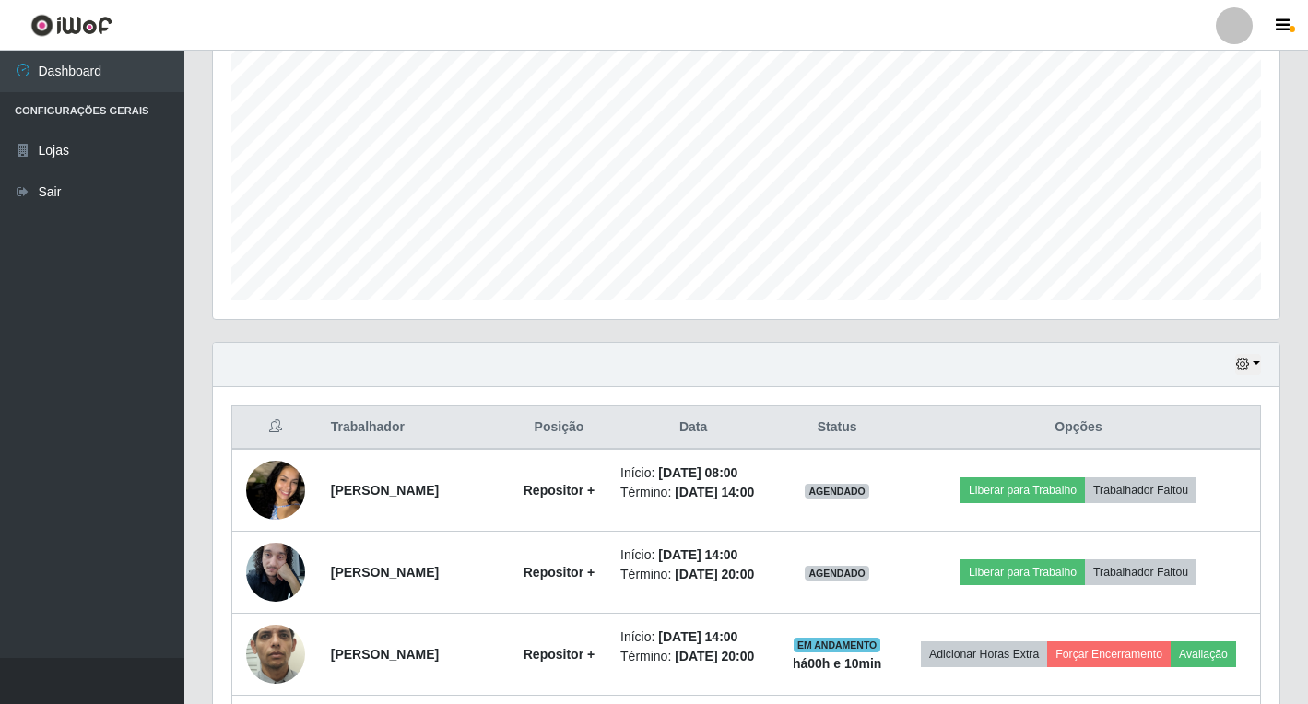
scroll to position [376, 0]
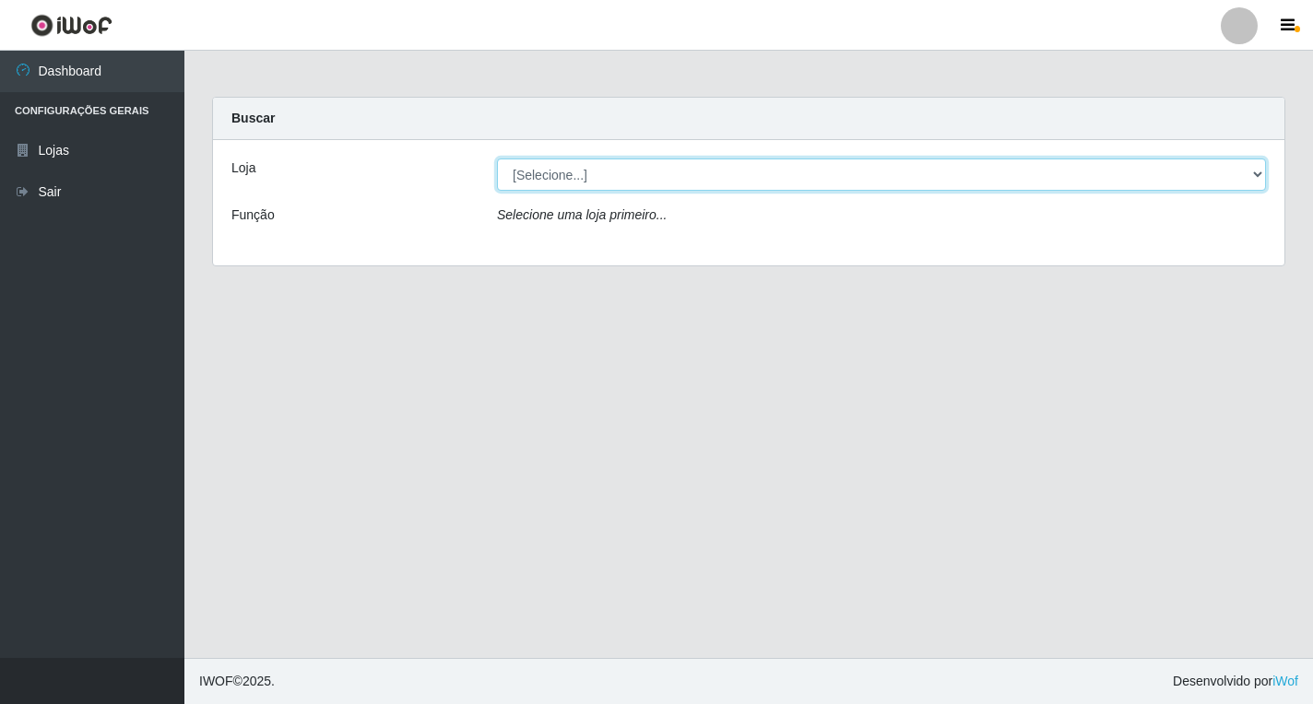
click at [1261, 180] on select "[Selecione...] Atacado Vem - [STREET_ADDRESS]" at bounding box center [881, 175] width 769 height 32
select select "455"
click at [497, 159] on select "[Selecione...] Atacado Vem - [STREET_ADDRESS]" at bounding box center [881, 175] width 769 height 32
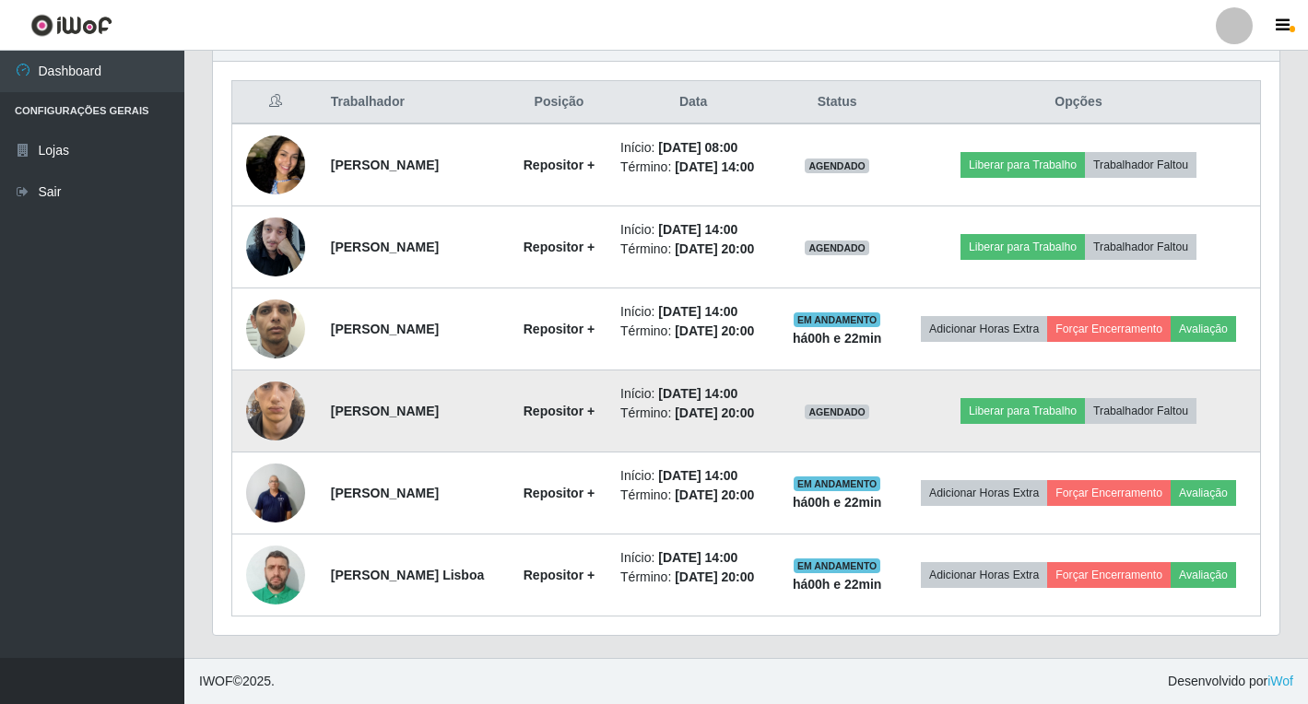
scroll to position [767, 0]
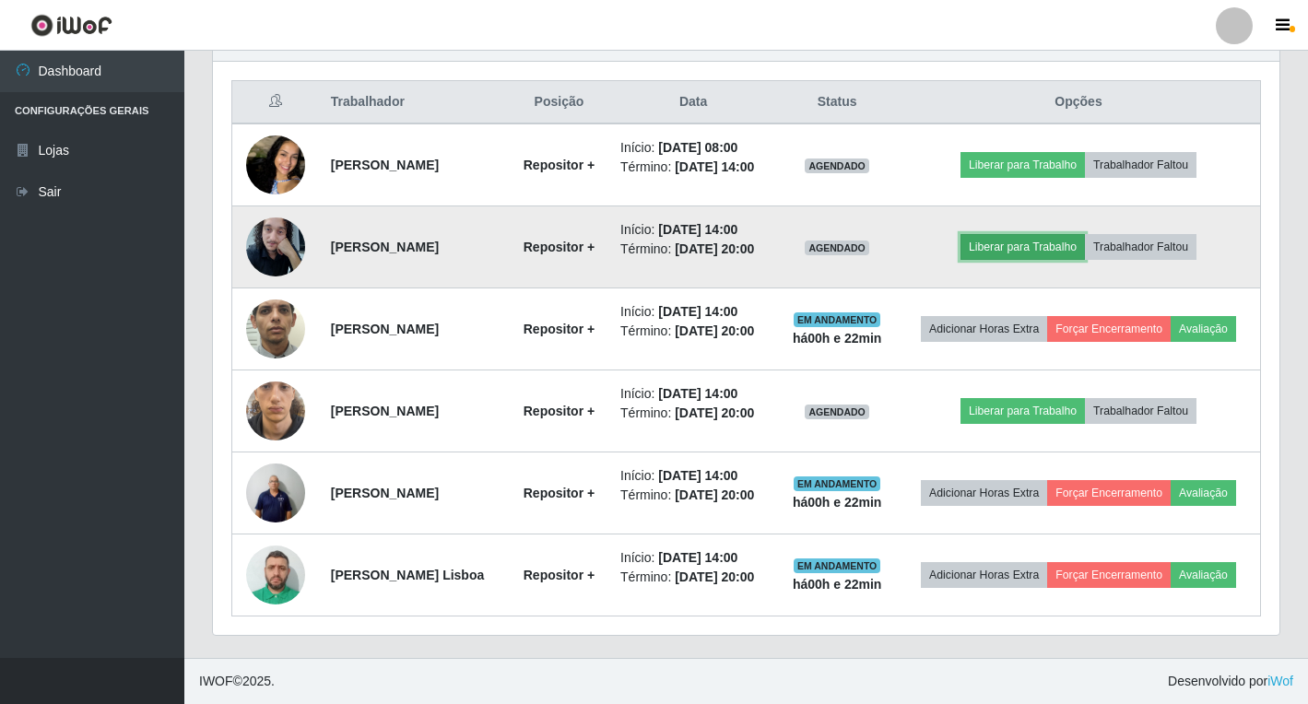
click at [1067, 234] on button "Liberar para Trabalho" at bounding box center [1022, 247] width 124 height 26
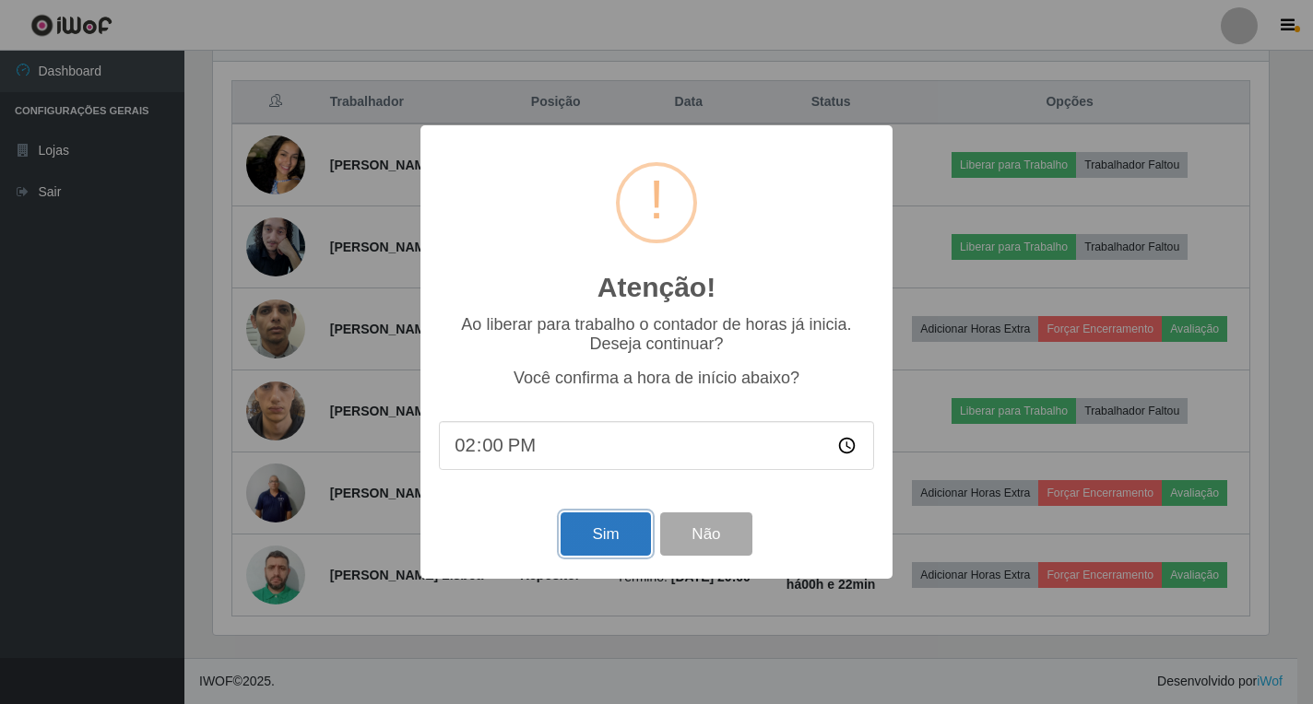
click at [622, 533] on button "Sim" at bounding box center [604, 533] width 89 height 43
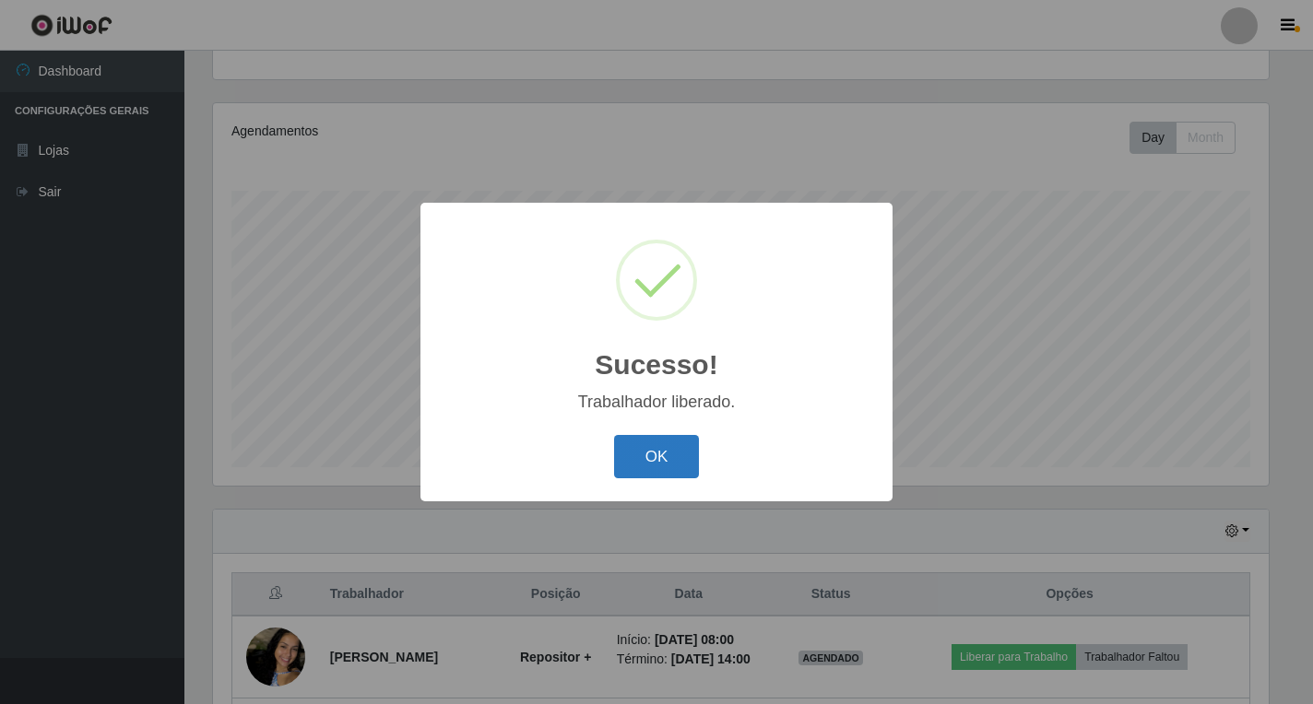
click at [646, 467] on button "OK" at bounding box center [657, 456] width 86 height 43
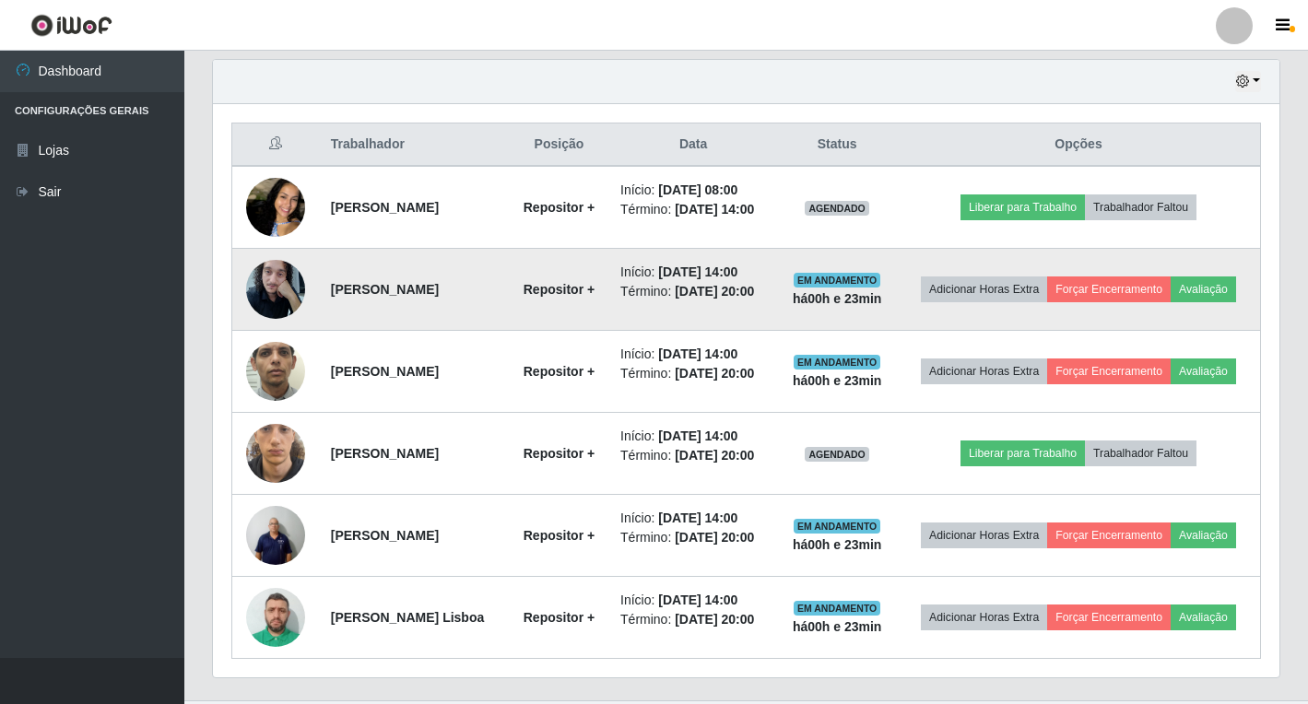
scroll to position [675, 0]
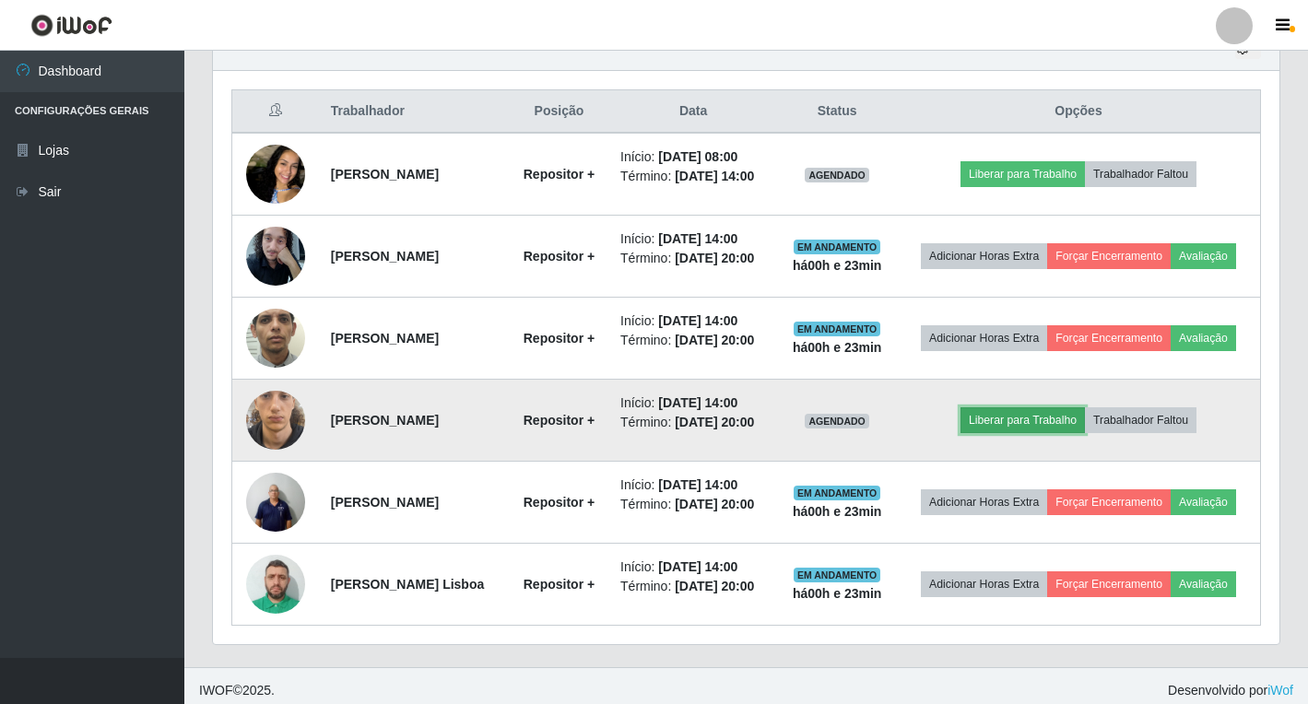
click at [1071, 433] on button "Liberar para Trabalho" at bounding box center [1022, 420] width 124 height 26
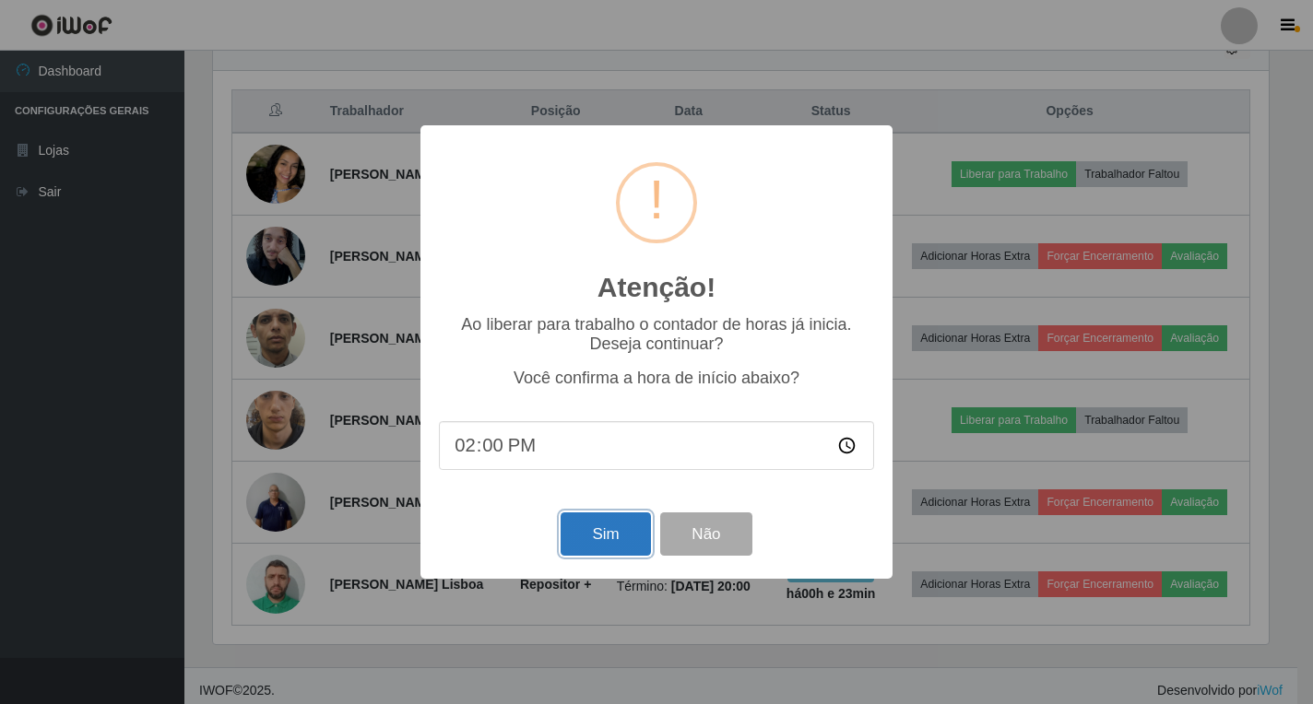
click at [625, 532] on button "Sim" at bounding box center [604, 533] width 89 height 43
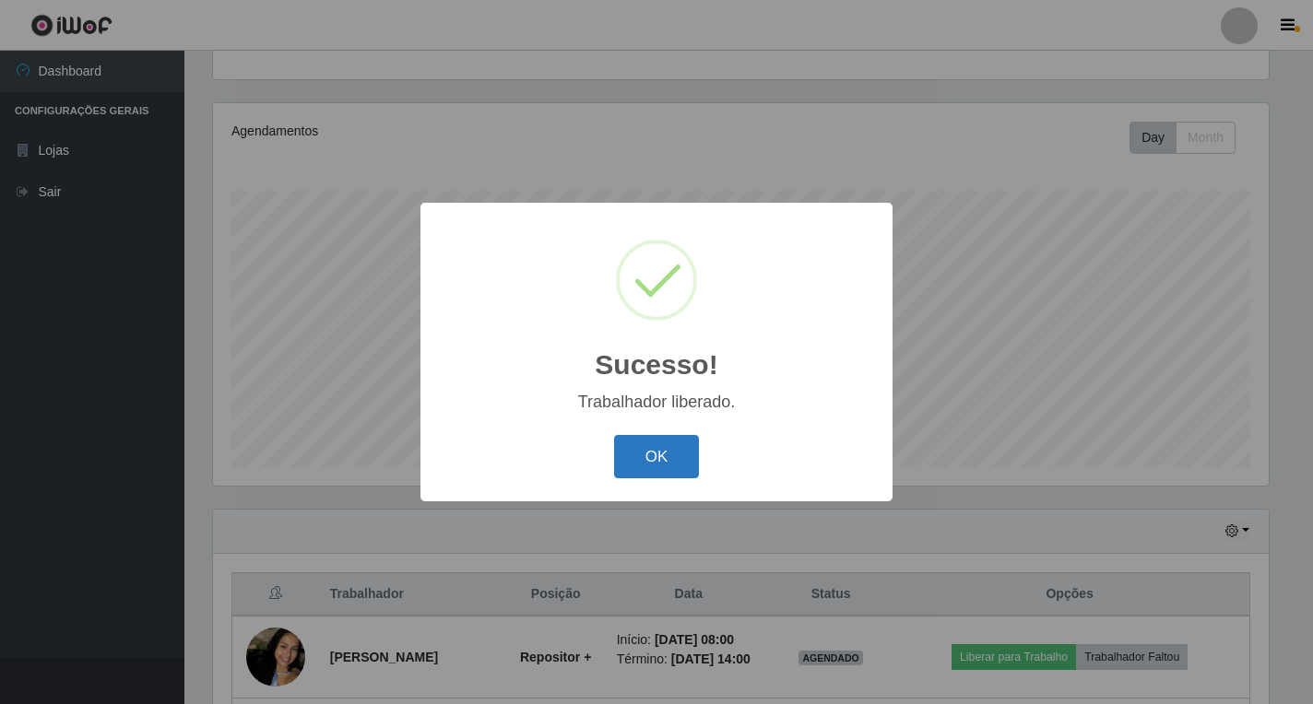
click at [674, 465] on button "OK" at bounding box center [657, 456] width 86 height 43
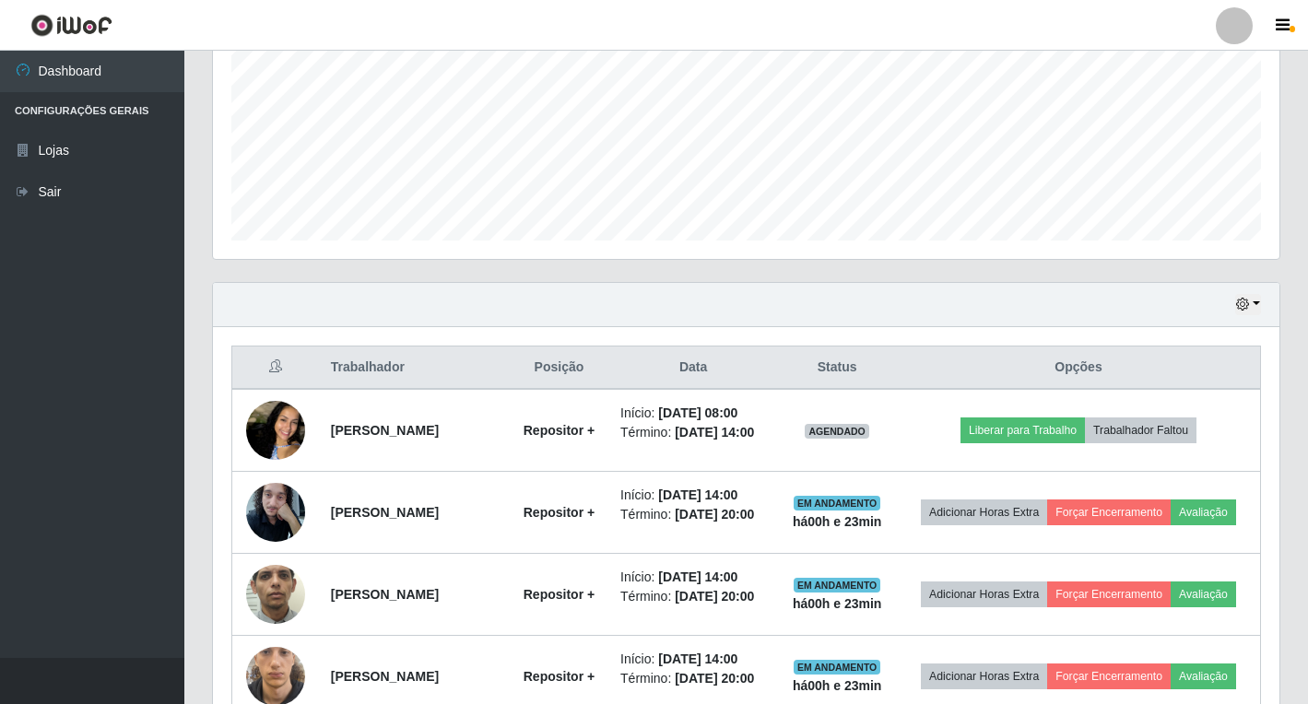
scroll to position [398, 0]
